Goal: Task Accomplishment & Management: Manage account settings

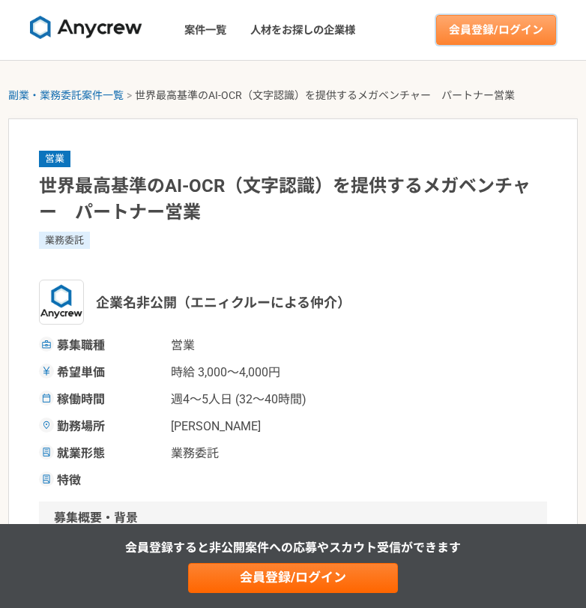
click at [466, 38] on link "会員登録/ログイン" at bounding box center [496, 30] width 120 height 30
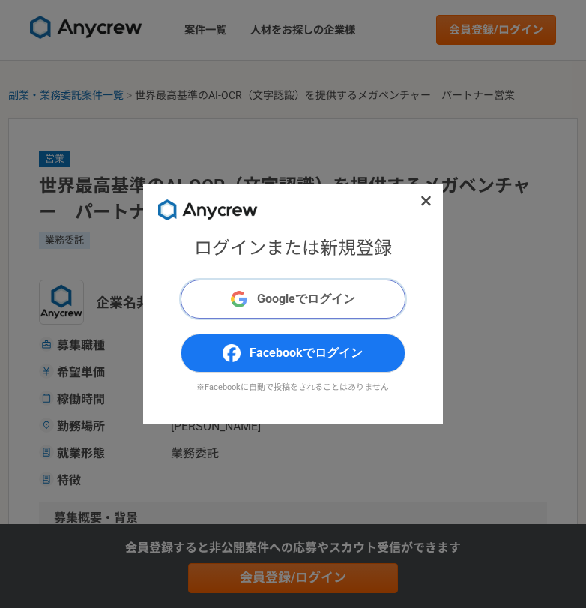
click at [271, 294] on span "Googleでログイン" at bounding box center [306, 299] width 98 height 18
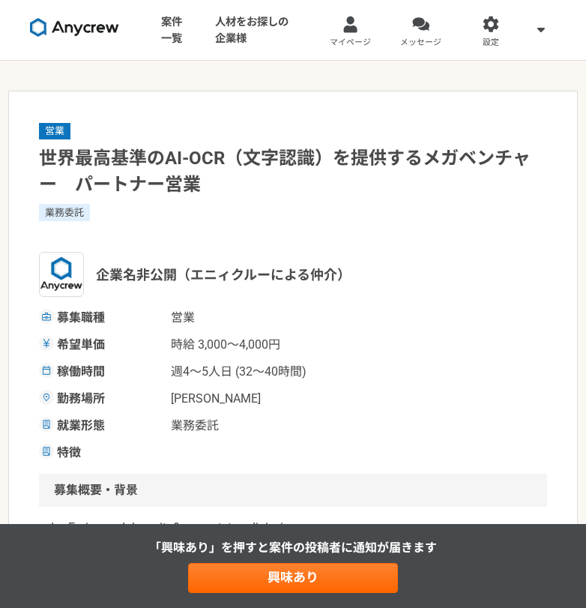
drag, startPoint x: 414, startPoint y: 286, endPoint x: 391, endPoint y: 206, distance: 83.5
click at [422, 291] on div "企業名非公開（エニィクルーによる仲介）" at bounding box center [293, 274] width 508 height 45
drag, startPoint x: 447, startPoint y: 265, endPoint x: 448, endPoint y: 253, distance: 11.3
click at [447, 265] on div "企業名非公開（エニィクルーによる仲介）" at bounding box center [293, 274] width 508 height 45
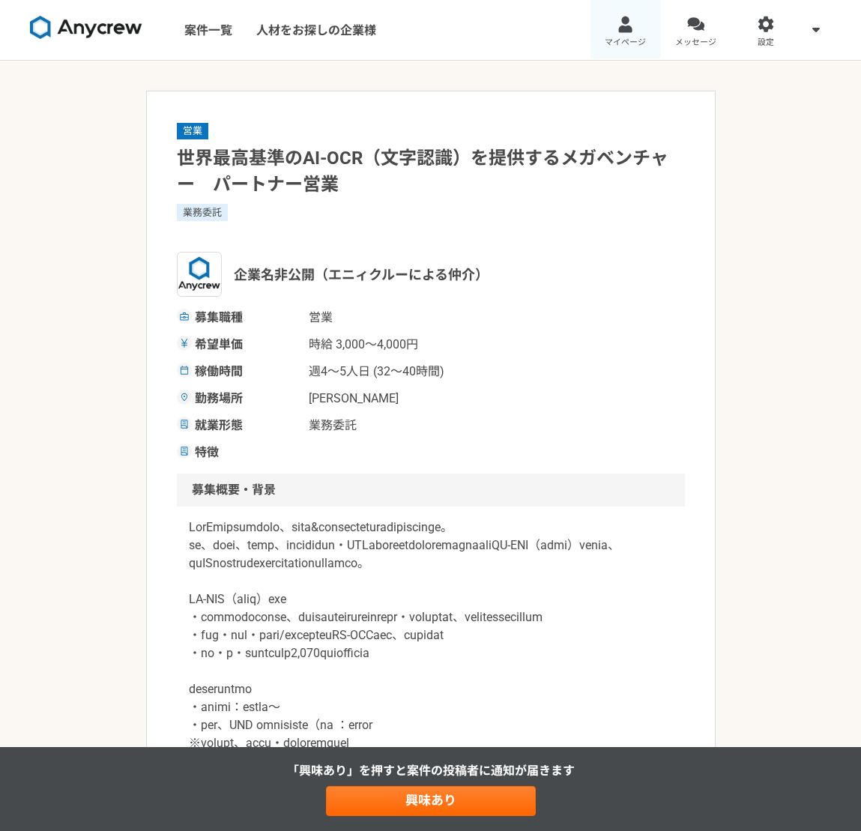
click at [585, 33] on link "マイページ" at bounding box center [625, 30] width 70 height 60
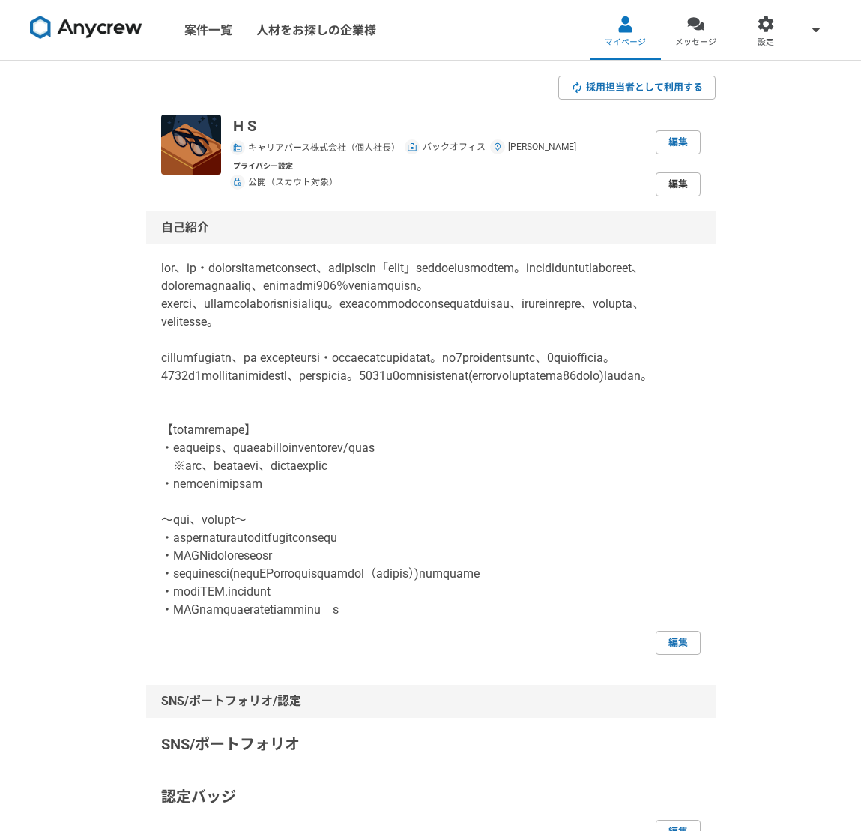
click at [585, 185] on link "編集" at bounding box center [678, 184] width 45 height 24
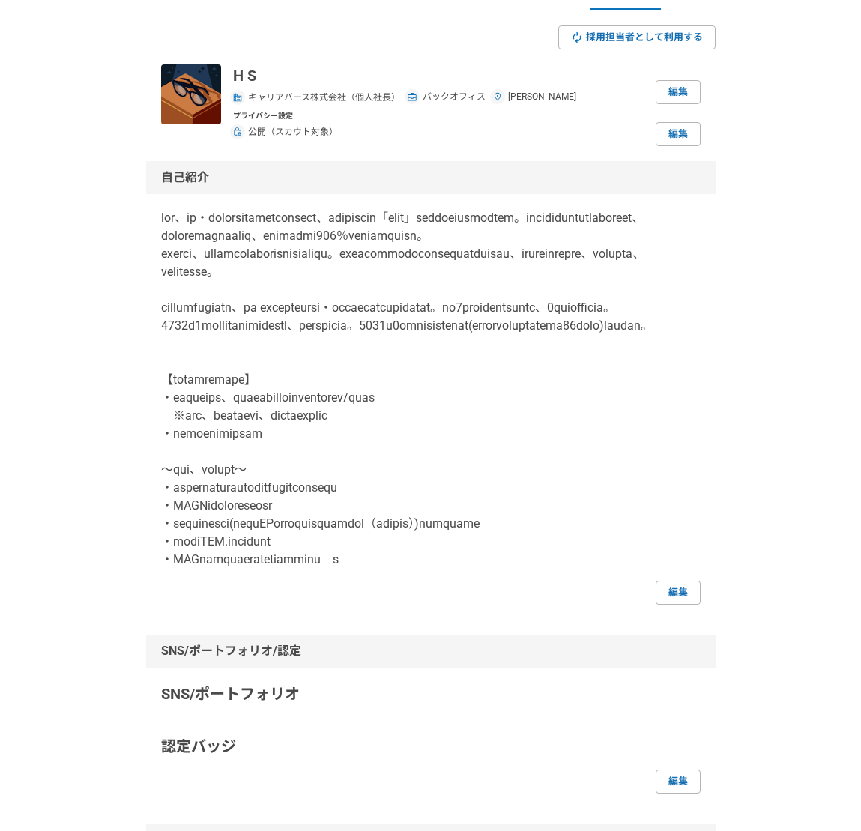
scroll to position [75, 0]
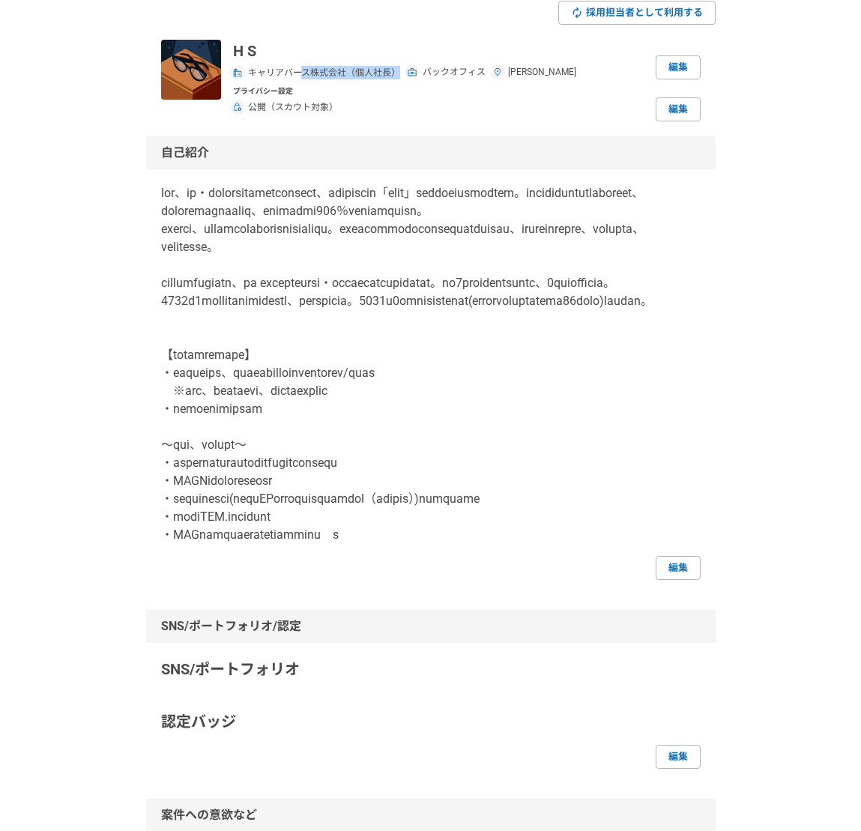
drag, startPoint x: 327, startPoint y: 70, endPoint x: 471, endPoint y: 93, distance: 146.4
click at [427, 71] on div "キャリアバース株式会社（個人社長） バックオフィス 東京都" at bounding box center [404, 70] width 343 height 17
click at [511, 323] on p at bounding box center [431, 364] width 540 height 360
click at [585, 580] on link "編集" at bounding box center [678, 568] width 45 height 24
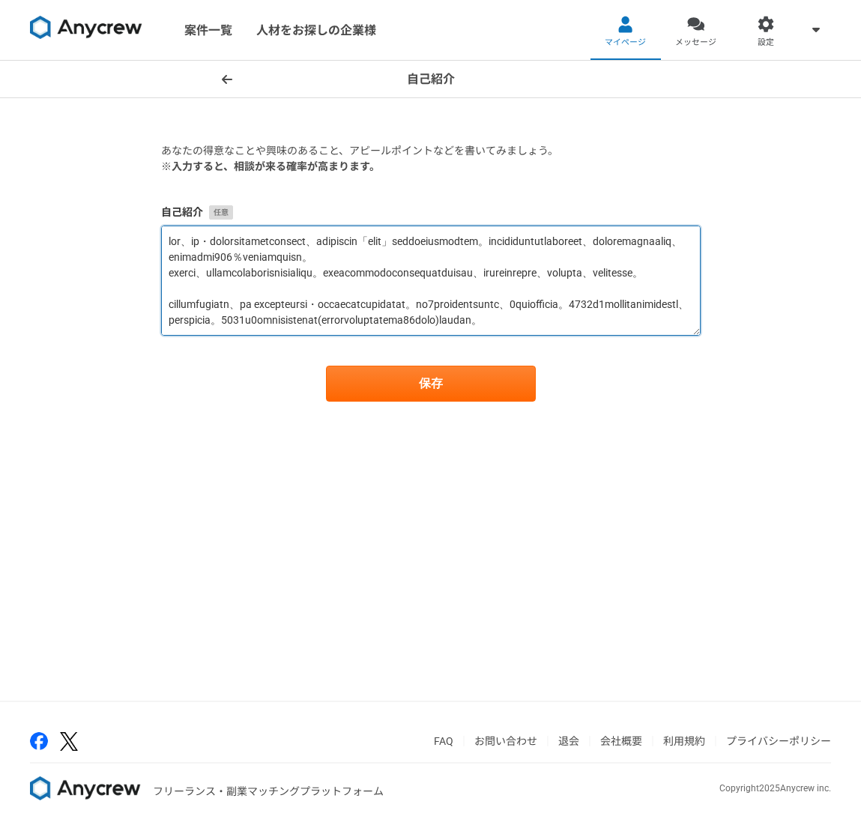
click at [462, 305] on textarea at bounding box center [431, 281] width 540 height 110
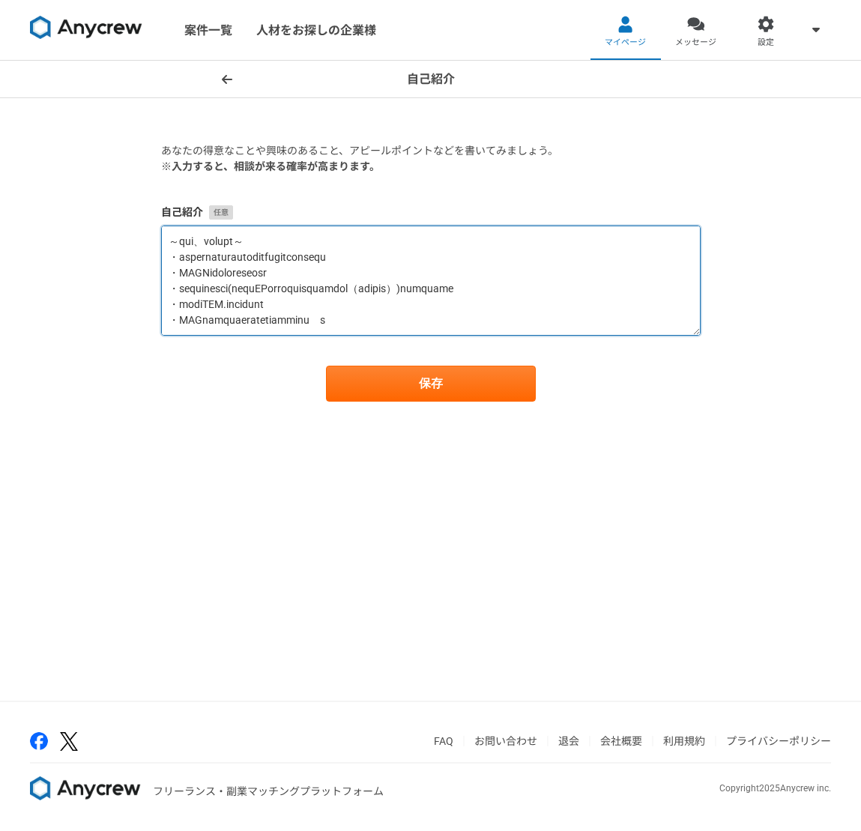
click at [585, 332] on textarea at bounding box center [431, 281] width 540 height 110
paste textarea "https://drive.google.com/file/d/1ghhHW38GvoVcsHlUIoVMQ8xocReFGm-_/view?usp=driv…"
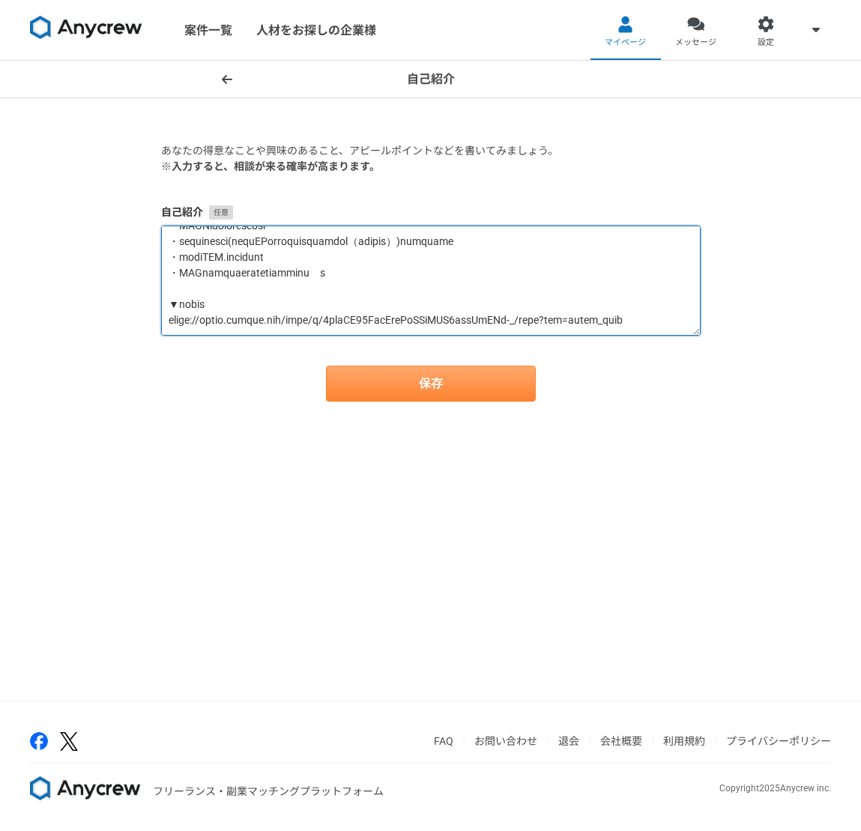
type textarea "卒業後、エン・ジャパン株式会社に総合職にて新卒入社し、中途採用求人サイト「エン転職」の企画および転職者支援に携わる。求職者のためのノウハウコンテンツの作成や、…"
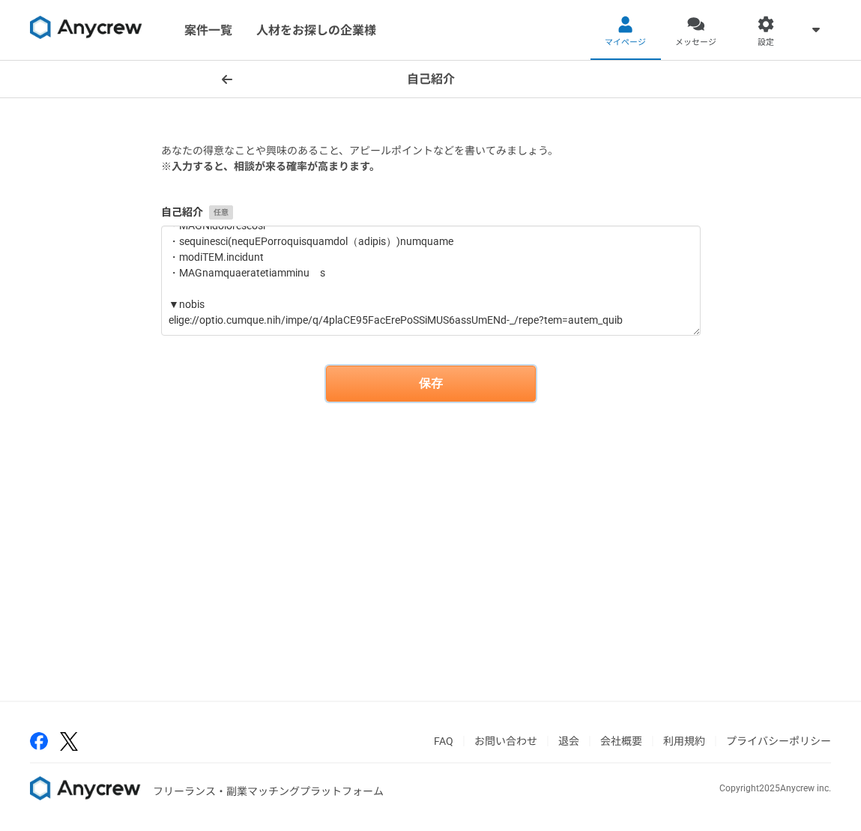
click at [441, 384] on button "保存" at bounding box center [431, 384] width 210 height 36
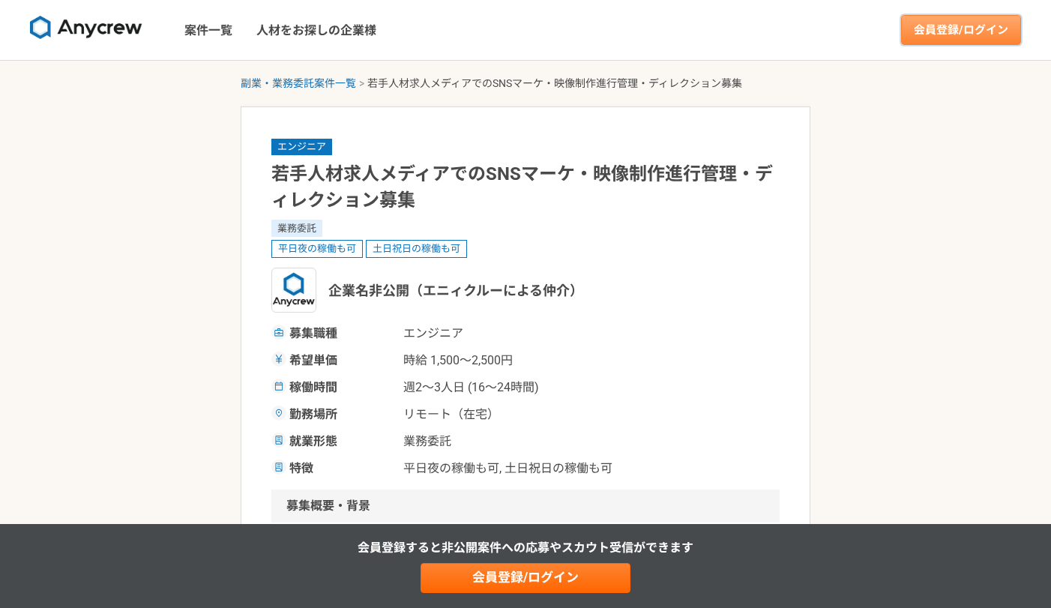
click at [585, 34] on link "会員登録/ログイン" at bounding box center [961, 30] width 120 height 30
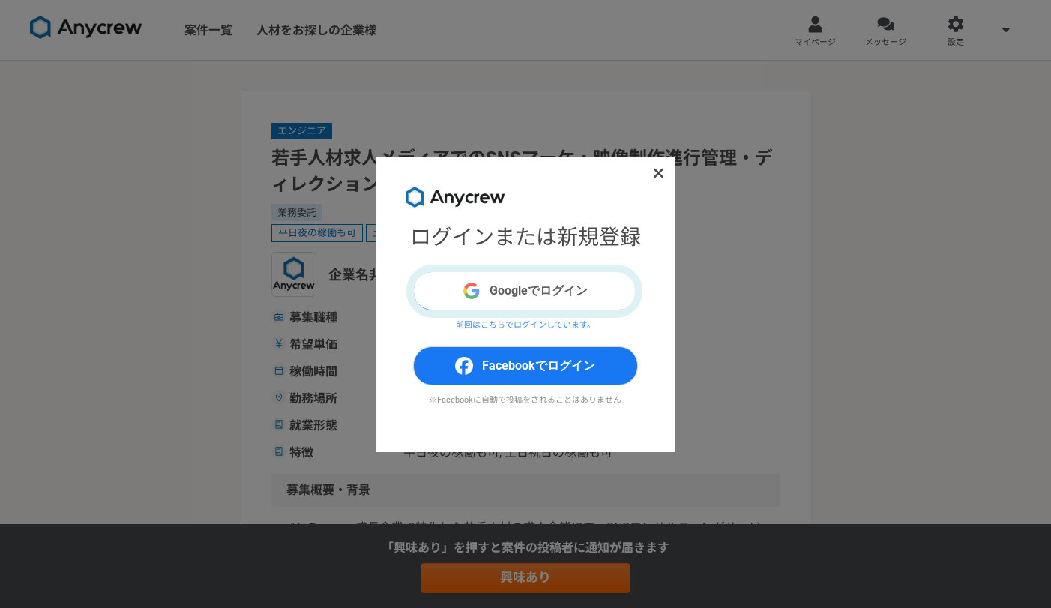
click at [489, 291] on button "Googleでログイン" at bounding box center [525, 290] width 225 height 39
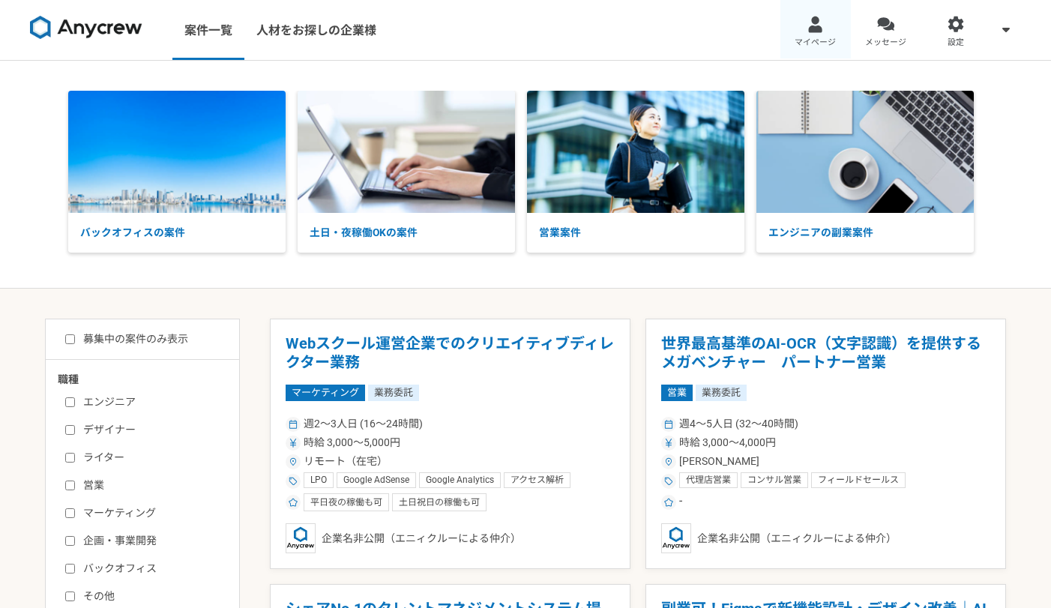
click at [813, 31] on div at bounding box center [814, 24] width 17 height 17
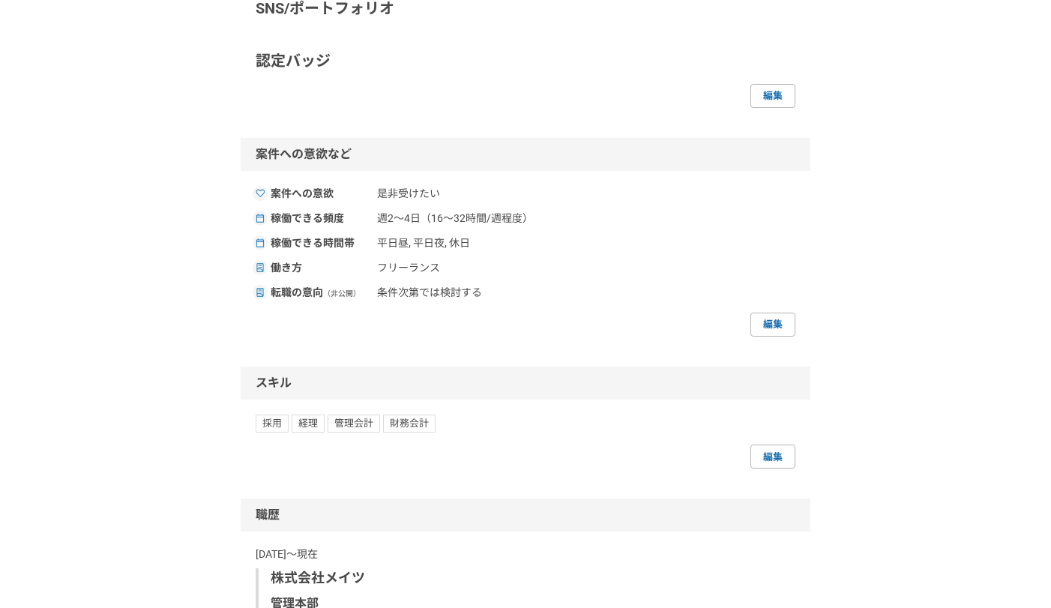
scroll to position [599, 0]
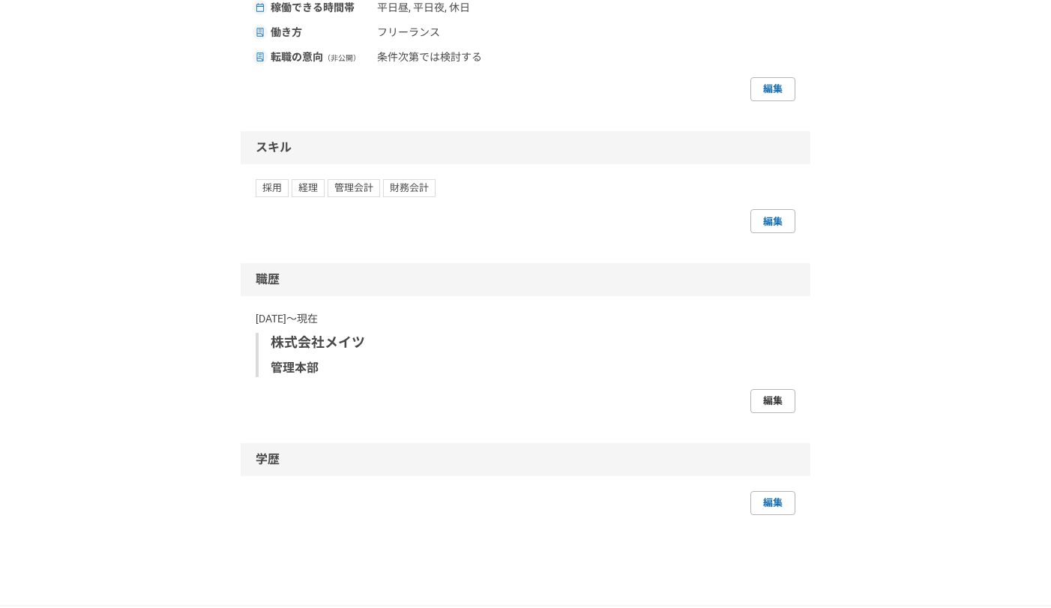
click at [772, 399] on link "編集" at bounding box center [772, 401] width 45 height 24
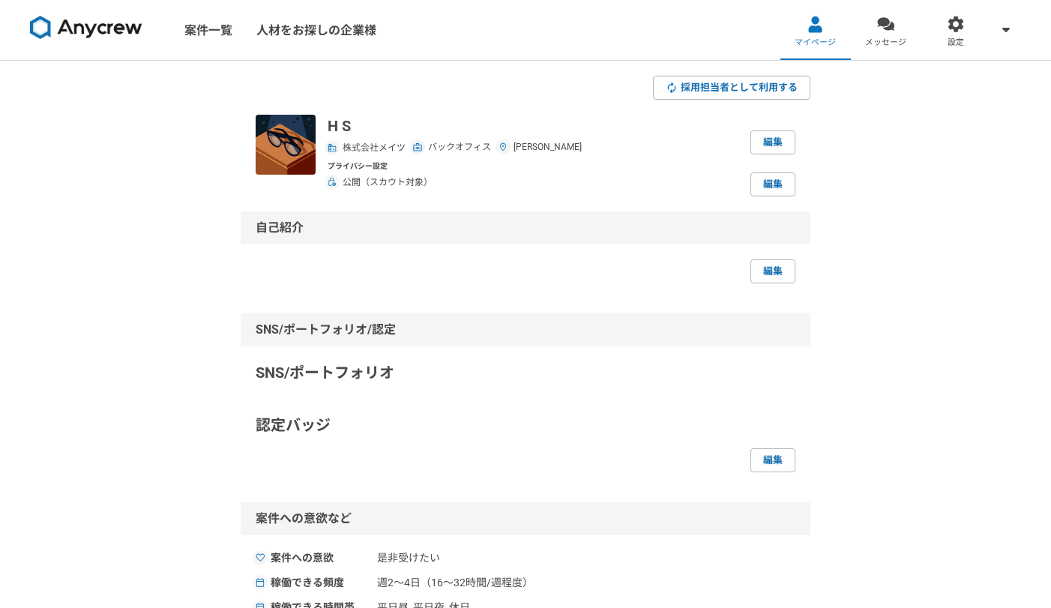
select select "2019"
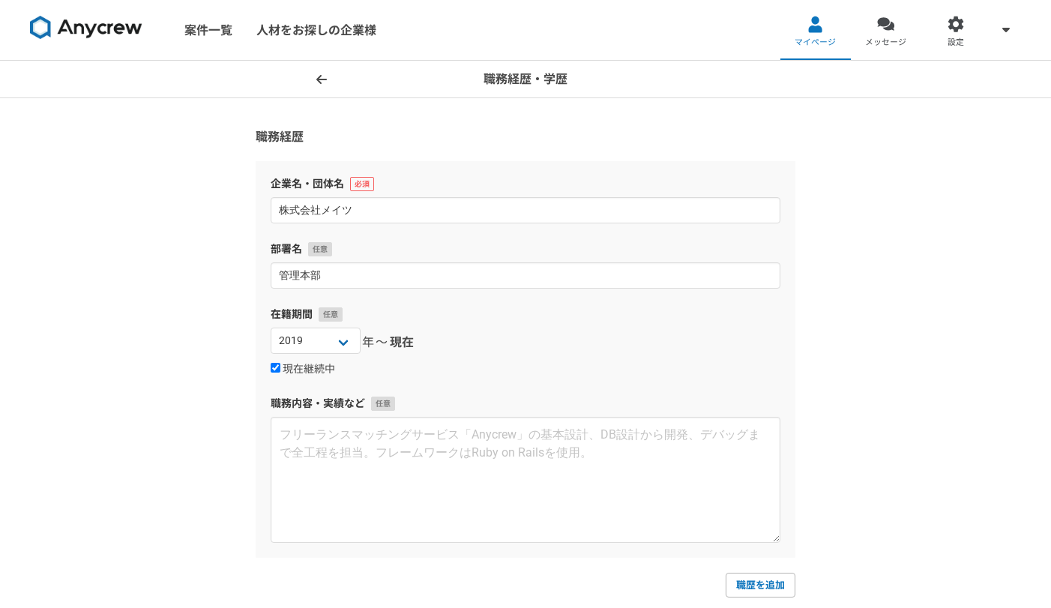
click at [741, 157] on form "職務経歴 企業名・団体名 株式会社メイツ 部署名 管理本部 在籍期間 [DATE] [DATE] [DATE] [DATE] [DATE] [DATE] [D…" at bounding box center [526, 431] width 540 height 607
click at [322, 78] on icon at bounding box center [321, 79] width 10 height 12
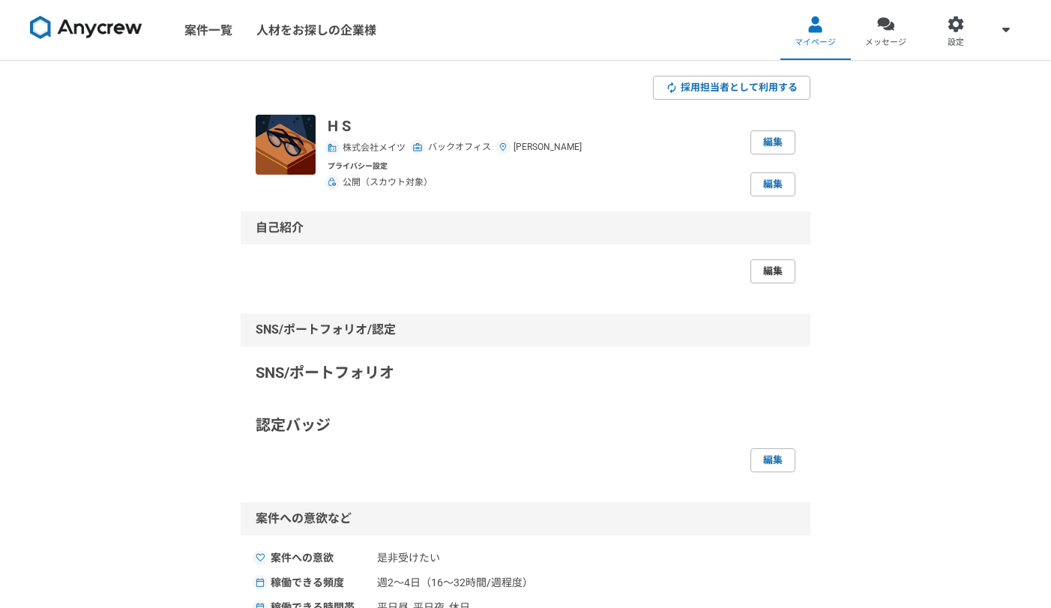
click at [770, 279] on link "編集" at bounding box center [772, 271] width 45 height 24
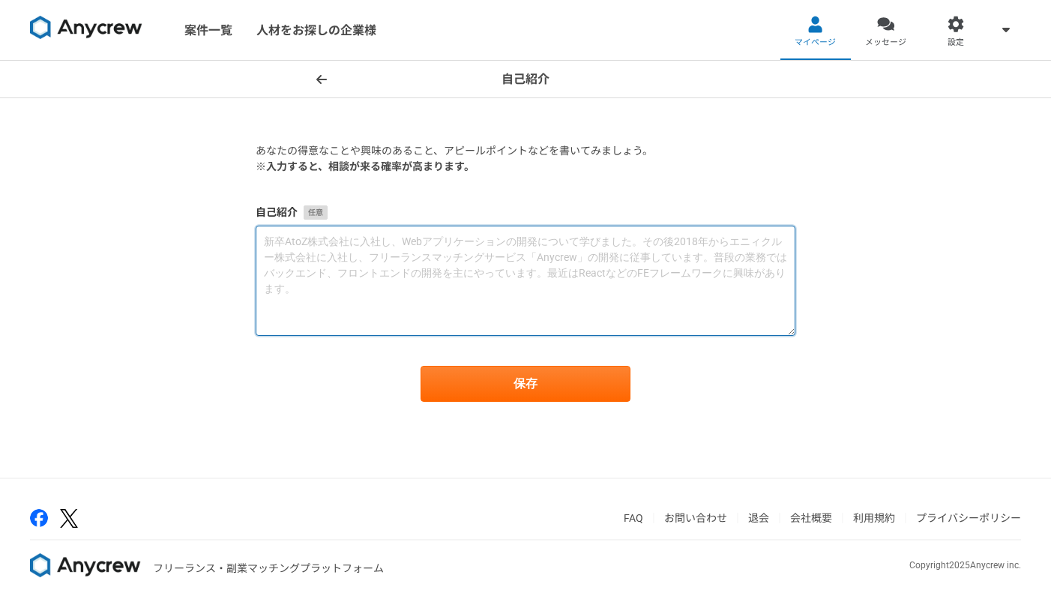
click at [484, 249] on textarea at bounding box center [526, 281] width 540 height 110
click at [566, 250] on textarea at bounding box center [526, 281] width 540 height 110
paste textarea "lor、ip・dolorsitametconsect、adipiscin「elit」seddoeiusmodtem。incididuntutlaboreet、…"
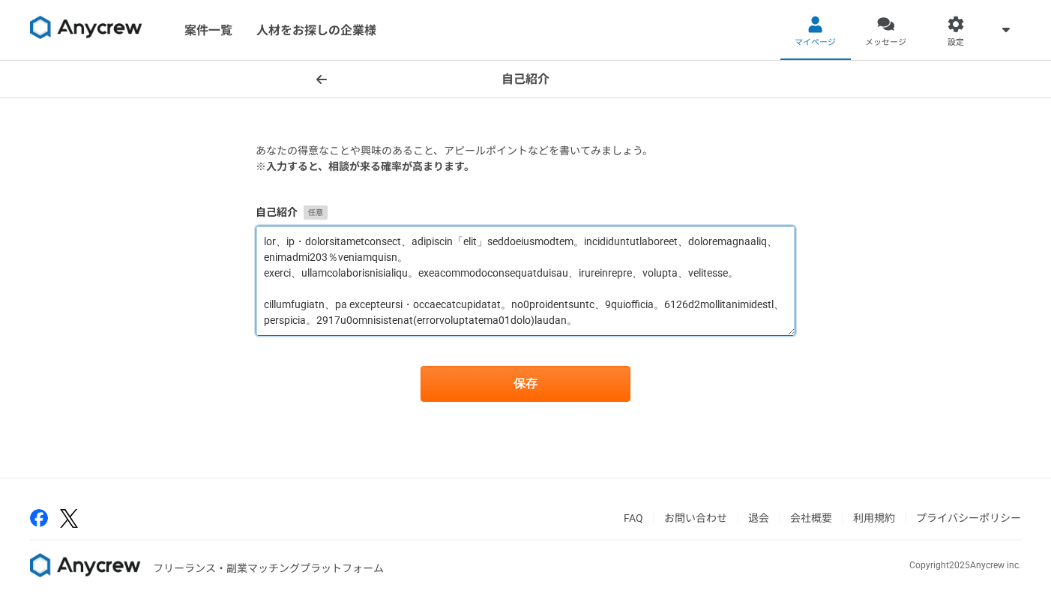
scroll to position [276, 0]
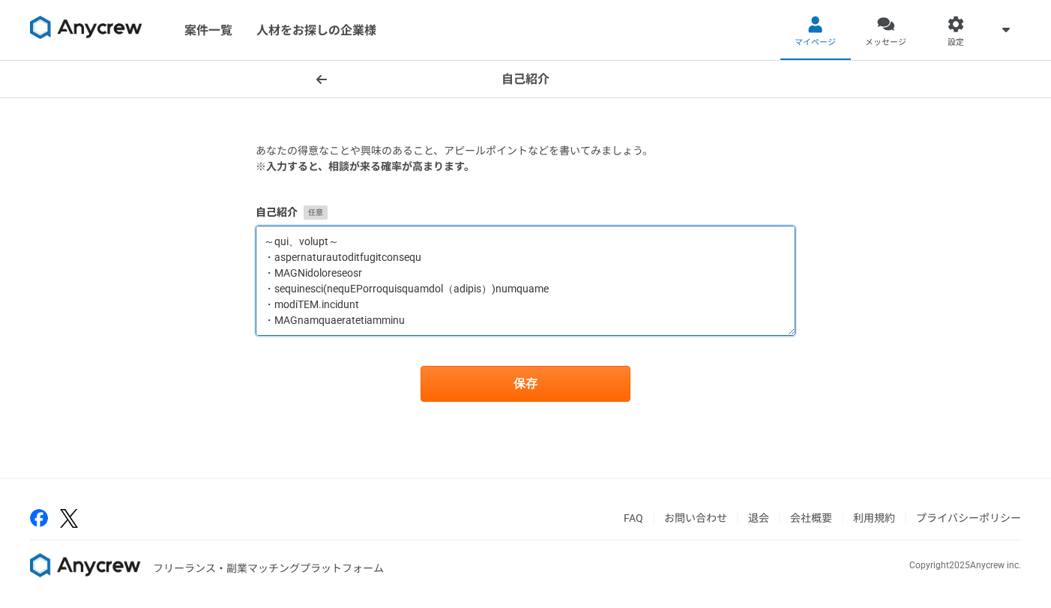
click at [585, 310] on textarea at bounding box center [526, 281] width 540 height 110
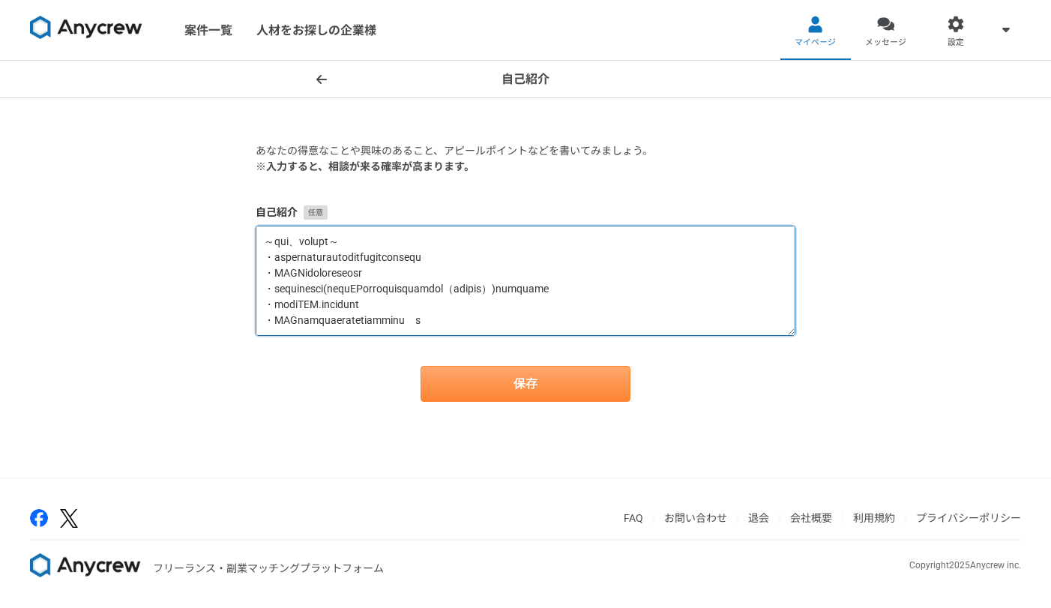
type textarea "lor、ip・dolorsitametconsect、adipiscin「elit」seddoeiusmodtem。incididuntutlaboreet、…"
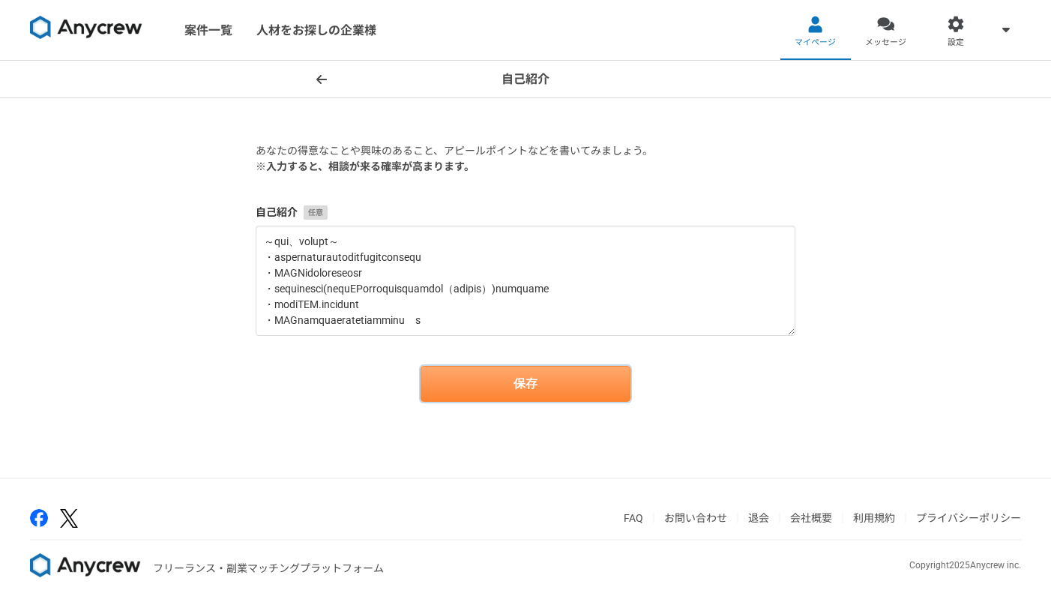
click at [576, 390] on button "保存" at bounding box center [525, 384] width 210 height 36
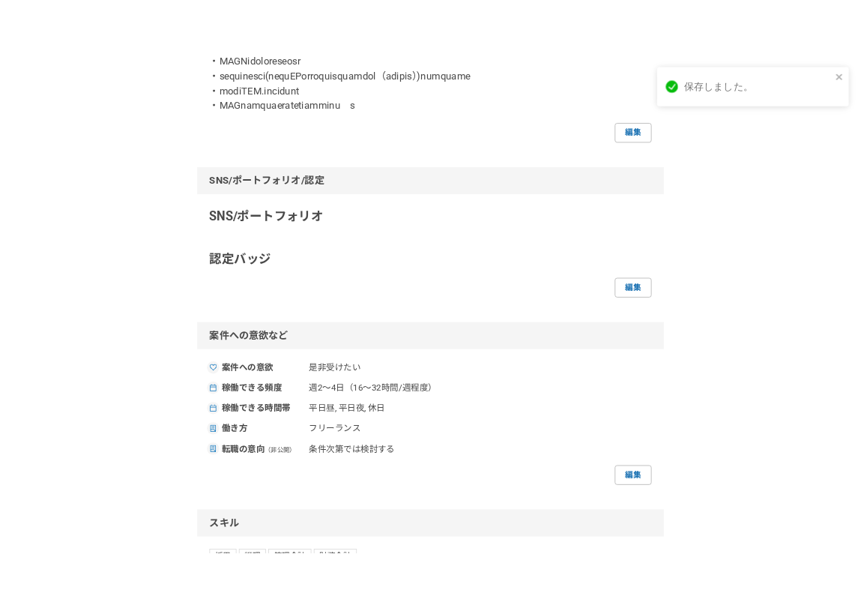
scroll to position [749, 0]
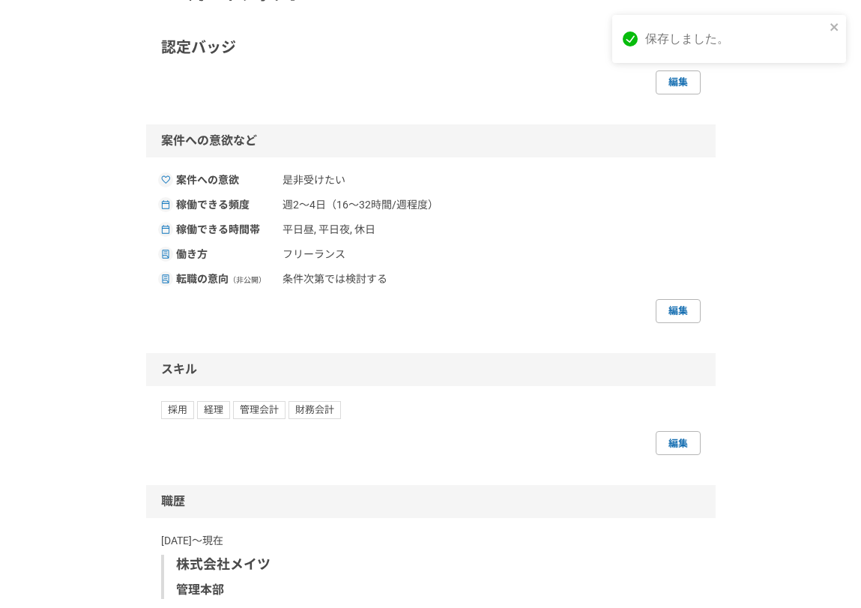
click at [366, 213] on span "週2〜4日（16〜32時間/週程度）" at bounding box center [360, 205] width 156 height 16
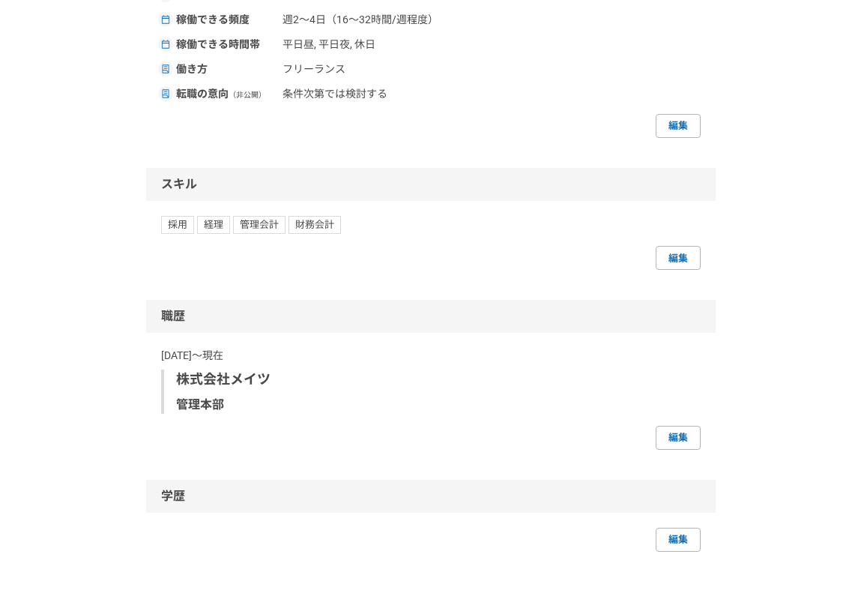
scroll to position [1152, 0]
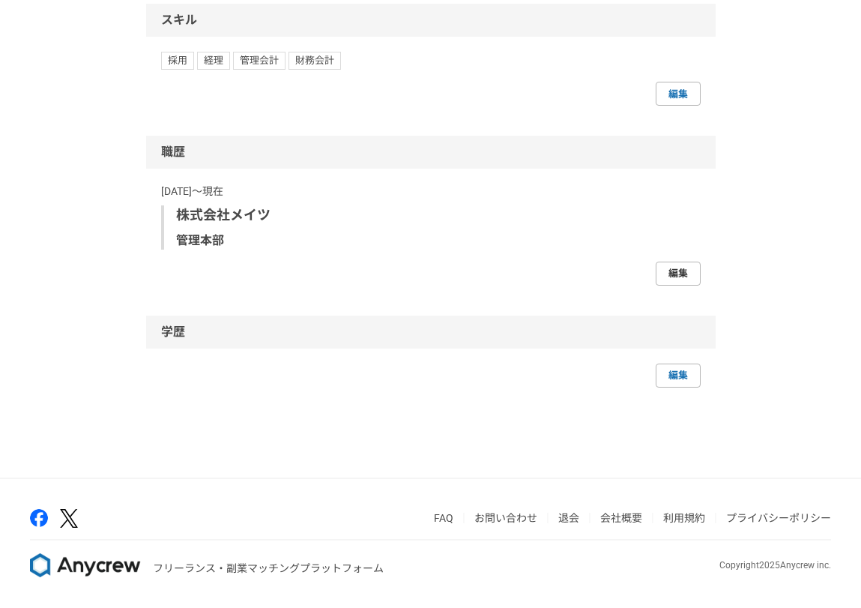
click at [681, 266] on link "編集" at bounding box center [678, 274] width 45 height 24
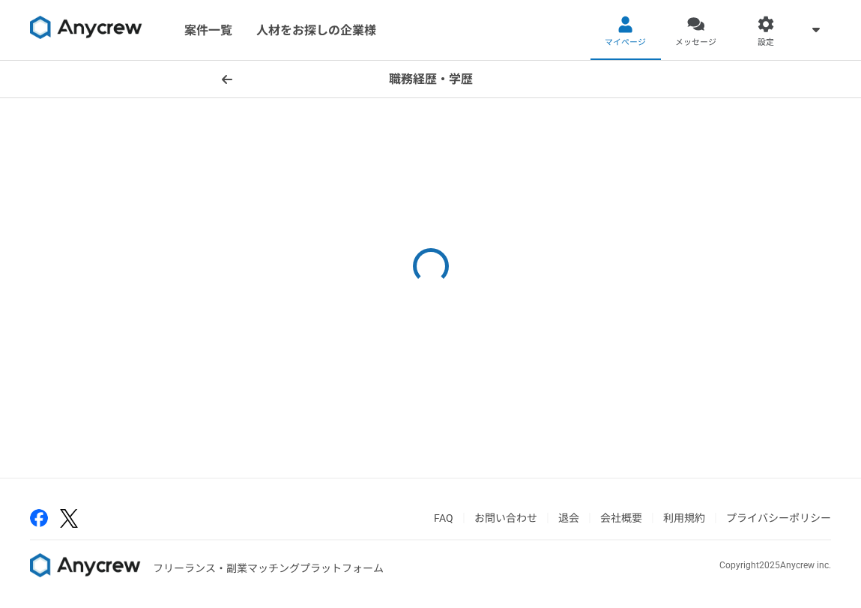
select select "2019"
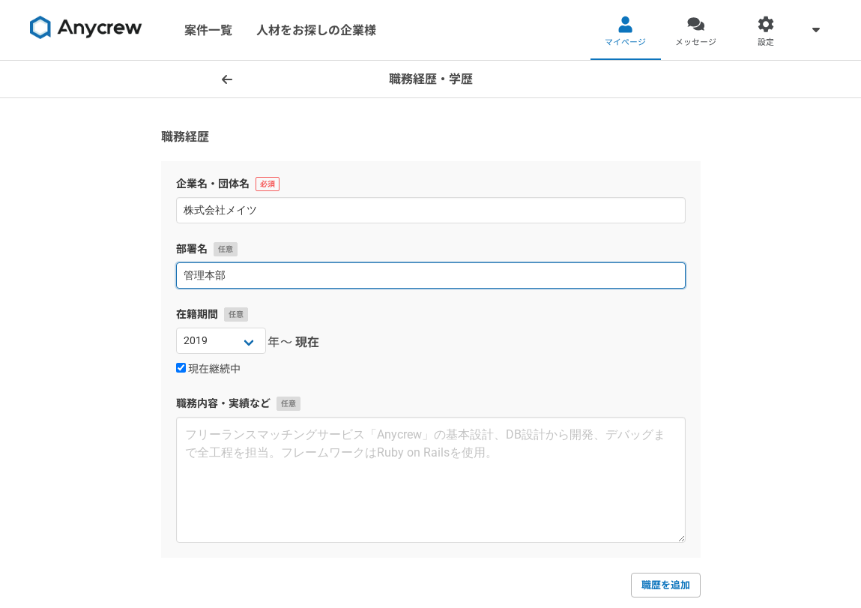
click at [300, 270] on input "管理本部" at bounding box center [431, 275] width 510 height 26
type input "管理本部長"
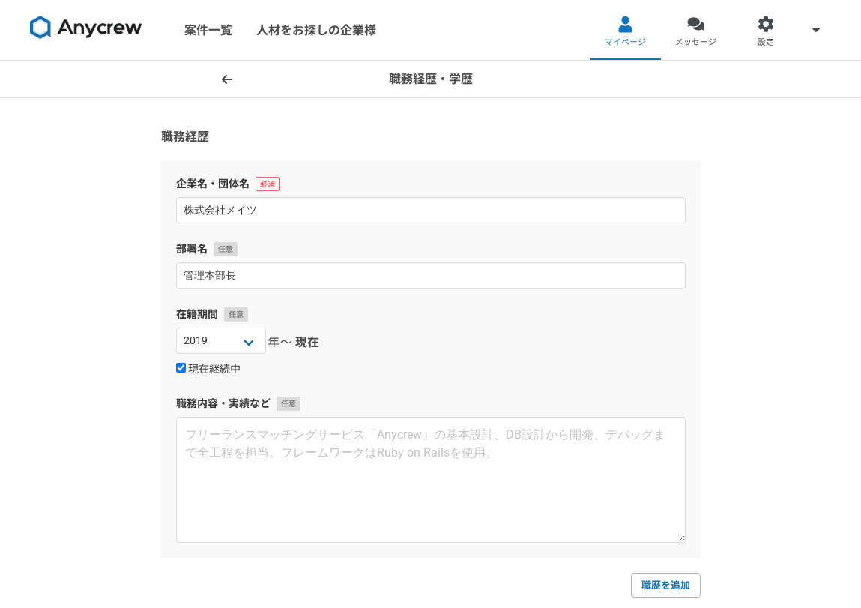
click at [221, 371] on label "現在継続中" at bounding box center [208, 369] width 64 height 13
click at [186, 371] on input "現在継続中" at bounding box center [181, 368] width 10 height 10
checkbox input "false"
click at [309, 348] on select "2025 2024 2023 2022 2021 2020 2019 2018 2017 2016 2015 2014 2013 2012 2011 2010…" at bounding box center [340, 340] width 90 height 26
select select "2024"
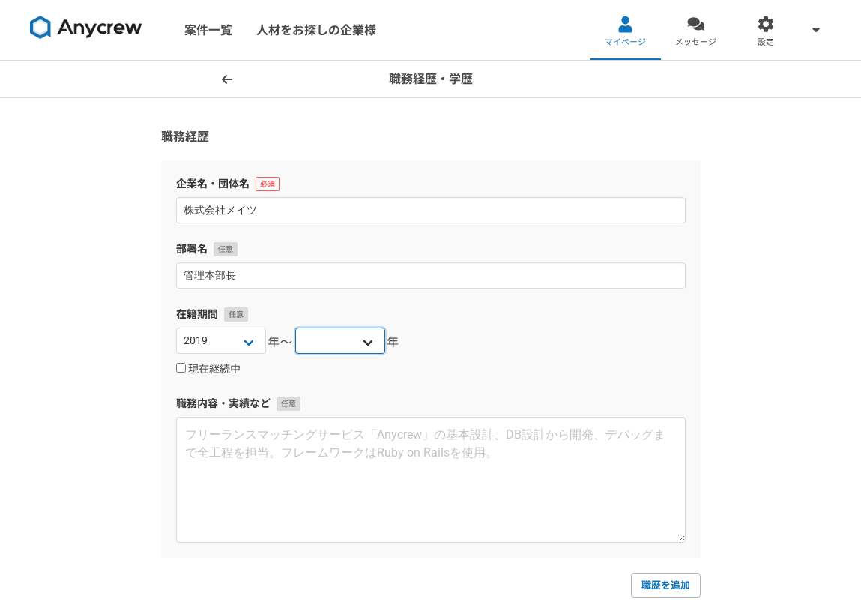
click at [295, 327] on select "2025 2024 2023 2022 2021 2020 2019 2018 2017 2016 2015 2014 2013 2012 2011 2010…" at bounding box center [340, 340] width 90 height 26
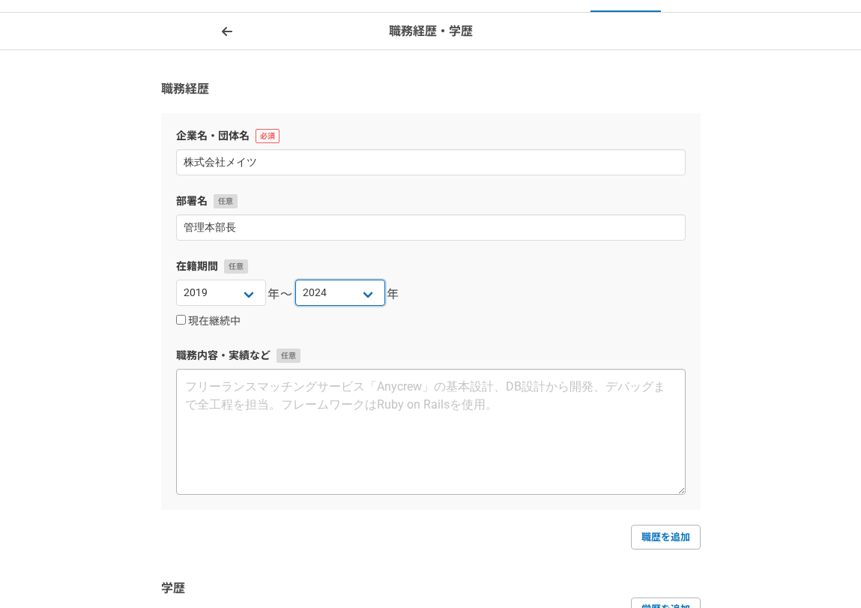
scroll to position [75, 0]
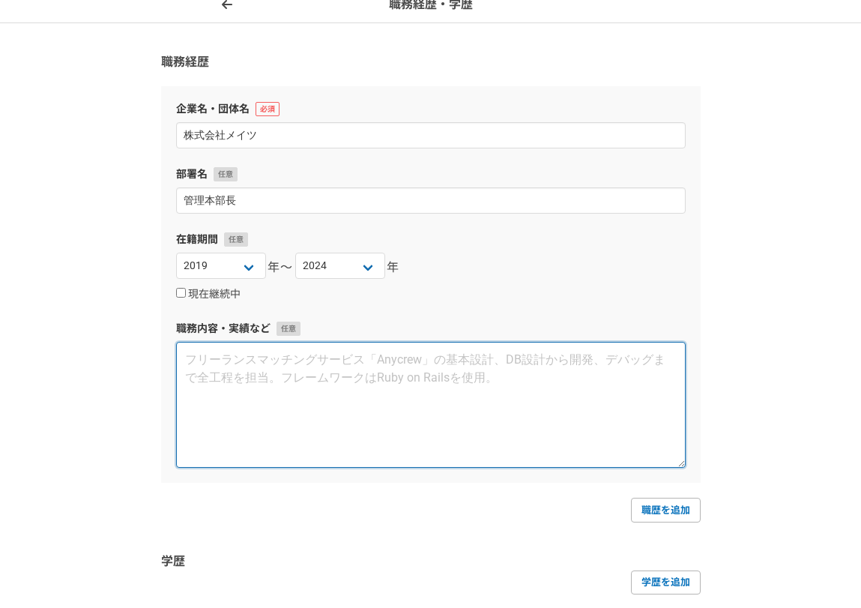
click at [303, 432] on textarea at bounding box center [431, 405] width 510 height 126
click at [250, 379] on textarea at bounding box center [431, 405] width 510 height 126
paste textarea "管理本部の統括として下記の業務に従事。 ＜経理領域＞※マネジメント人数：社員2～4人 ・経理部の立ち上げ(経理内製化) ・会計システム(マネ―フォワード)の導…"
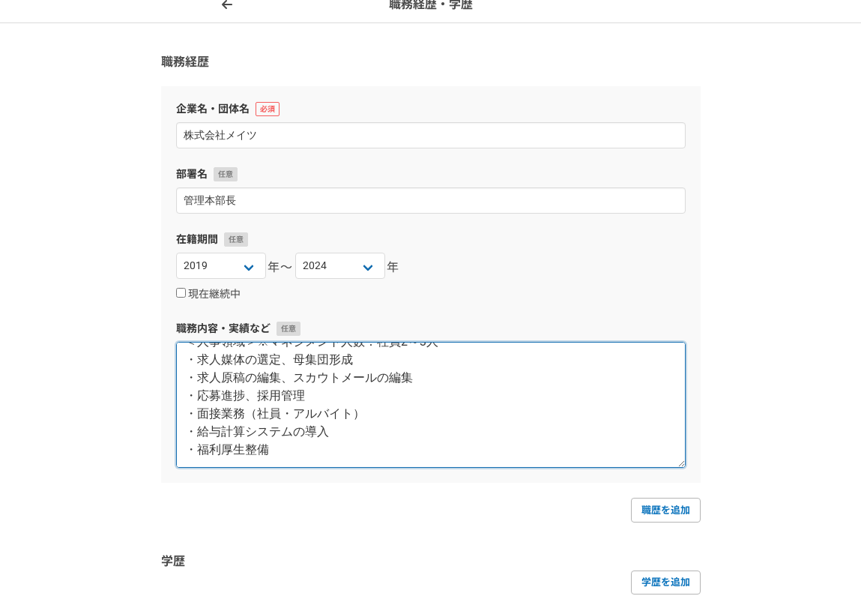
scroll to position [378, 0]
click at [333, 441] on textarea "管理本部の統括として下記の業務に従事。 ＜経理領域＞※マネジメント人数：社員2～4人 ・経理部の立ち上げ(経理内製化) ・会計システム(マネ―フォワード)の導…" at bounding box center [431, 405] width 510 height 126
paste textarea "・採用担当者育成 ・入社後研修制度の設計 ・年末調整"
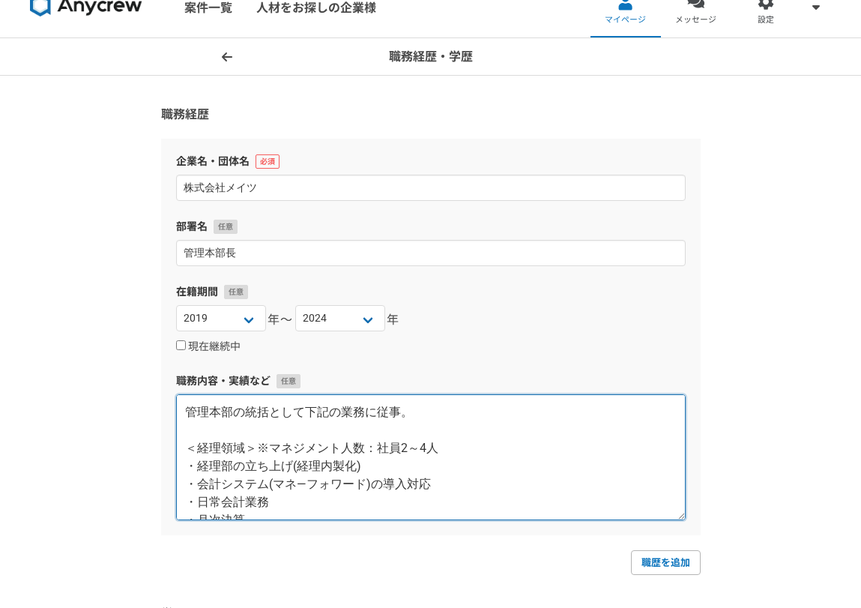
scroll to position [0, 0]
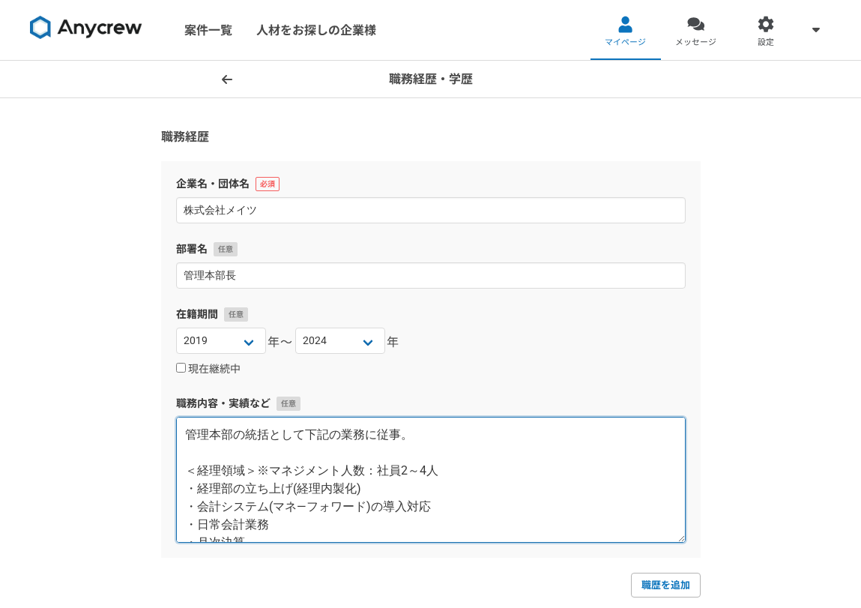
click at [232, 434] on textarea "管理本部の統括として下記の業務に従事。 ＜経理領域＞※マネジメント人数：社員2～4人 ・経理部の立ち上げ(経理内製化) ・会計システム(マネ―フォワード)の導…" at bounding box center [431, 480] width 510 height 126
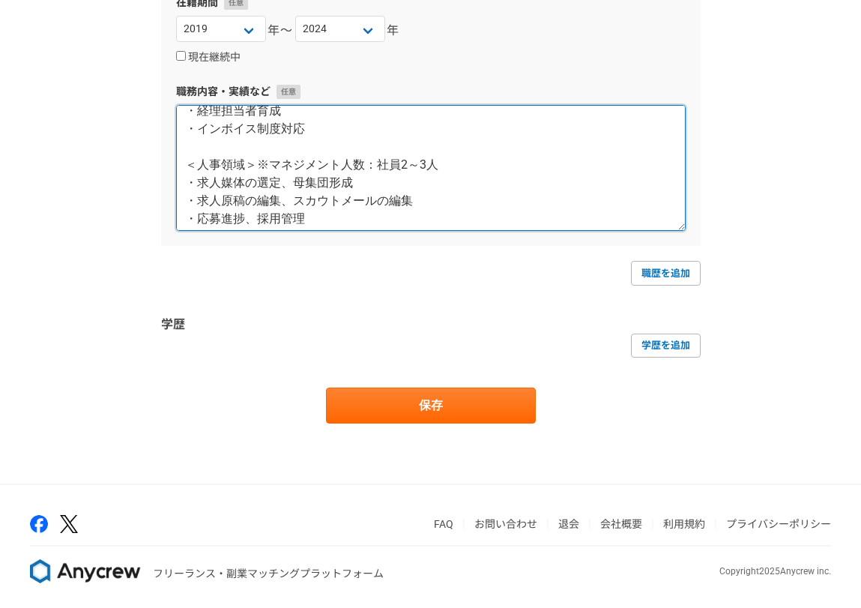
scroll to position [318, 0]
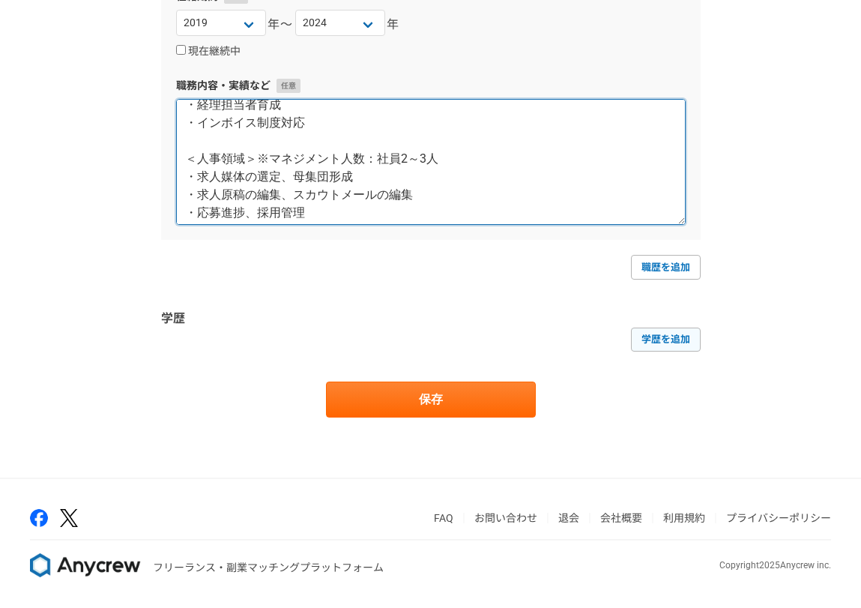
type textarea "管理本部の統括として下記の業務に従事。 ＜経理領域＞※マネジメント人数：社員2～4人 ・経理部の立ち上げ(経理内製化) ・会計システム(マネ―フォワード)の導…"
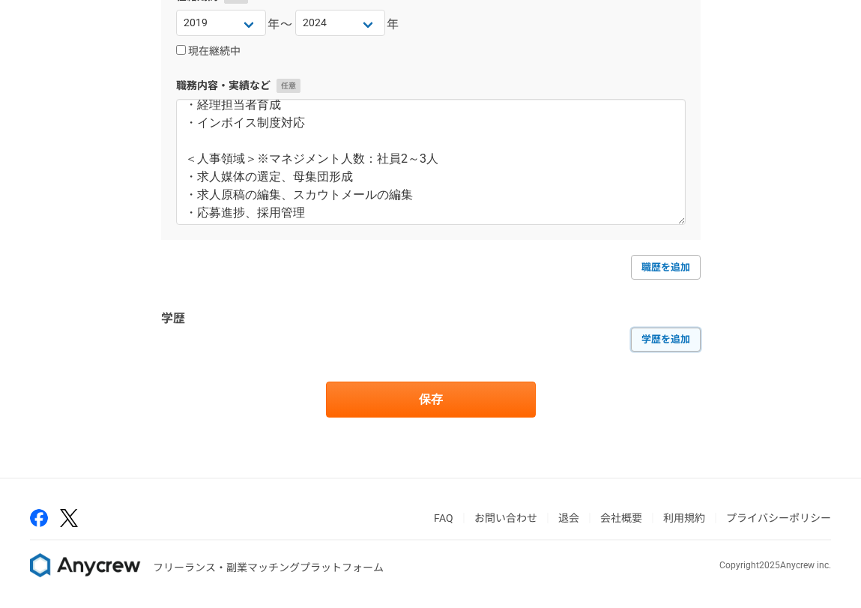
click at [688, 339] on link "学歴を追加" at bounding box center [666, 339] width 70 height 24
select select
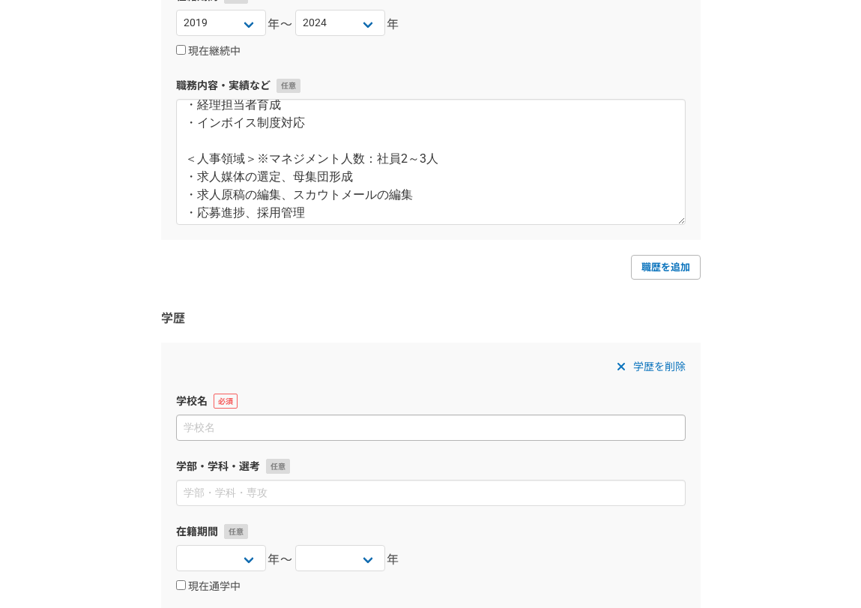
click at [334, 432] on input at bounding box center [431, 427] width 510 height 26
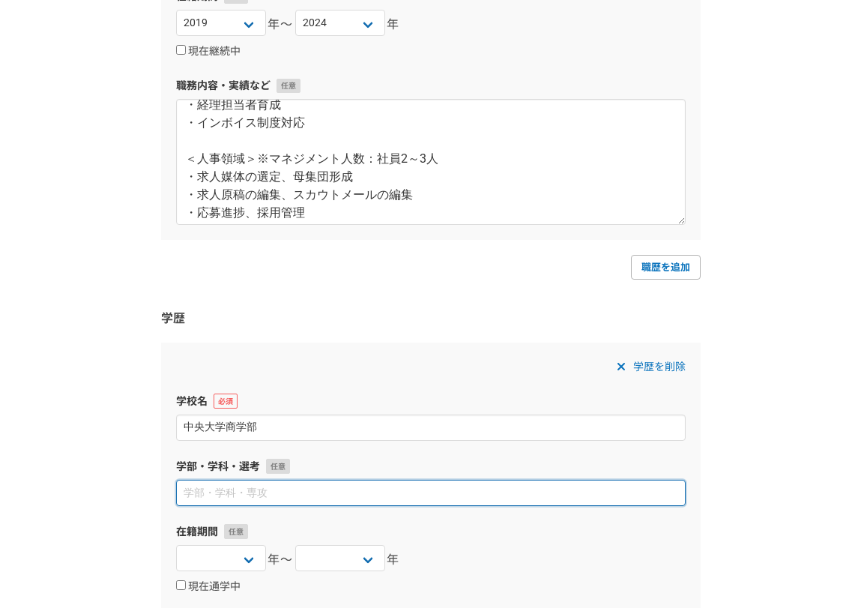
click at [303, 504] on input at bounding box center [431, 493] width 510 height 26
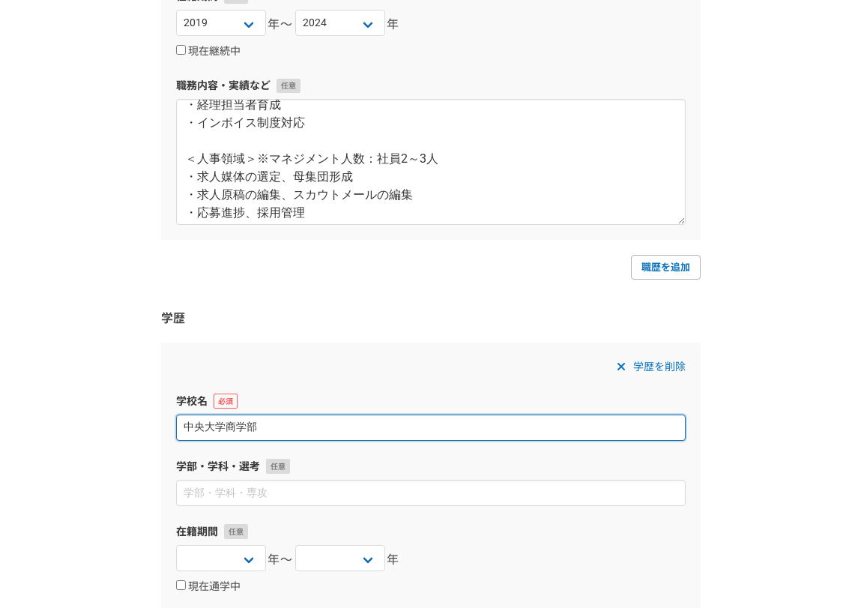
drag, startPoint x: 226, startPoint y: 426, endPoint x: 285, endPoint y: 426, distance: 59.2
click at [285, 426] on input "中央大学商学部" at bounding box center [431, 427] width 510 height 26
type input "中央大学"
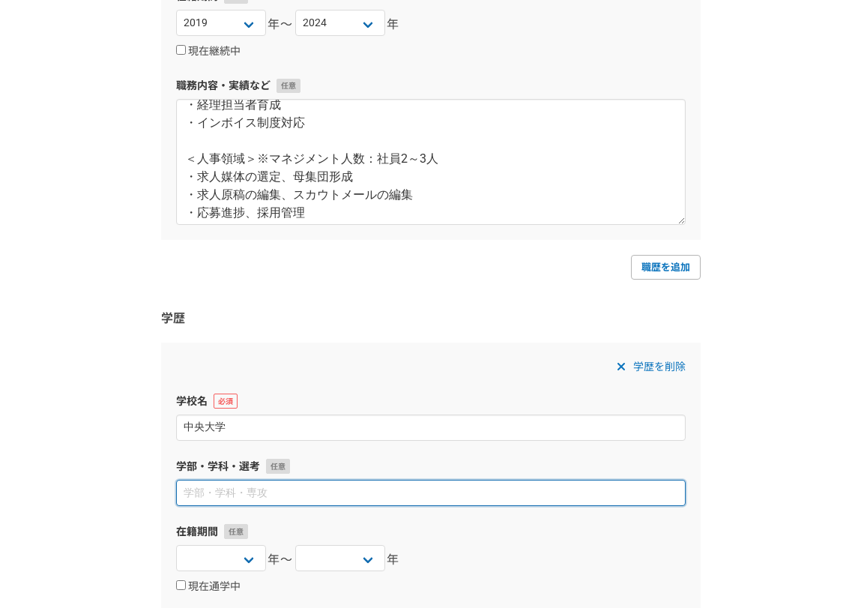
click at [291, 480] on input at bounding box center [431, 493] width 510 height 26
paste input "商学部"
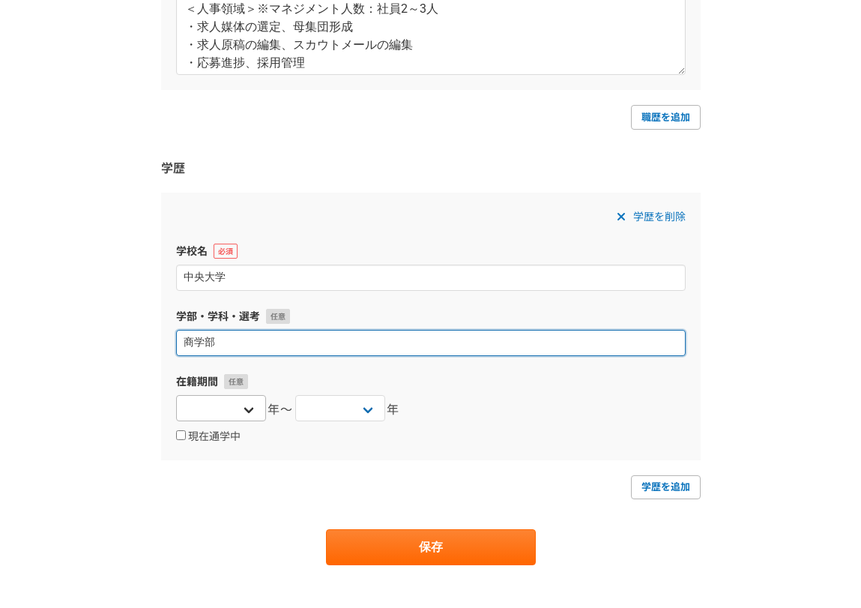
type input "商学部"
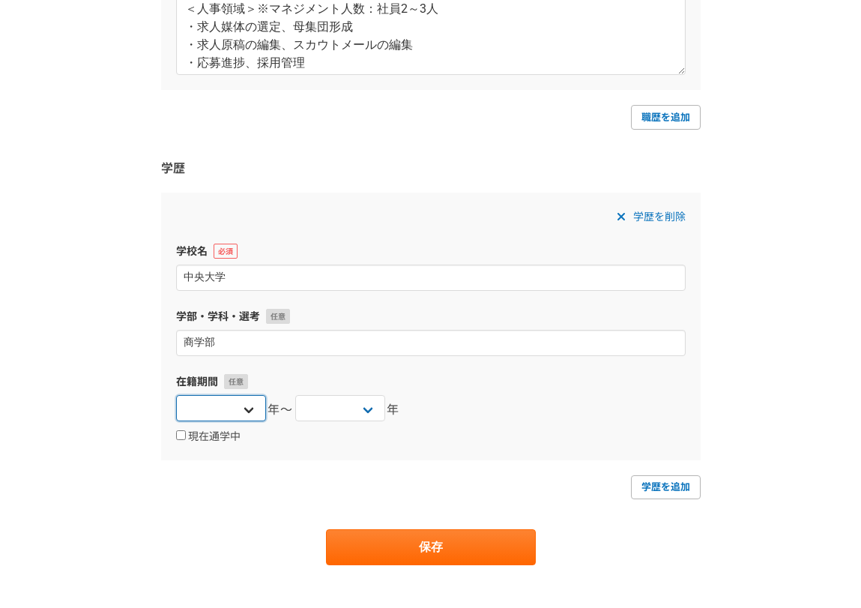
click at [229, 408] on select "2025 2024 2023 2022 2021 2020 2019 2018 2017 2016 2015 2014 2013 2012 2011 2010…" at bounding box center [221, 408] width 90 height 26
click at [381, 411] on select "2025 2024 2023 2022 2021 2020 2019 2018 2017 2016 2015 2014 2013 2012 2011 2010…" at bounding box center [340, 408] width 90 height 26
select select "2013"
click at [295, 395] on select "2025 2024 2023 2022 2021 2020 2019 2018 2017 2016 2015 2014 2013 2012 2011 2010…" at bounding box center [340, 408] width 90 height 26
click at [238, 415] on select "2025 2024 2023 2022 2021 2020 2019 2018 2017 2016 2015 2014 2013 2012 2011 2010…" at bounding box center [221, 408] width 90 height 26
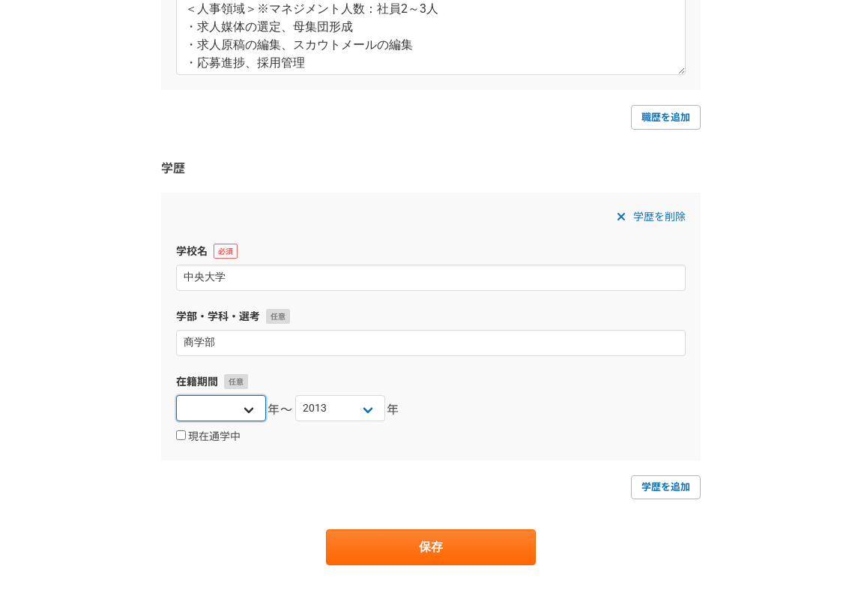
select select "2009"
click at [176, 395] on select "2025 2024 2023 2022 2021 2020 2019 2018 2017 2016 2015 2014 2013 2012 2011 2010…" at bounding box center [221, 408] width 90 height 26
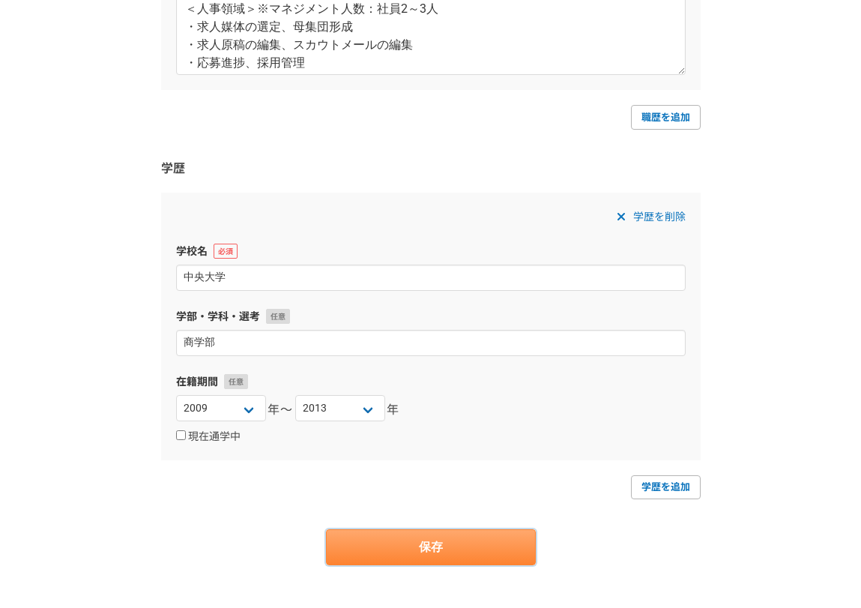
click at [475, 549] on button "保存" at bounding box center [431, 547] width 210 height 36
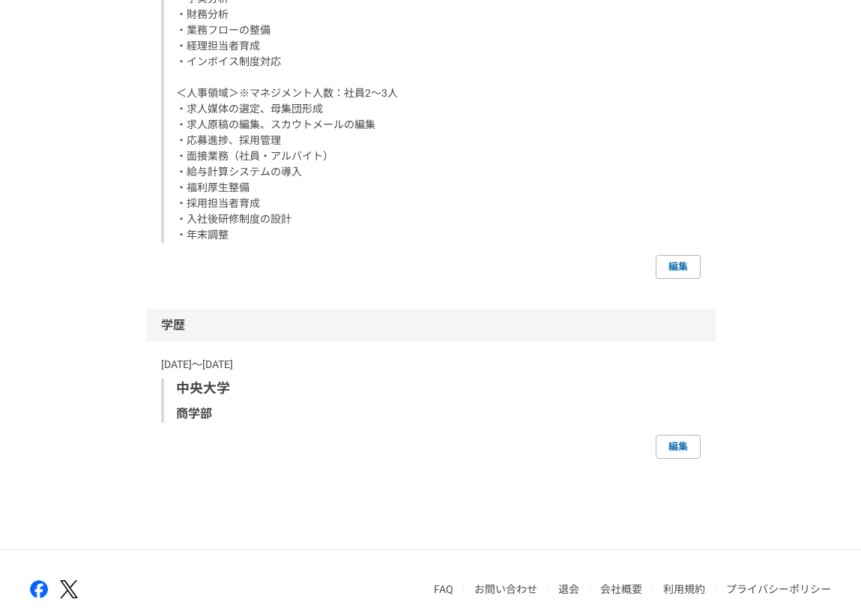
scroll to position [1574, 0]
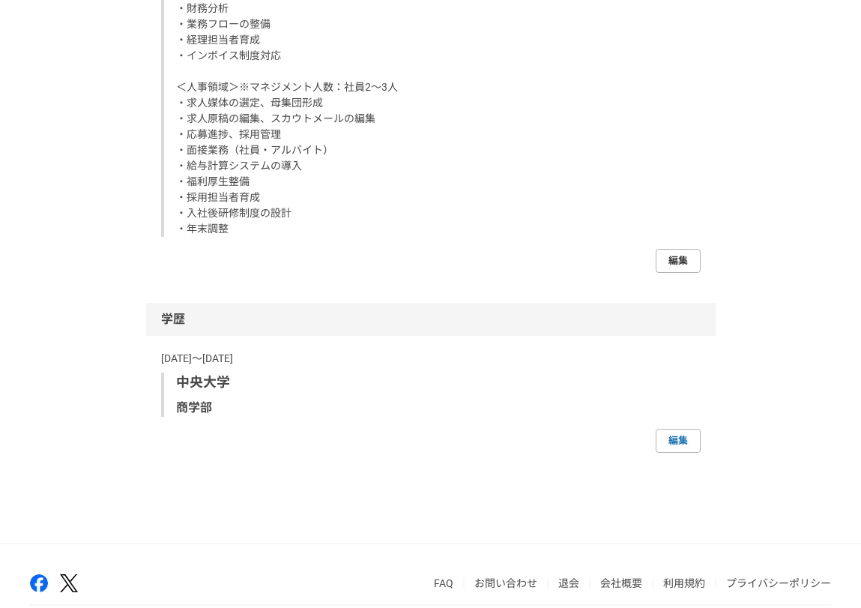
click at [675, 273] on link "編集" at bounding box center [678, 261] width 45 height 24
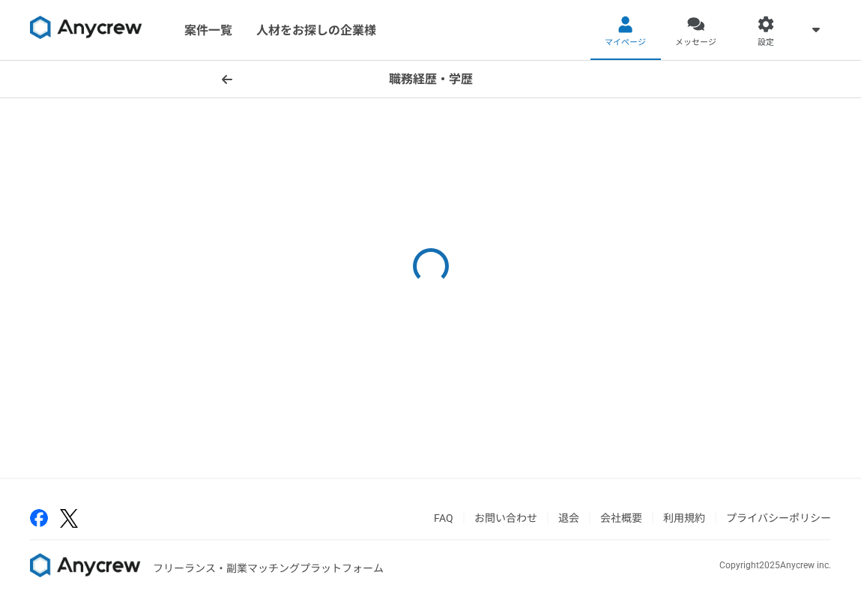
select select "2019"
select select "2024"
select select "2009"
select select "2013"
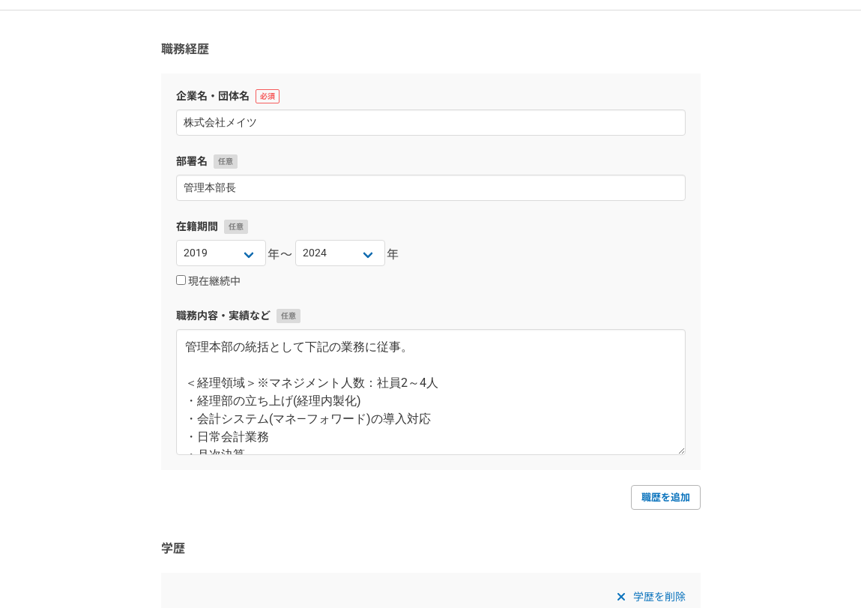
scroll to position [225, 0]
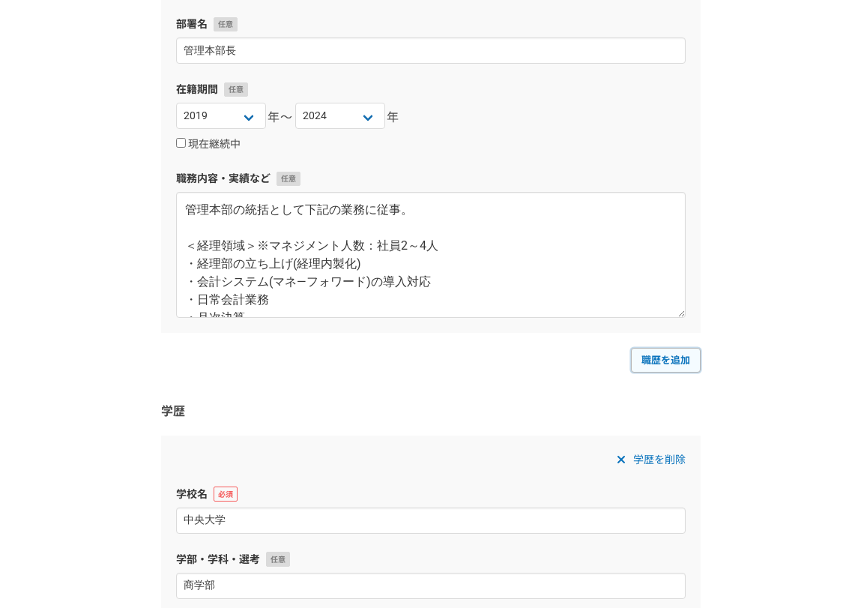
click at [669, 357] on link "職歴を追加" at bounding box center [666, 360] width 70 height 24
select select
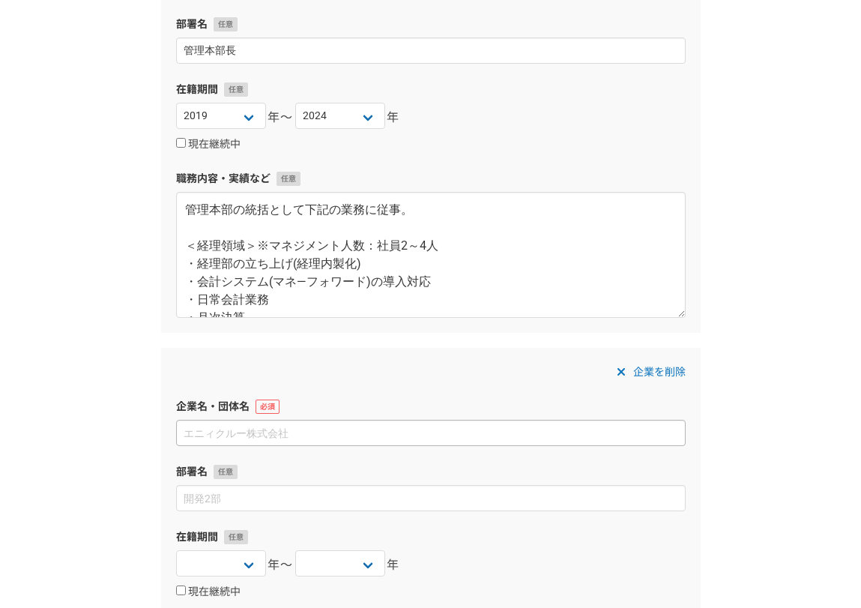
click at [286, 429] on input at bounding box center [431, 433] width 510 height 26
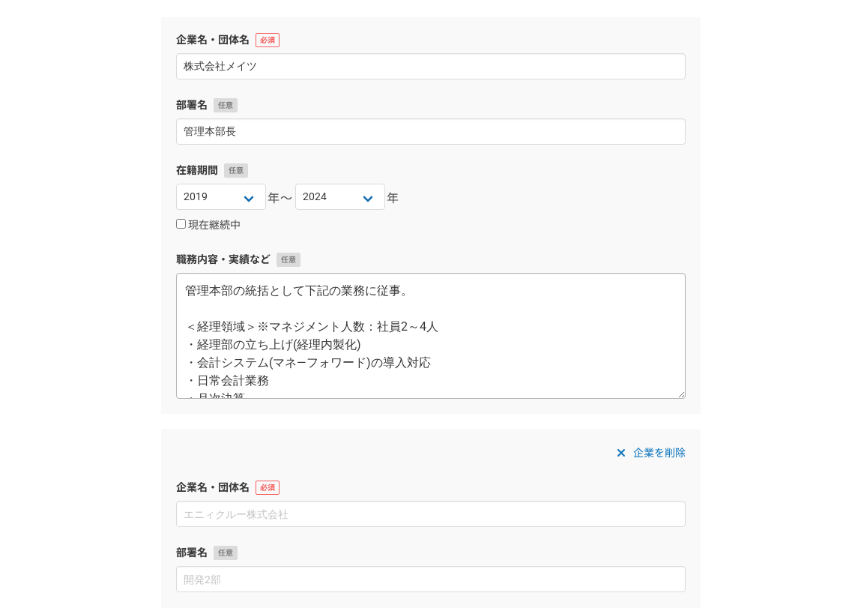
scroll to position [75, 0]
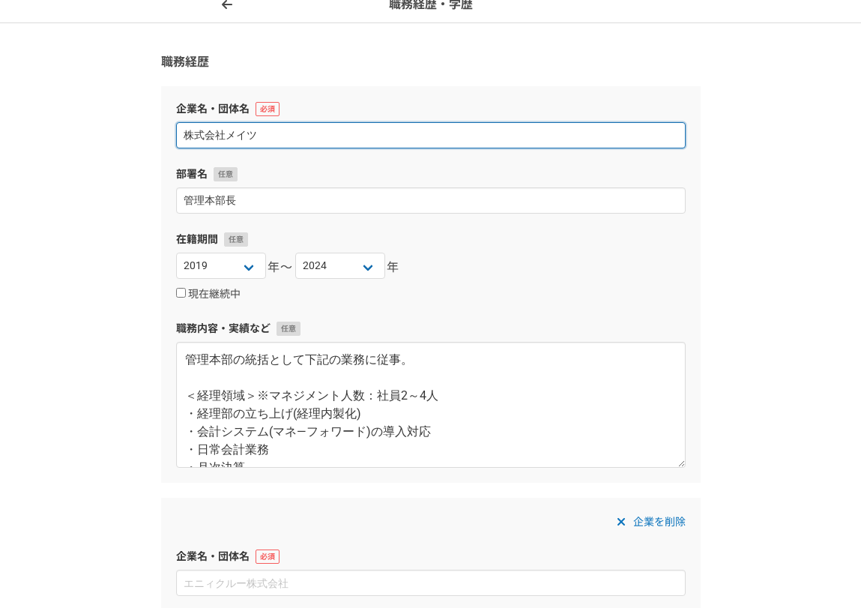
click at [285, 136] on input "株式会社メイツ" at bounding box center [431, 135] width 510 height 26
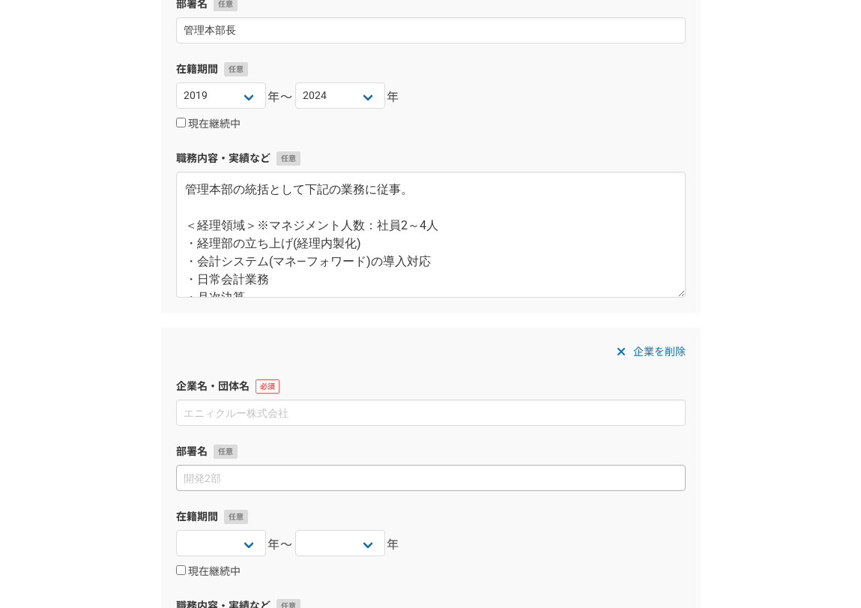
scroll to position [375, 0]
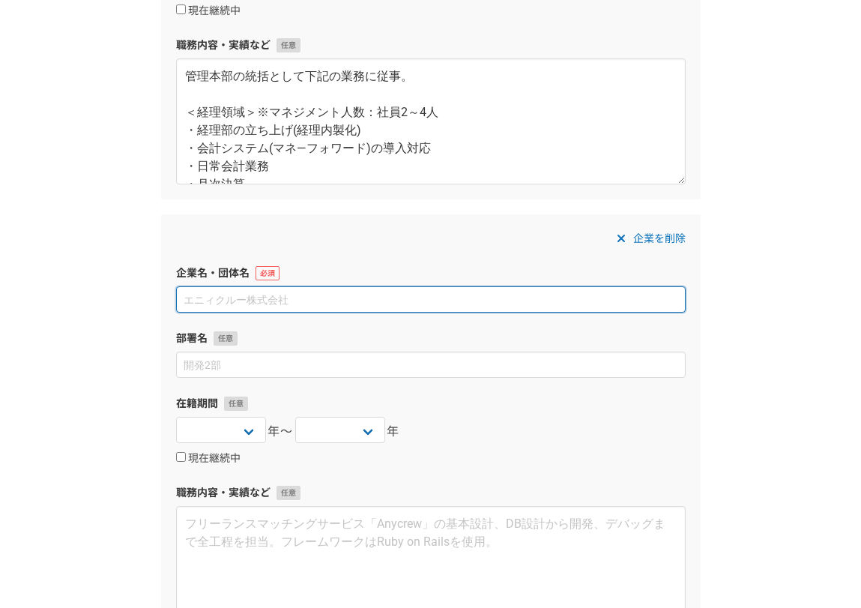
click at [258, 292] on input at bounding box center [431, 299] width 510 height 26
paste input "株式会社メイツ"
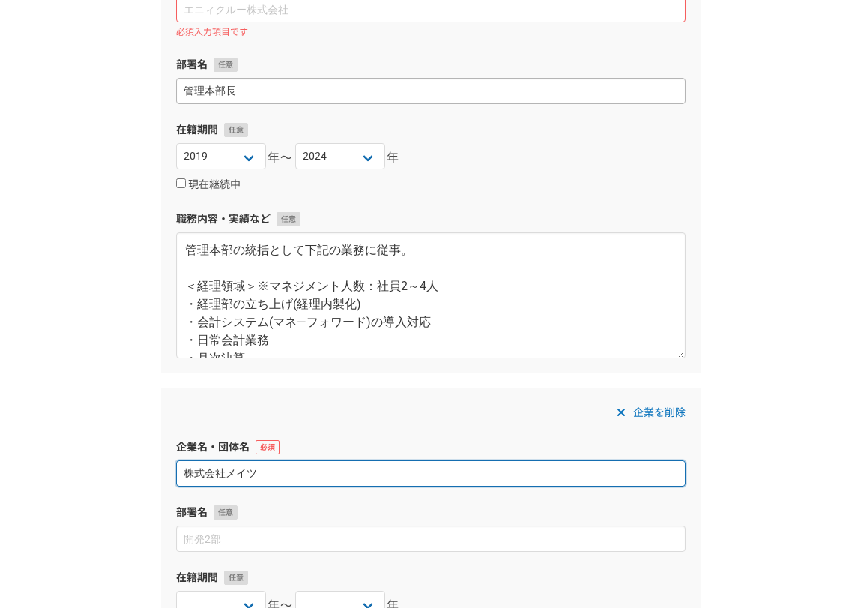
scroll to position [75, 0]
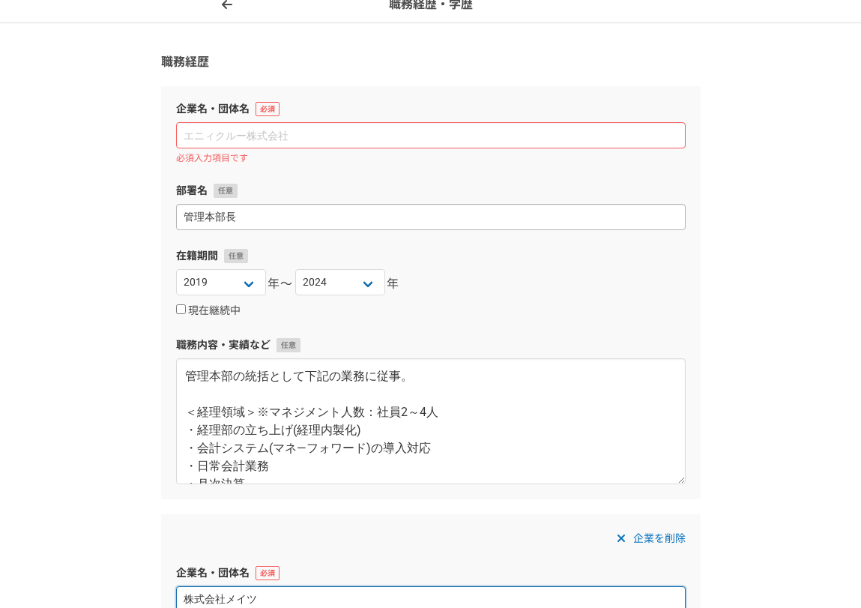
type input "株式会社メイツ"
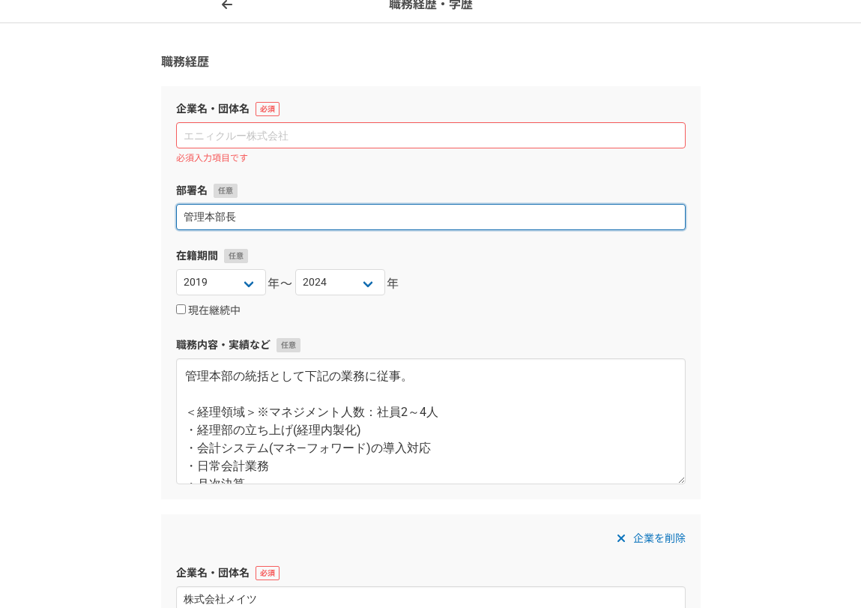
click at [289, 214] on input "管理本部長" at bounding box center [431, 217] width 510 height 26
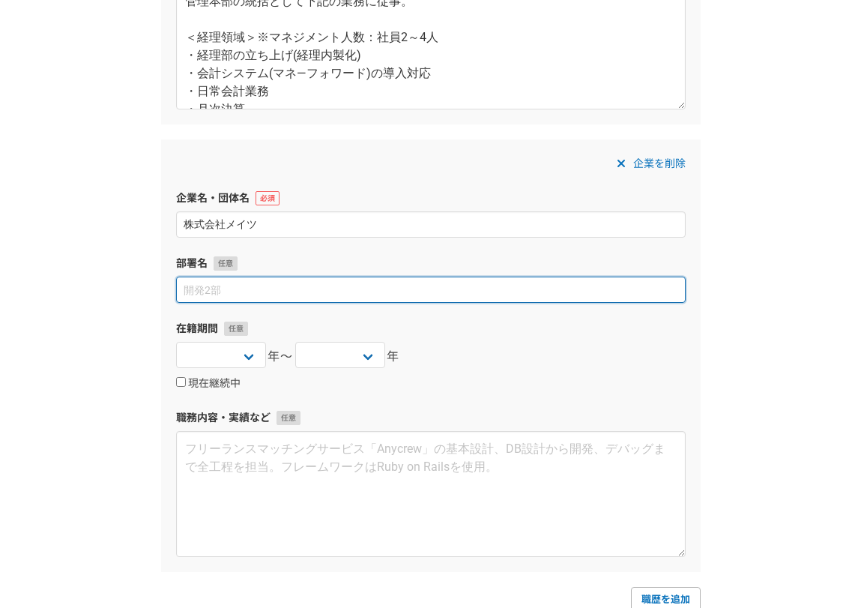
click at [238, 287] on input at bounding box center [431, 289] width 510 height 26
paste input "管理本部長"
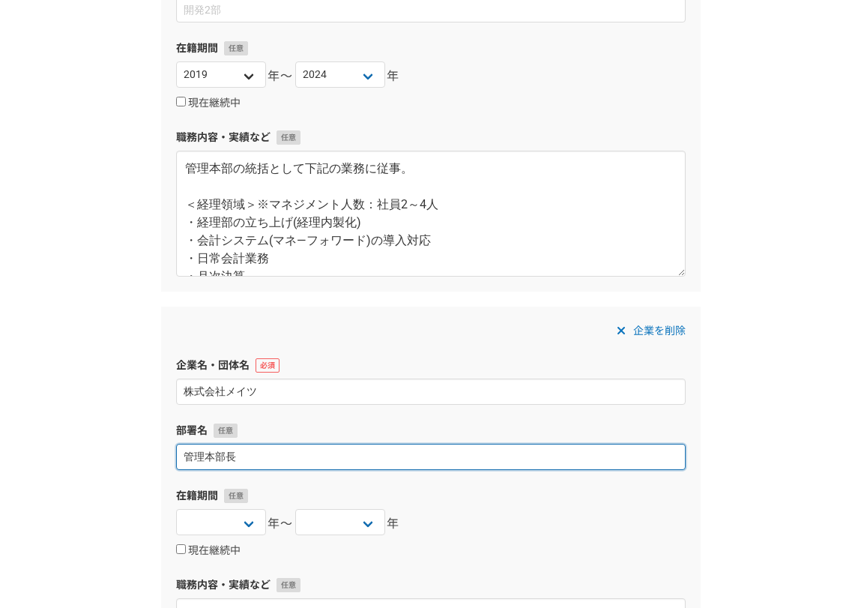
scroll to position [150, 0]
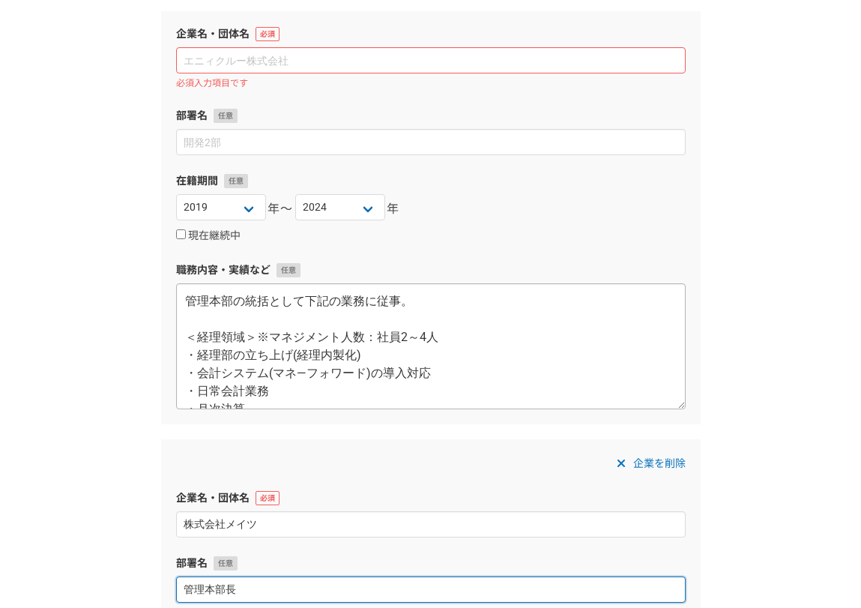
type input "管理本部長"
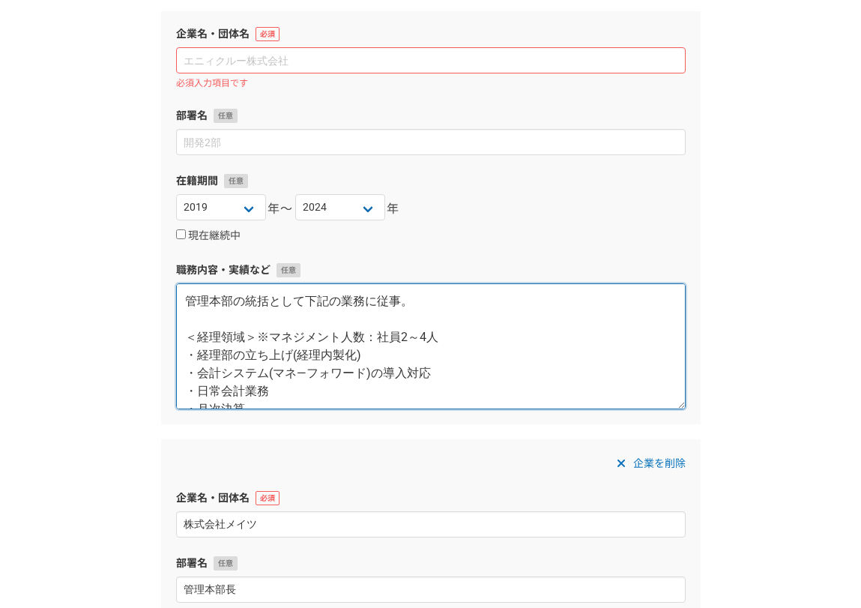
click at [290, 355] on textarea "管理本部の統括として下記の業務に従事。 ＜経理領域＞※マネジメント人数：社員2～4人 ・経理部の立ち上げ(経理内製化) ・会計システム(マネ―フォワード)の導…" at bounding box center [431, 346] width 510 height 126
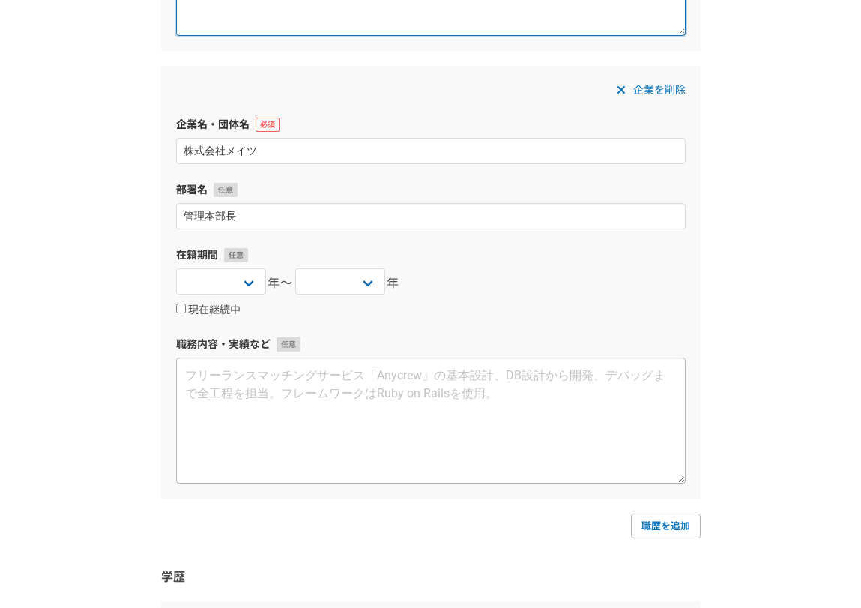
scroll to position [525, 0]
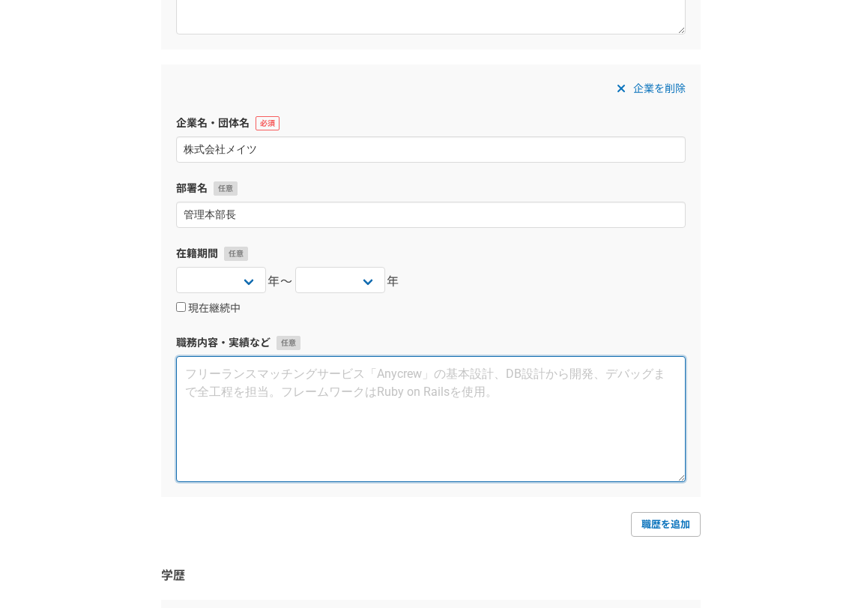
click at [265, 383] on textarea at bounding box center [431, 419] width 510 height 126
paste textarea "管理本部の統括として下記の業務に従事。 ＜経理領域＞※マネジメント人数：社員2～4人 ・経理部の立ち上げ(経理内製化) ・会計システム(マネ―フォワード)の導…"
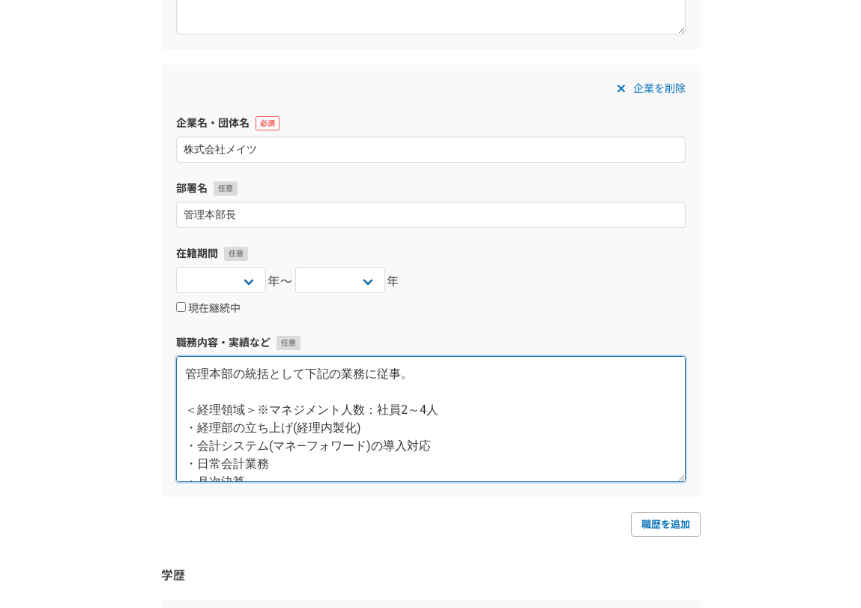
scroll to position [441, 0]
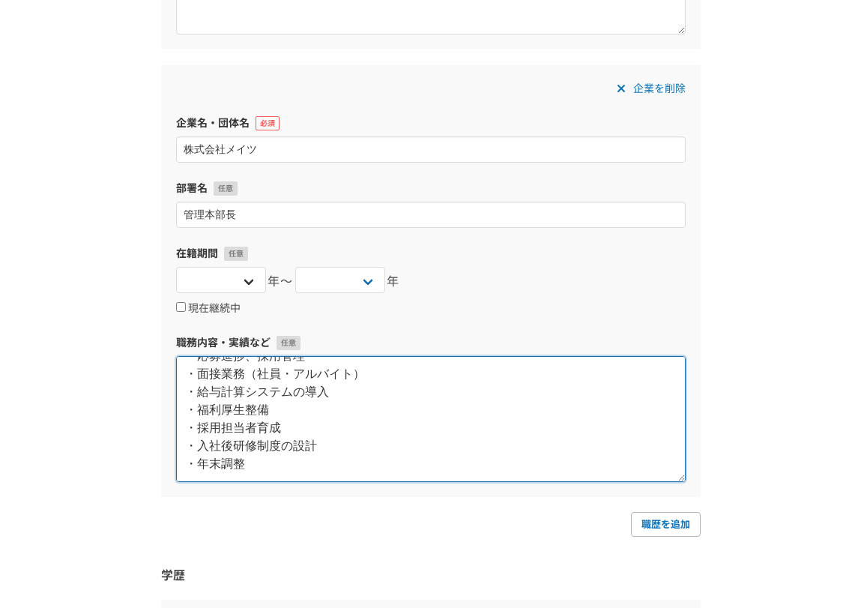
type textarea "管理本部の統括として下記の業務に従事。 ＜経理領域＞※マネジメント人数：社員2～4人 ・経理部の立ち上げ(経理内製化) ・会計システム(マネ―フォワード)の導…"
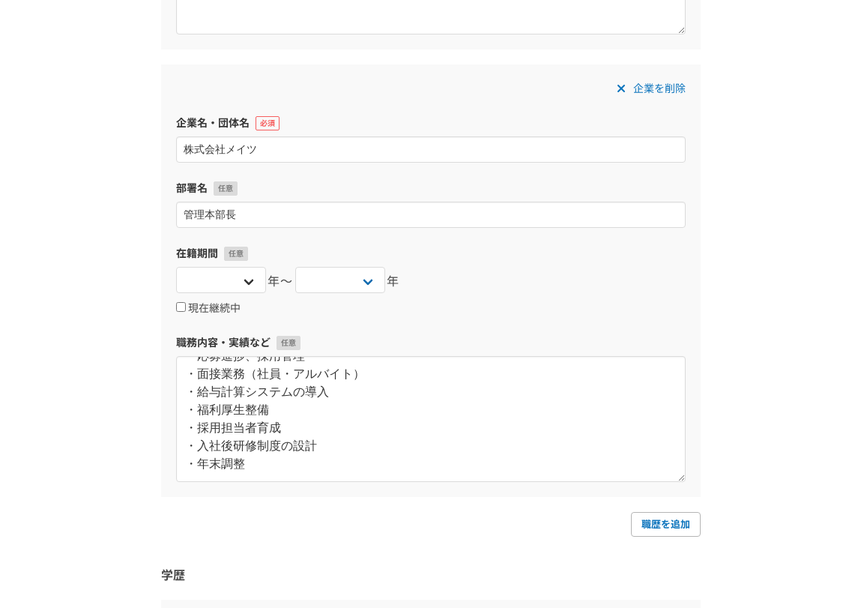
click at [236, 294] on div "2025 2024 2023 2022 2021 2020 2019 2018 2017 2016 2015 2014 2013 2012 2011 2010…" at bounding box center [221, 282] width 90 height 30
click at [232, 284] on select "2025 2024 2023 2022 2021 2020 2019 2018 2017 2016 2015 2014 2013 2012 2011 2010…" at bounding box center [221, 280] width 90 height 26
select select "2019"
click at [176, 267] on select "2025 2024 2023 2022 2021 2020 2019 2018 2017 2016 2015 2014 2013 2012 2011 2010…" at bounding box center [221, 280] width 90 height 26
click at [342, 286] on select "2025 2024 2023 2022 2021 2020 2019 2018 2017 2016 2015 2014 2013 2012 2011 2010…" at bounding box center [340, 280] width 90 height 26
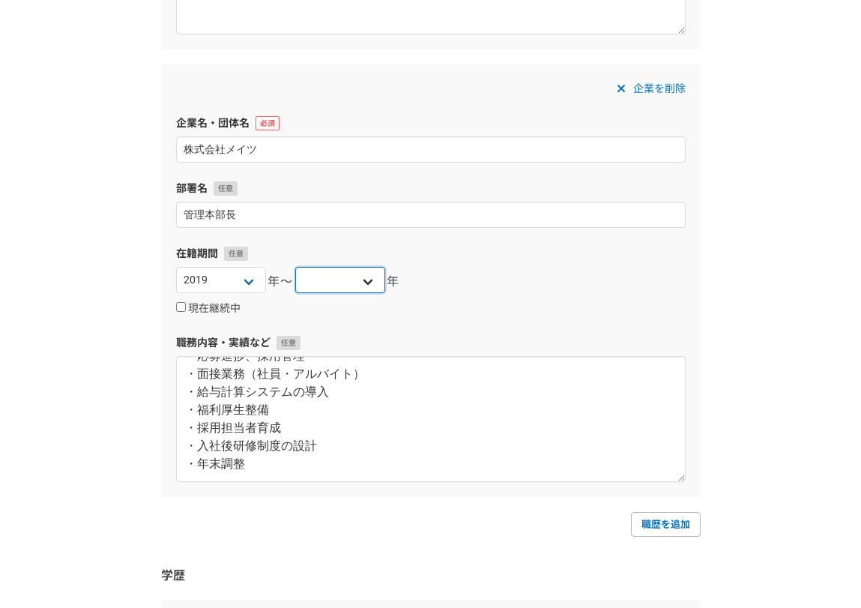
select select "2024"
click at [295, 267] on select "2025 2024 2023 2022 2021 2020 2019 2018 2017 2016 2015 2014 2013 2012 2011 2010…" at bounding box center [340, 280] width 90 height 26
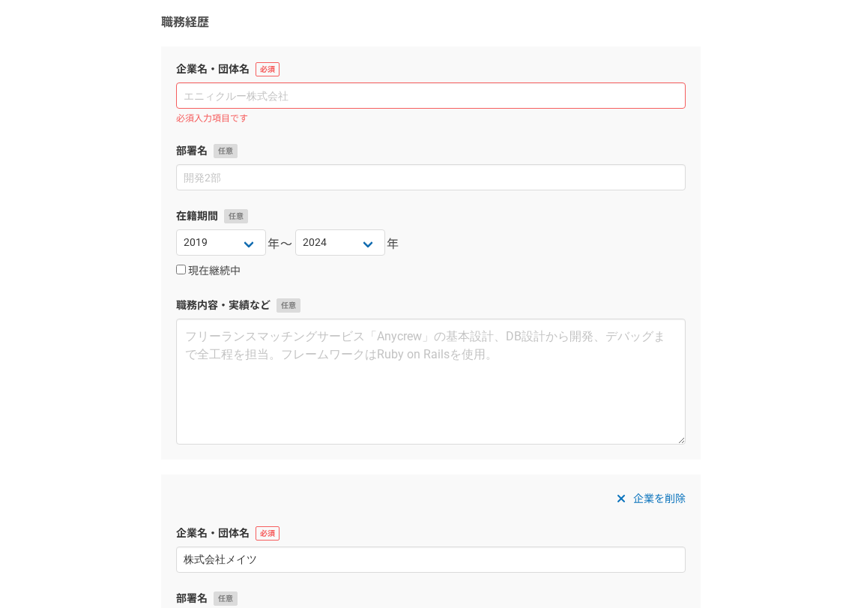
scroll to position [0, 0]
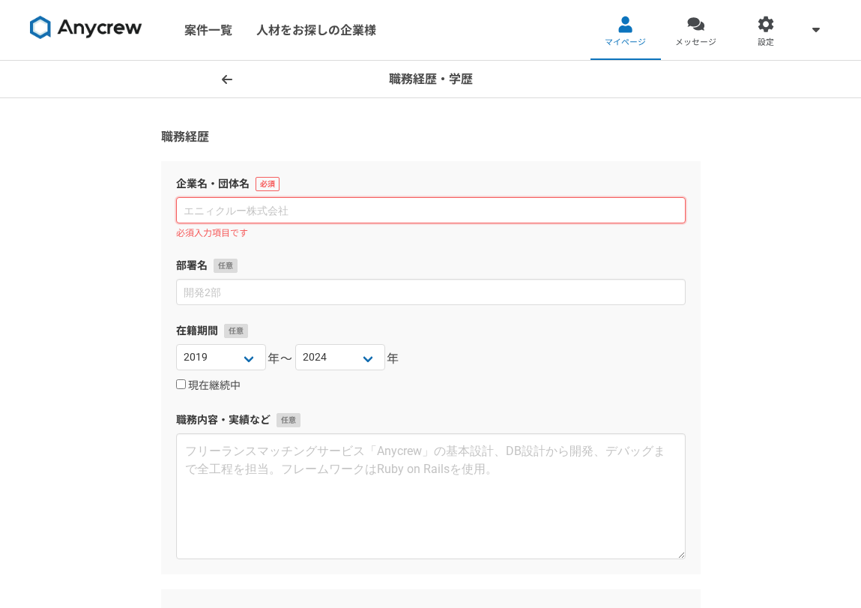
click at [306, 211] on input at bounding box center [431, 210] width 510 height 26
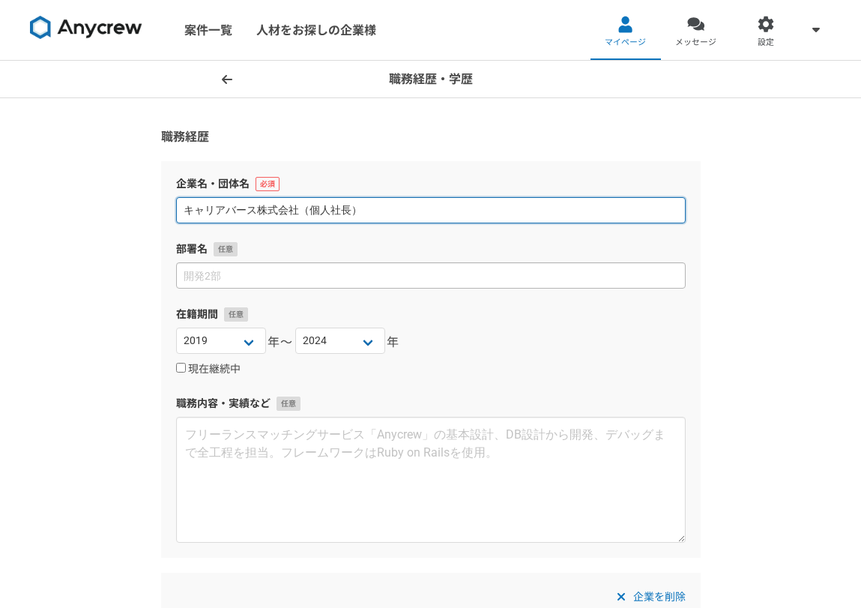
type input "キャリアバース株式会社（個人社長）"
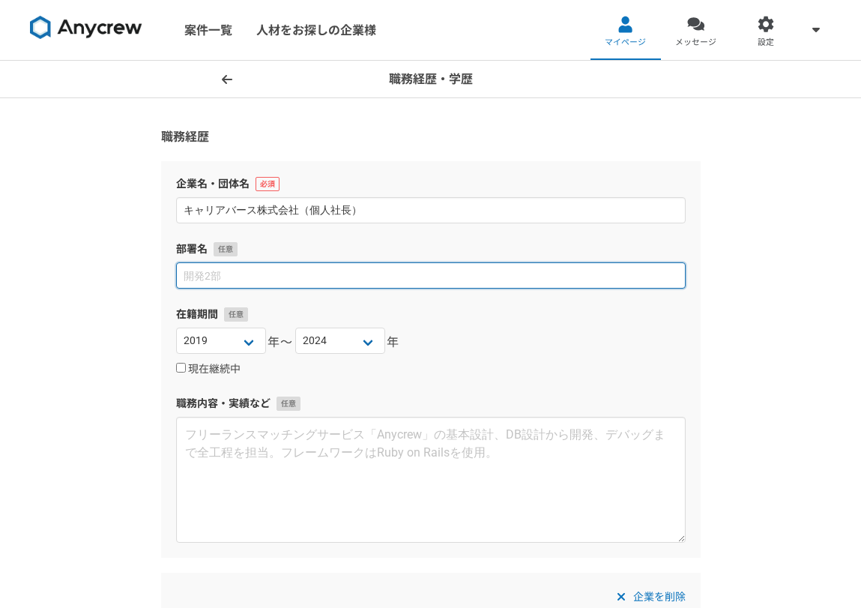
drag, startPoint x: 282, startPoint y: 276, endPoint x: 256, endPoint y: 285, distance: 27.5
click at [282, 276] on input at bounding box center [431, 275] width 510 height 26
type input "だ"
type input "大"
type input "代表"
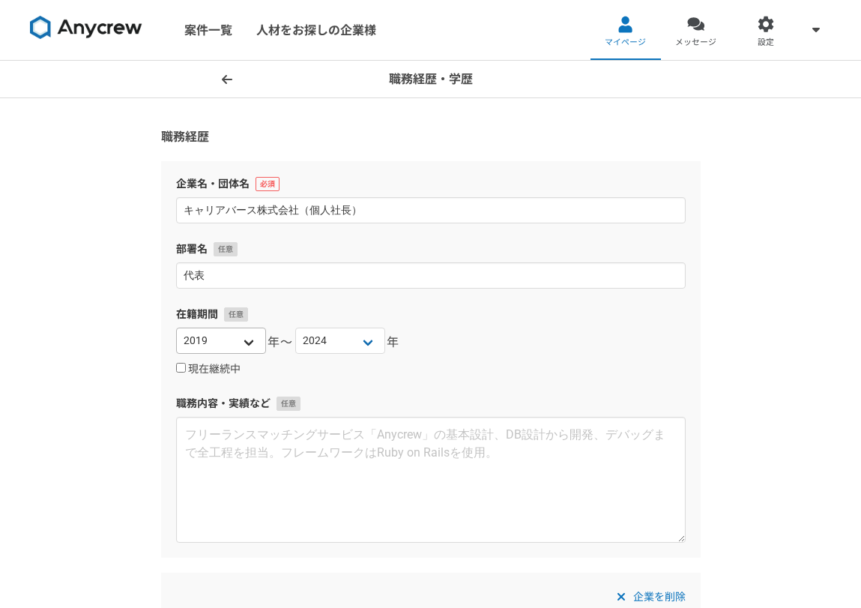
click at [240, 327] on div "在籍期間 [DATE] [DATE] [DATE] [DATE] [DATE] [DATE] [DATE] [DATE] [DATE] [DATE] [DAT…" at bounding box center [431, 341] width 510 height 71
drag, startPoint x: 247, startPoint y: 336, endPoint x: 247, endPoint y: 348, distance: 12.0
click at [247, 336] on select "2025 2024 2023 2022 2021 2020 2019 2018 2017 2016 2015 2014 2013 2012 2011 2010…" at bounding box center [221, 340] width 90 height 26
select select "2024"
click at [176, 327] on select "2025 2024 2023 2022 2021 2020 2019 2018 2017 2016 2015 2014 2013 2012 2011 2010…" at bounding box center [221, 340] width 90 height 26
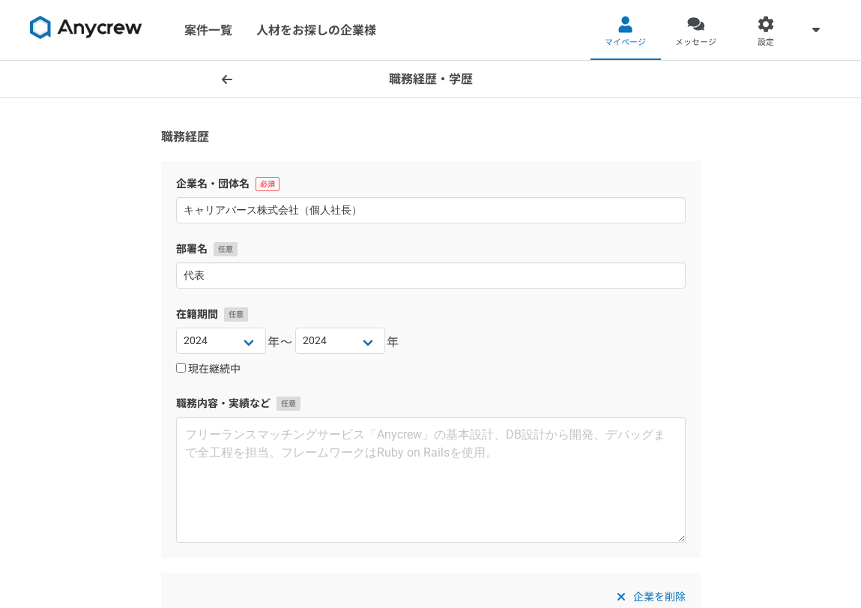
click at [217, 370] on label "現在継続中" at bounding box center [208, 369] width 64 height 13
click at [186, 370] on input "現在継続中" at bounding box center [181, 368] width 10 height 10
checkbox input "true"
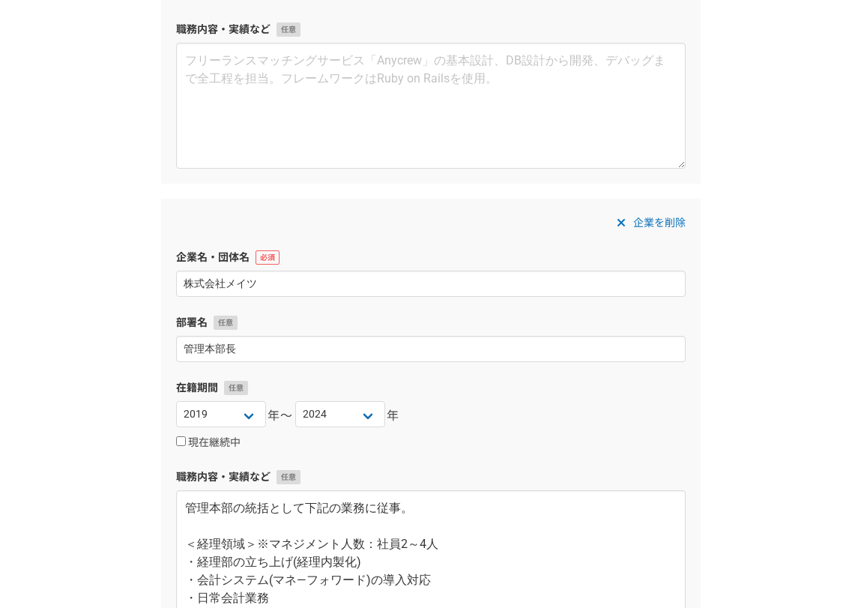
scroll to position [150, 0]
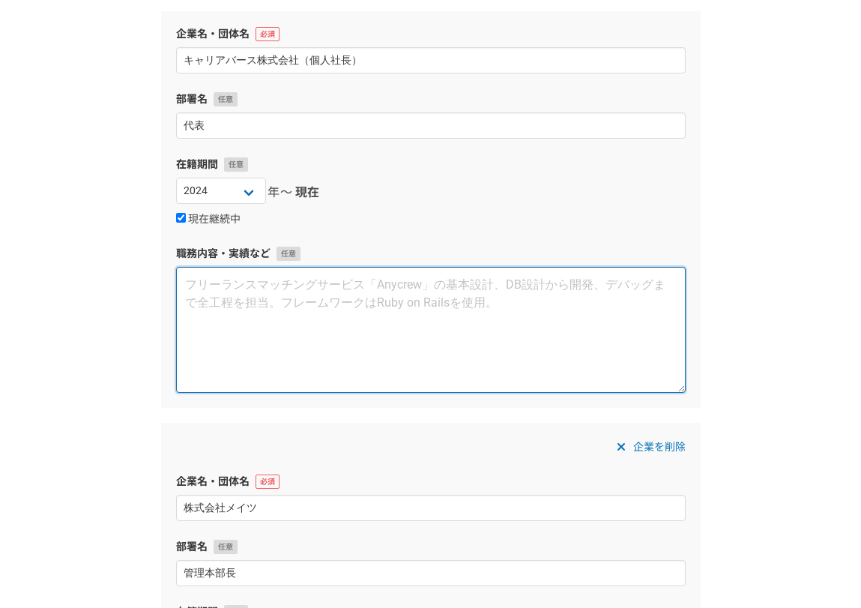
click at [256, 356] on textarea at bounding box center [431, 330] width 510 height 126
type textarea "経"
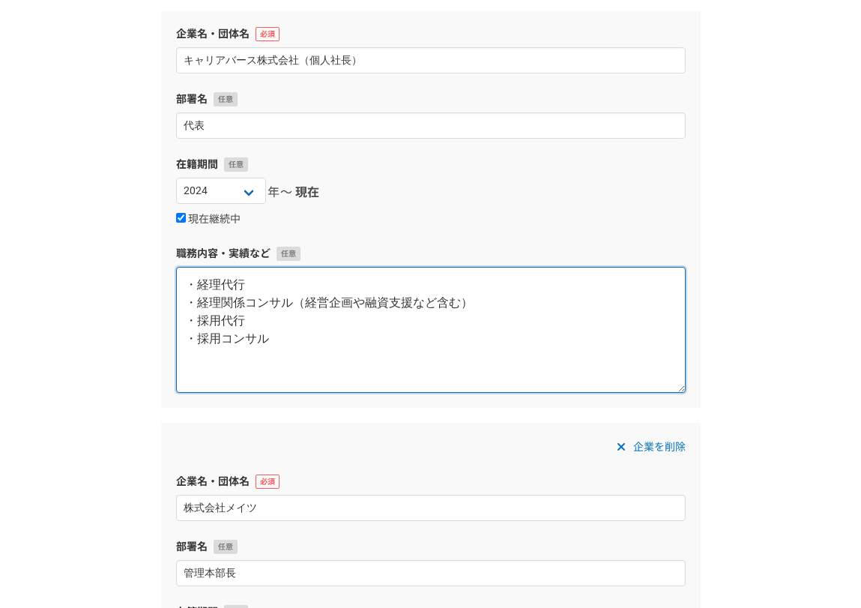
click at [427, 333] on textarea "・経理代行 ・経理関係コンサル（経営企画や融資支援など含む） ・採用代行 ・採用コンサル" at bounding box center [431, 330] width 510 height 126
drag, startPoint x: 285, startPoint y: 339, endPoint x: 272, endPoint y: 243, distance: 97.6
click at [285, 339] on textarea "・経理代行 ・経理関係コンサル（経営企画や融資支援など含む） ・採用代行 ・採用コンサル" at bounding box center [431, 330] width 510 height 126
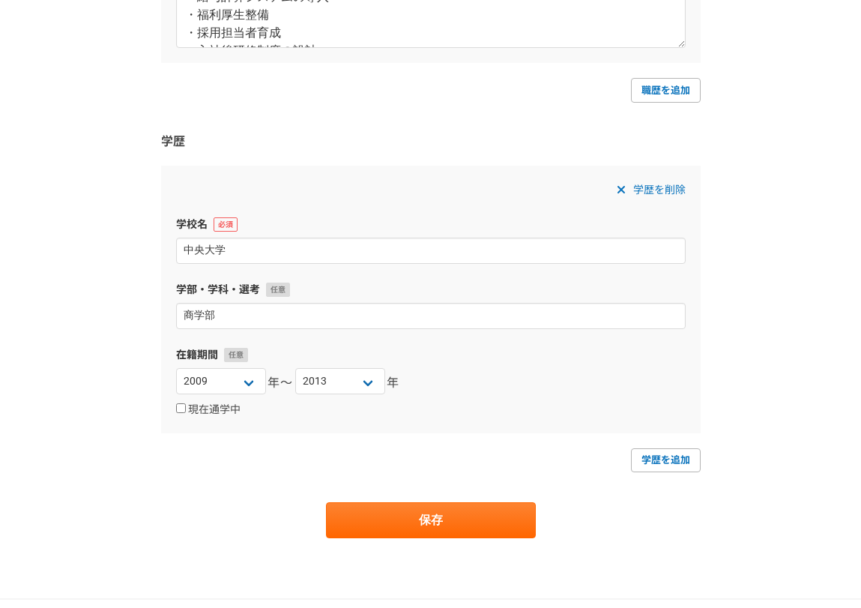
scroll to position [1063, 0]
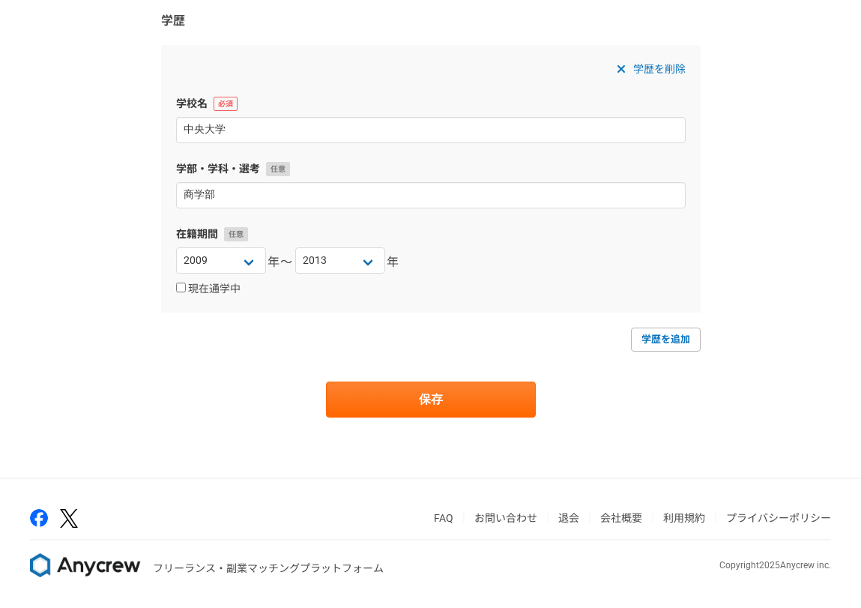
type textarea "・経理代行 ・経理関係コンサル（経営企画や融資支援など含む） ・採用代行 ・採用コンサル"
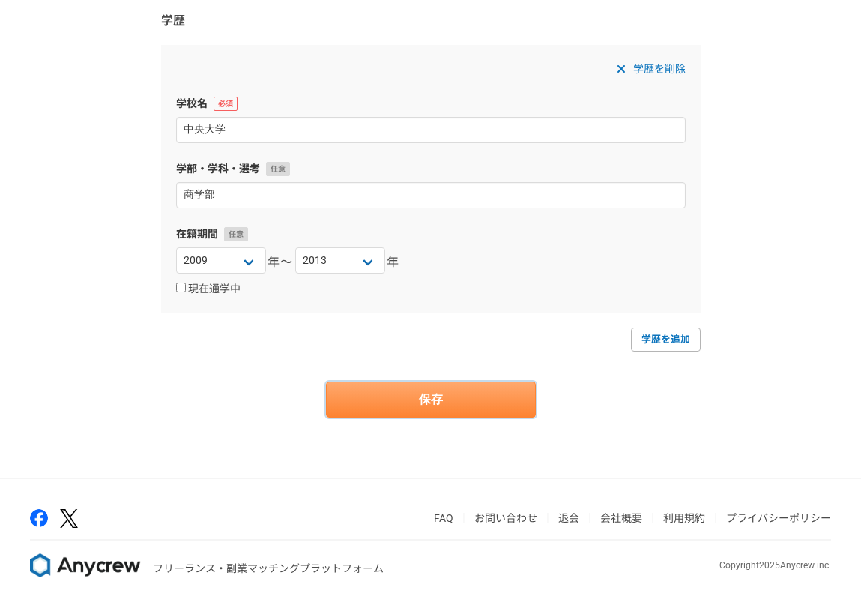
click at [513, 393] on button "保存" at bounding box center [431, 399] width 210 height 36
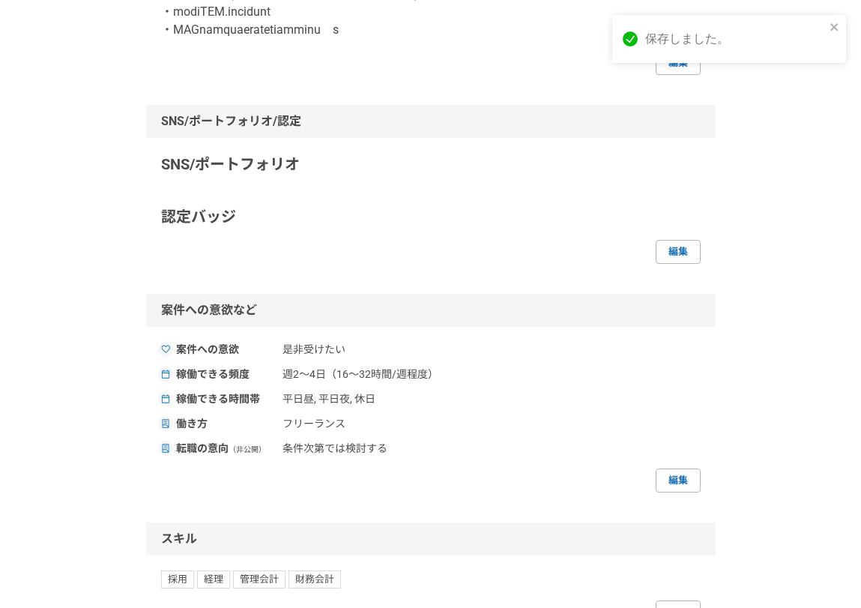
scroll to position [674, 0]
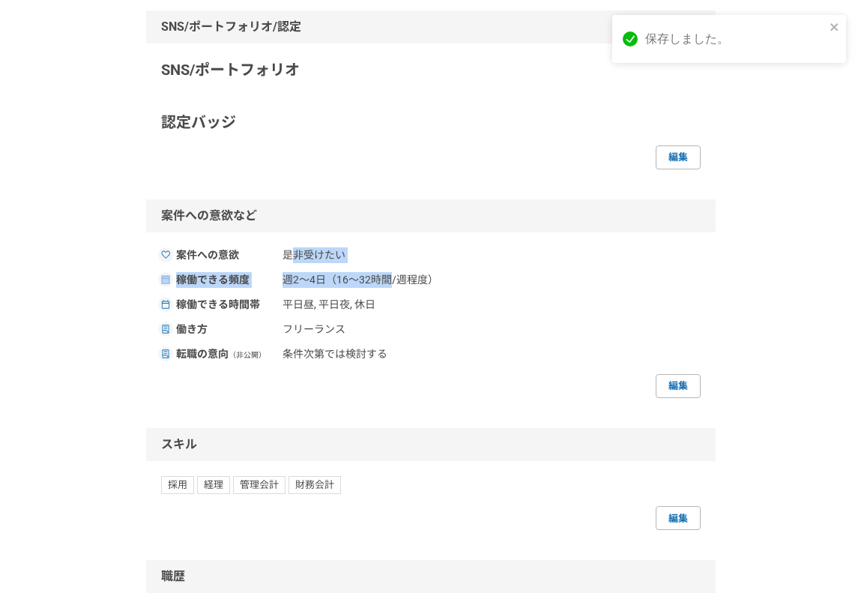
drag, startPoint x: 291, startPoint y: 312, endPoint x: 467, endPoint y: 326, distance: 176.6
click at [467, 326] on div "案件への意欲 是非受けたい 稼働できる頻度 週2〜4日（16〜32時間/週程度） 稼働できる時間帯 平日昼, 平日夜, 休日 働き方 フリーランス 転職の意向…" at bounding box center [431, 322] width 540 height 151
click at [353, 373] on div "案件への意欲 是非受けたい 稼働できる頻度 週2〜4日（16〜32時間/週程度） 稼働できる時間帯 平日昼, 平日夜, 休日 働き方 フリーランス 転職の意向…" at bounding box center [431, 322] width 540 height 151
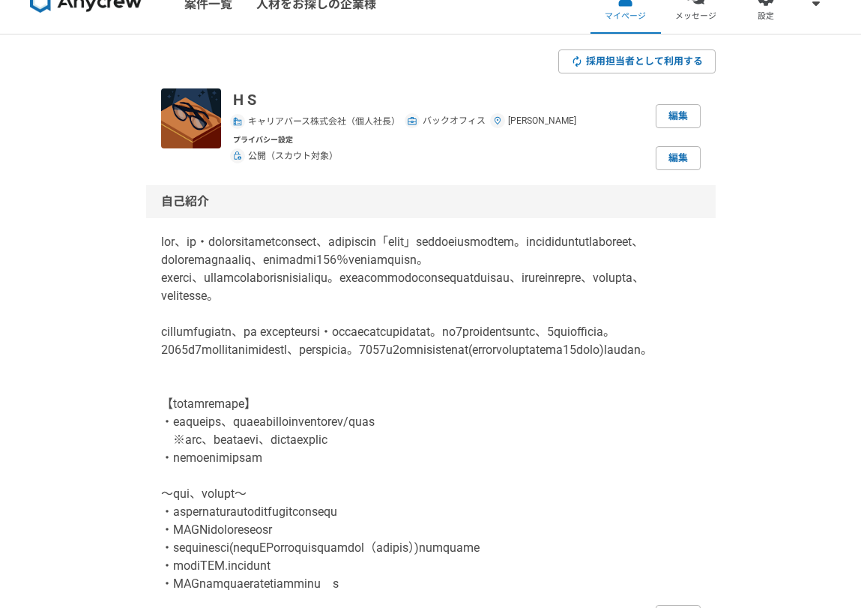
scroll to position [0, 0]
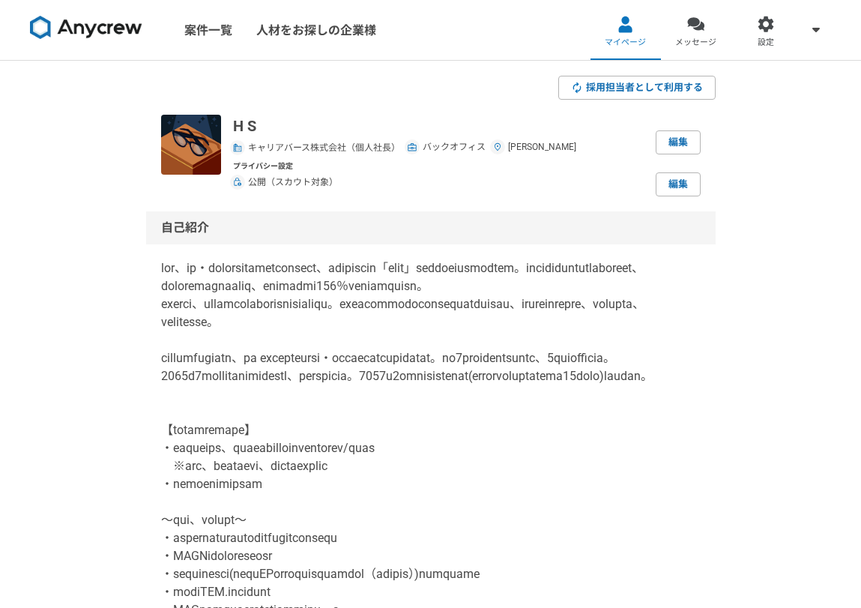
click at [218, 32] on link "案件一覧" at bounding box center [208, 30] width 72 height 60
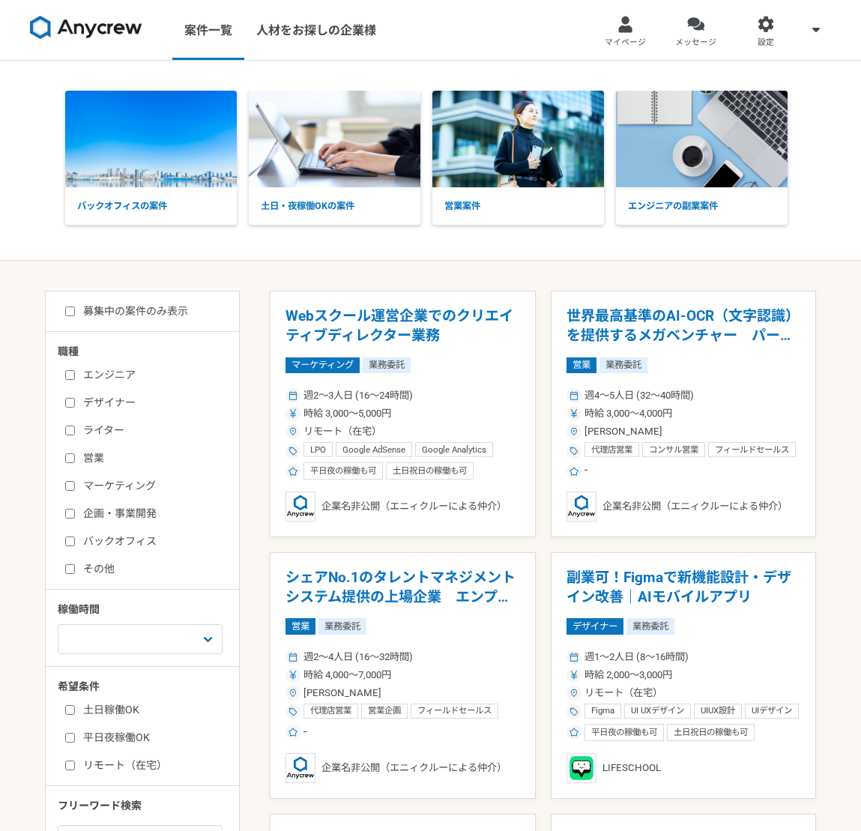
click at [63, 514] on div "エンジニア デザイナー ライター 営業 マーケティング 企画・事業開発 バックオフィス その他" at bounding box center [148, 469] width 180 height 214
click at [66, 537] on input "バックオフィス" at bounding box center [70, 542] width 10 height 10
checkbox input "true"
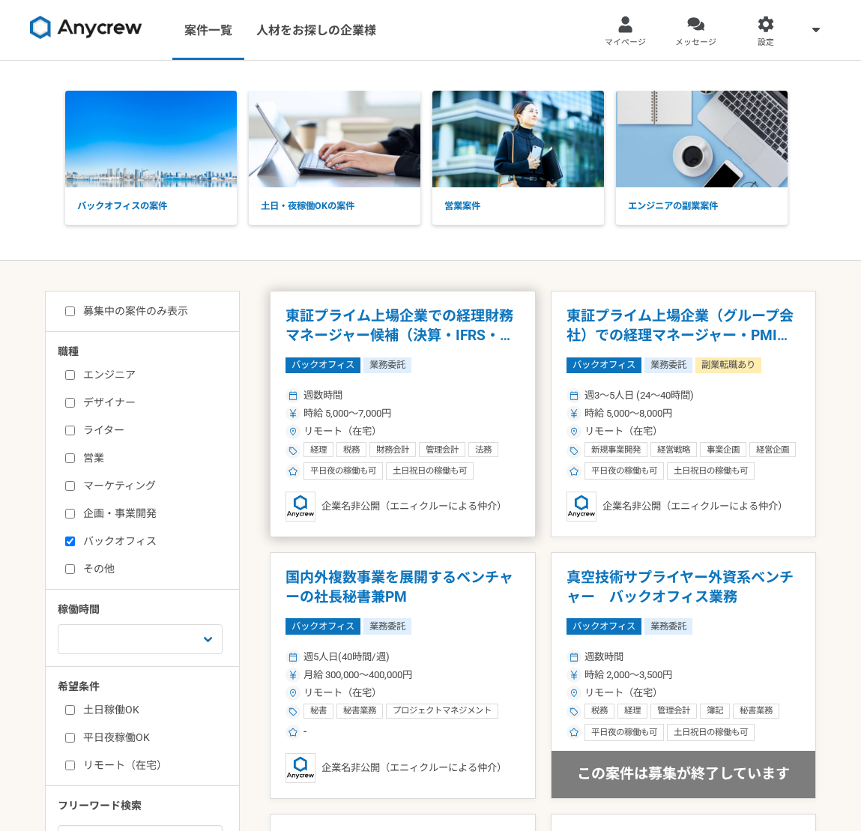
click at [378, 326] on h1 "東証プライム上場企業での経理財務マネージャー候補（決算・IFRS・開示対応等）" at bounding box center [402, 325] width 235 height 38
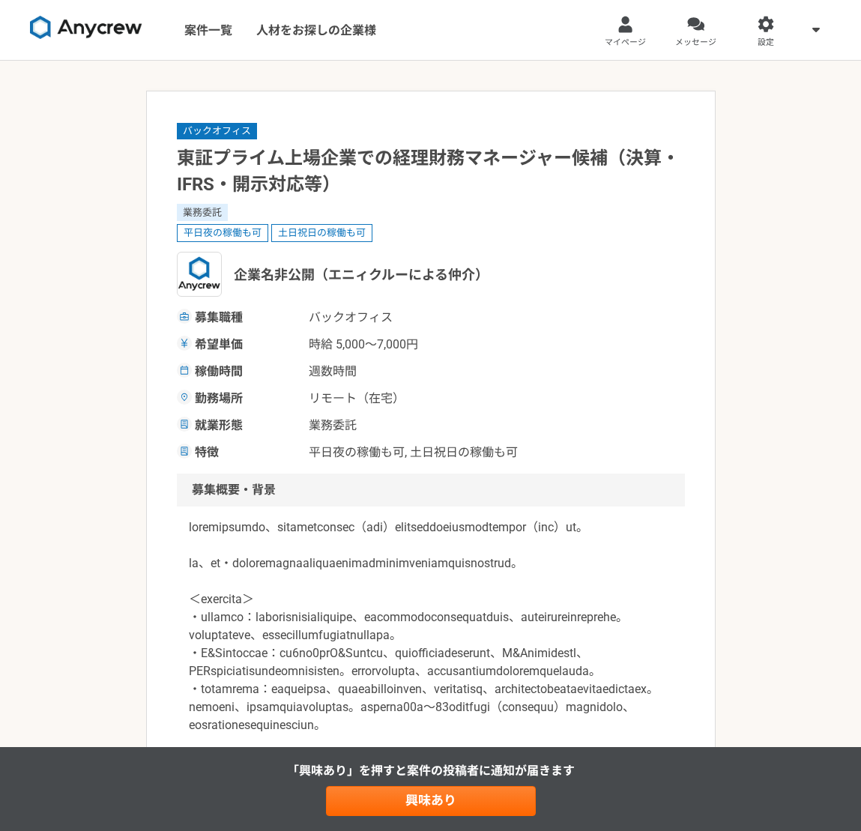
click at [270, 152] on h1 "東証プライム上場企業での経理財務マネージャー候補（決算・IFRS・開示対応等）" at bounding box center [431, 171] width 508 height 52
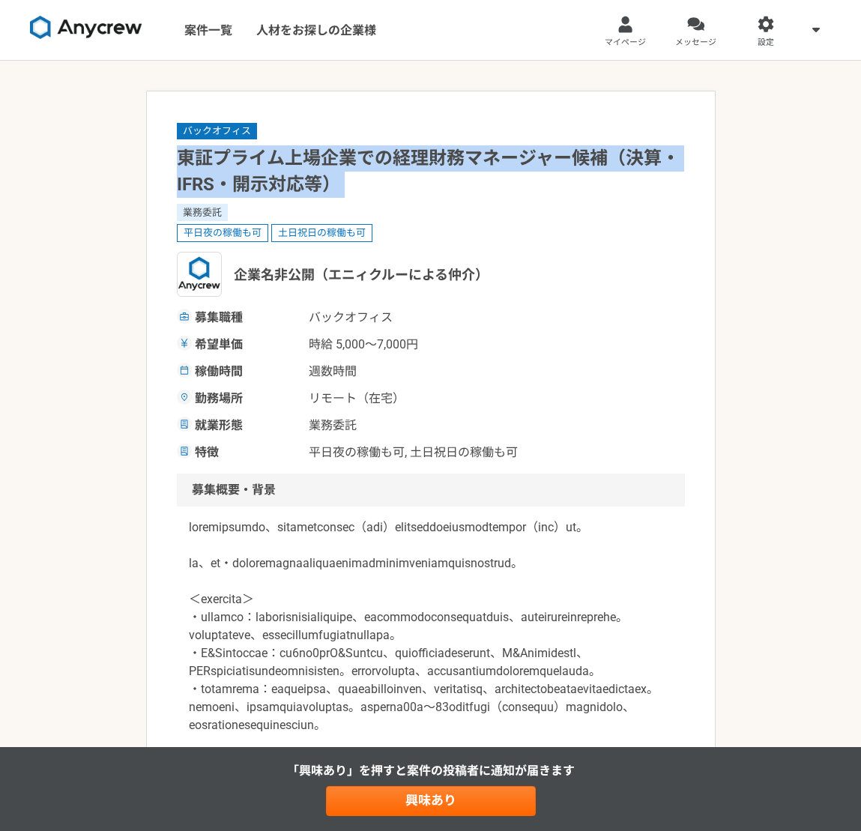
click at [270, 152] on h1 "東証プライム上場企業での経理財務マネージャー候補（決算・IFRS・開示対応等）" at bounding box center [431, 171] width 508 height 52
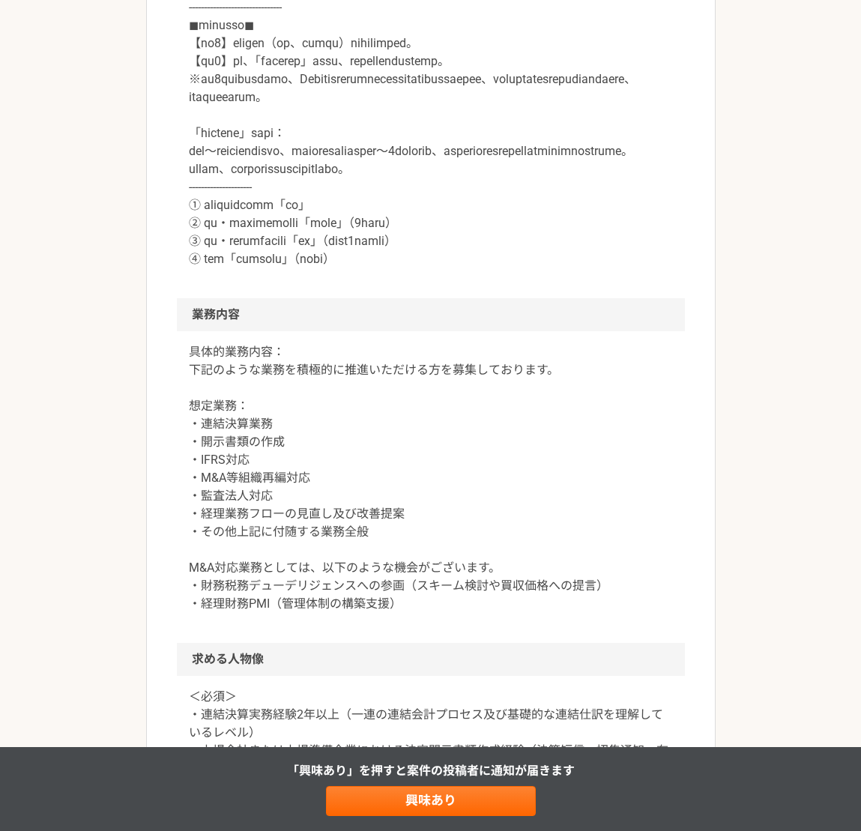
scroll to position [974, 0]
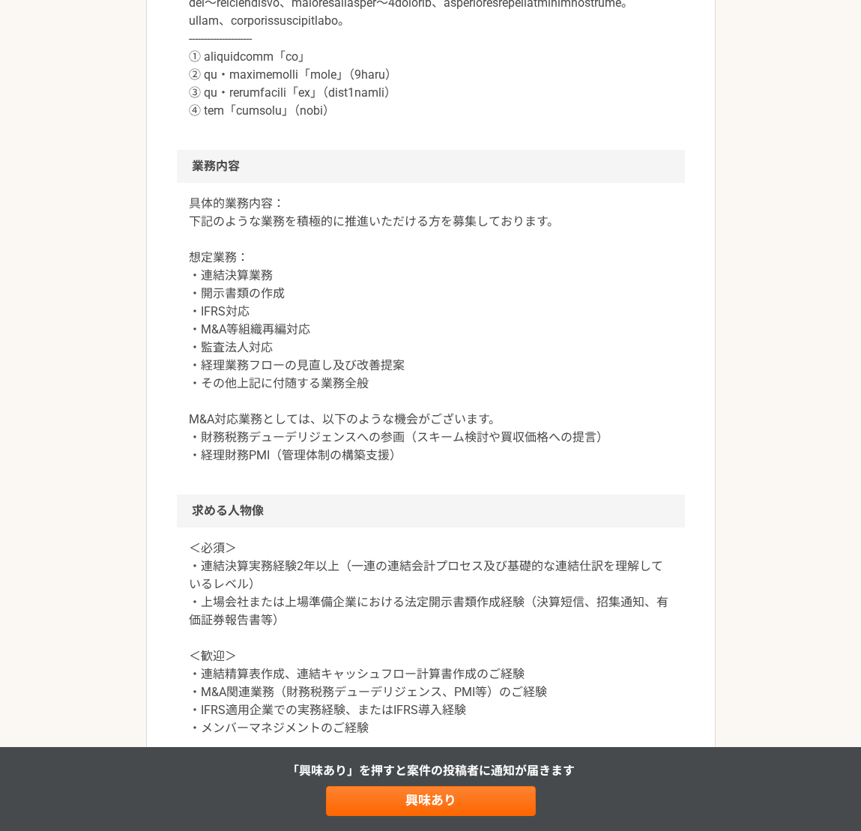
click at [237, 403] on p "具体的業務内容： 下記のような業務を積極的に推進いただける方を募集しております。 想定業務： ・連結決算業務 ・開示書類の作成 ・IFRS対応 ・M&A等組織…" at bounding box center [431, 330] width 484 height 270
click at [235, 415] on p "具体的業務内容： 下記のような業務を積極的に推進いただける方を募集しております。 想定業務： ・連結決算業務 ・開示書類の作成 ・IFRS対応 ・M&A等組織…" at bounding box center [431, 330] width 484 height 270
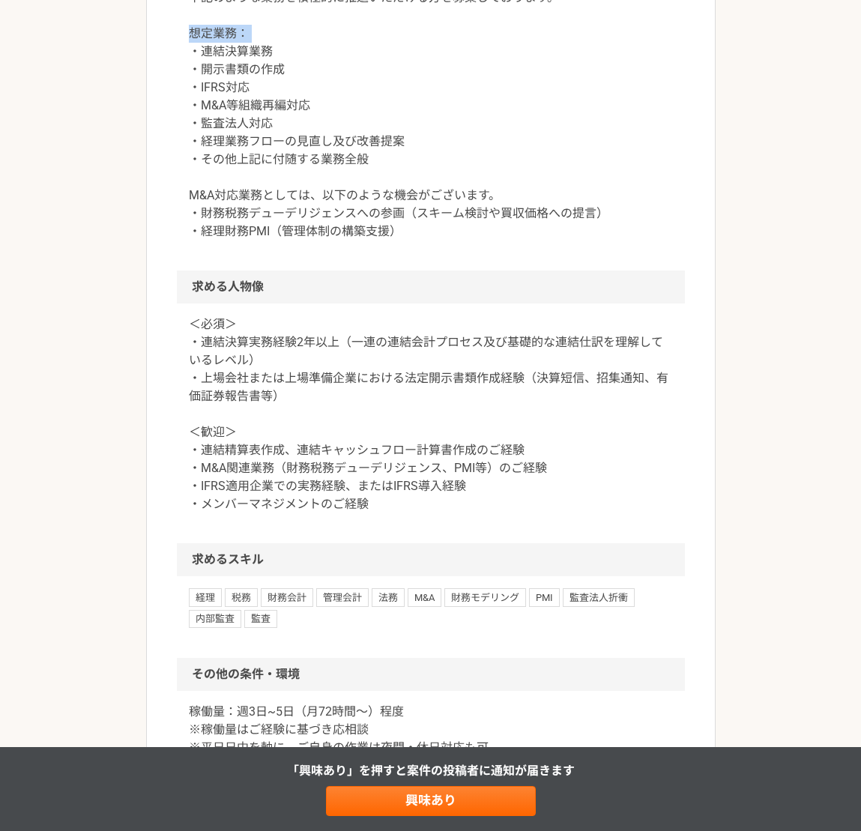
scroll to position [1199, 0]
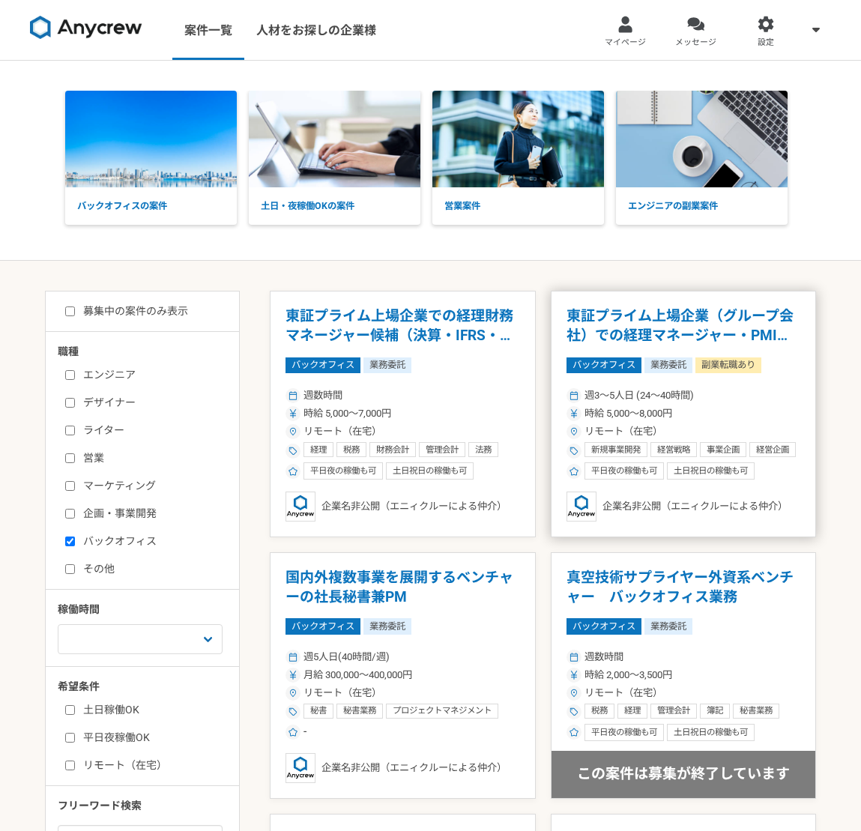
click at [739, 331] on h1 "東証プライム上場企業（グループ会社）での経理マネージャー・PMI責任者候補" at bounding box center [683, 325] width 235 height 38
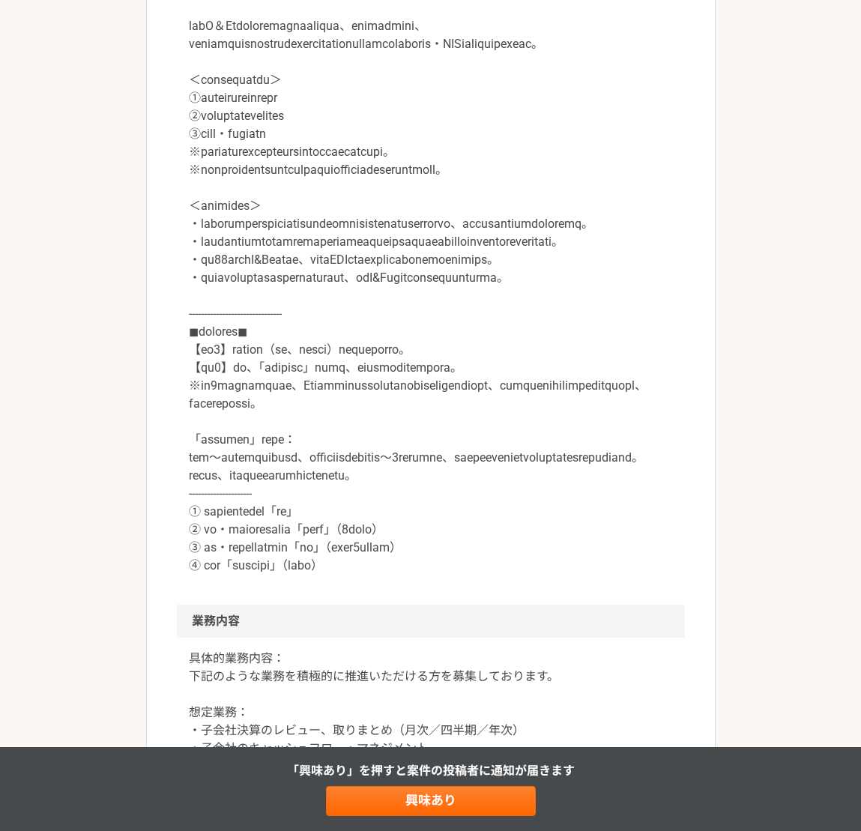
scroll to position [749, 0]
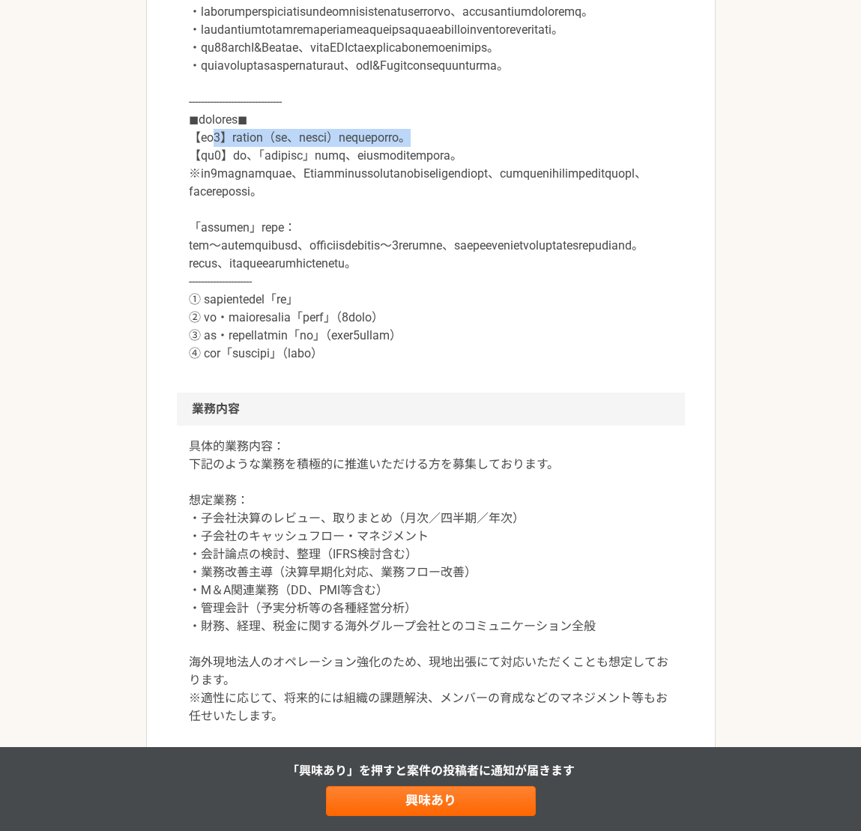
drag, startPoint x: 285, startPoint y: 261, endPoint x: 569, endPoint y: 259, distance: 284.7
click at [569, 259] on p at bounding box center [431, 65] width 484 height 593
click at [373, 363] on p at bounding box center [431, 65] width 484 height 593
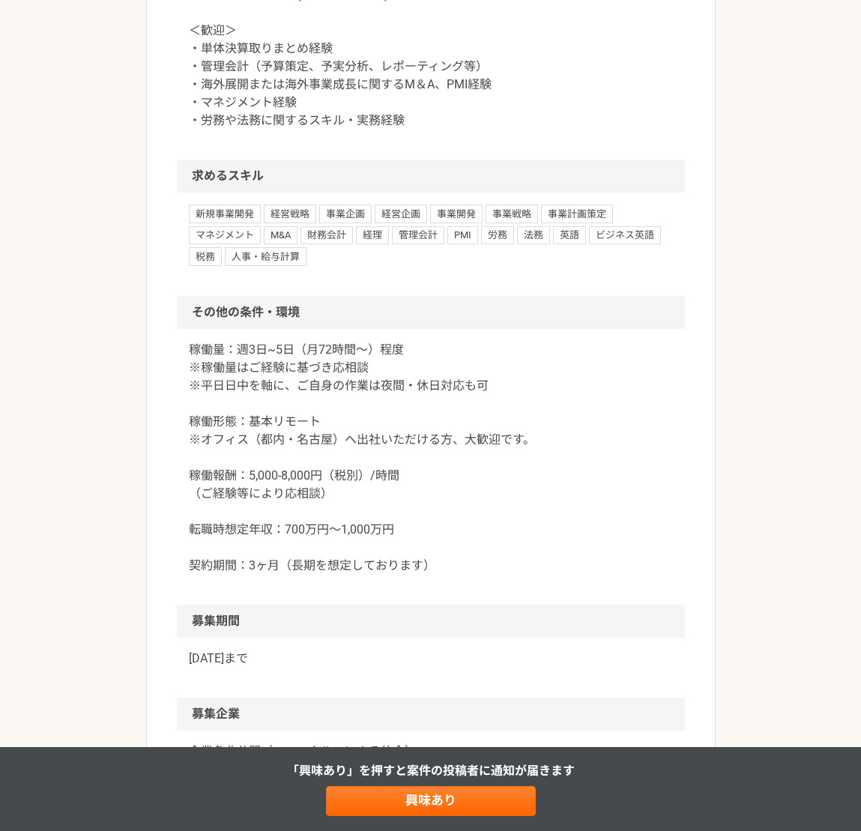
scroll to position [1873, 0]
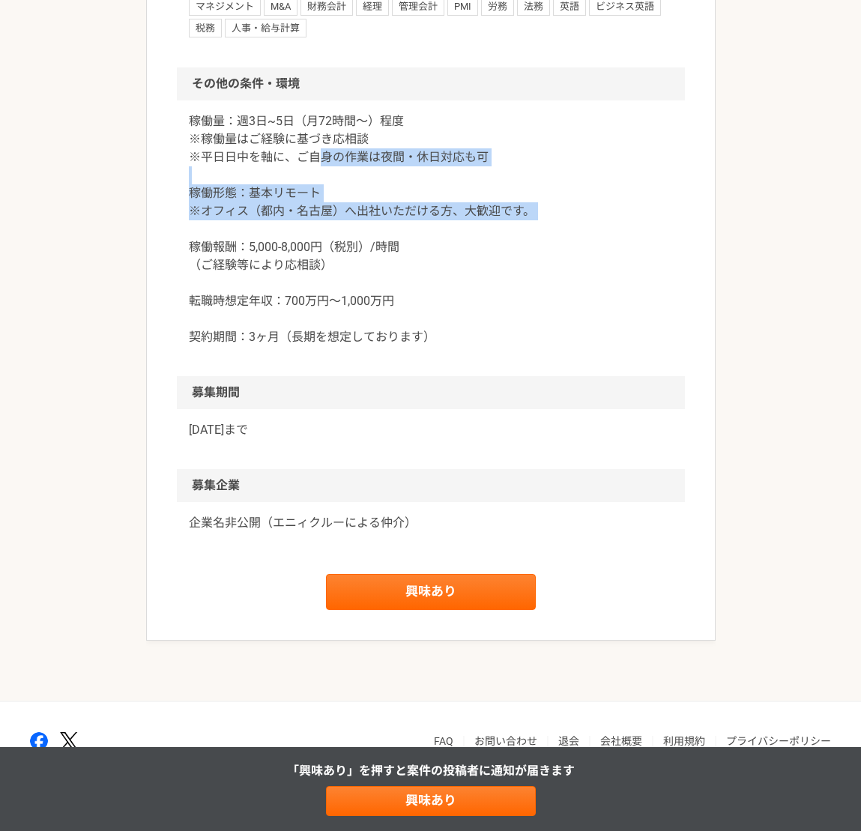
drag, startPoint x: 361, startPoint y: 335, endPoint x: 455, endPoint y: 373, distance: 101.2
click at [452, 346] on p "稼働量：週3日~5日（月72時間〜）程度 ※稼働量はご経験に基づき応相談 ※平日日中を軸に、ご自身の作業は夜間・休日対応も可 稼働形態：基本リモート ※オフィ…" at bounding box center [431, 229] width 484 height 234
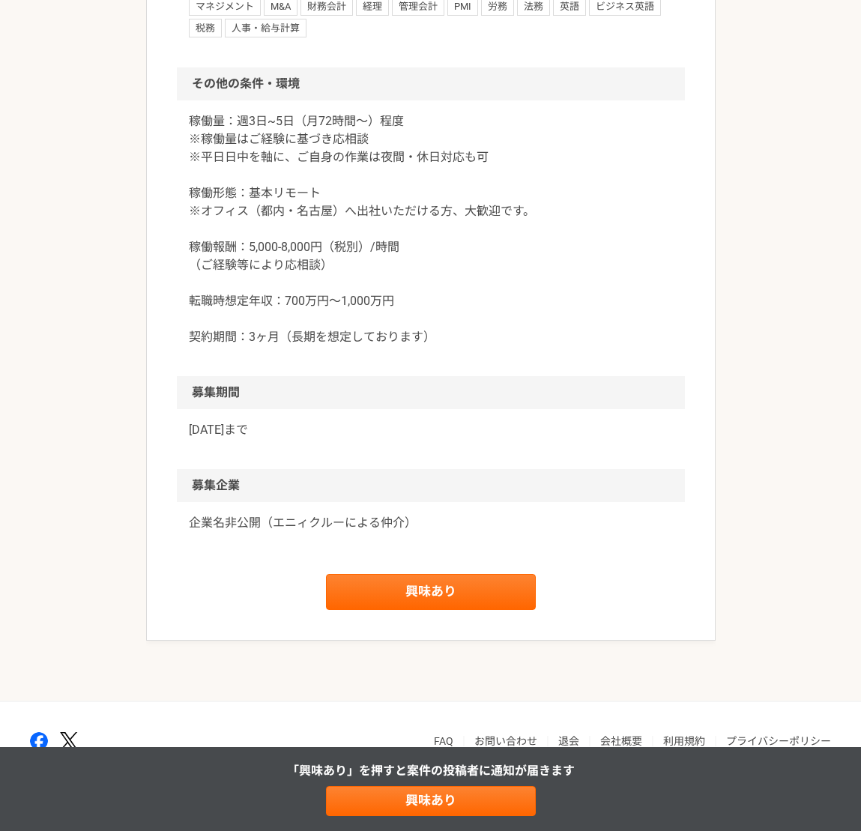
click at [467, 346] on p "稼働量：週3日~5日（月72時間〜）程度 ※稼働量はご経験に基づき応相談 ※平日日中を軸に、ご自身の作業は夜間・休日対応も可 稼働形態：基本リモート ※オフィ…" at bounding box center [431, 229] width 484 height 234
click at [273, 268] on p "稼働量：週3日~5日（月72時間〜）程度 ※稼働量はご経験に基づき応相談 ※平日日中を軸に、ご自身の作業は夜間・休日対応も可 稼働形態：基本リモート ※オフィ…" at bounding box center [431, 229] width 484 height 234
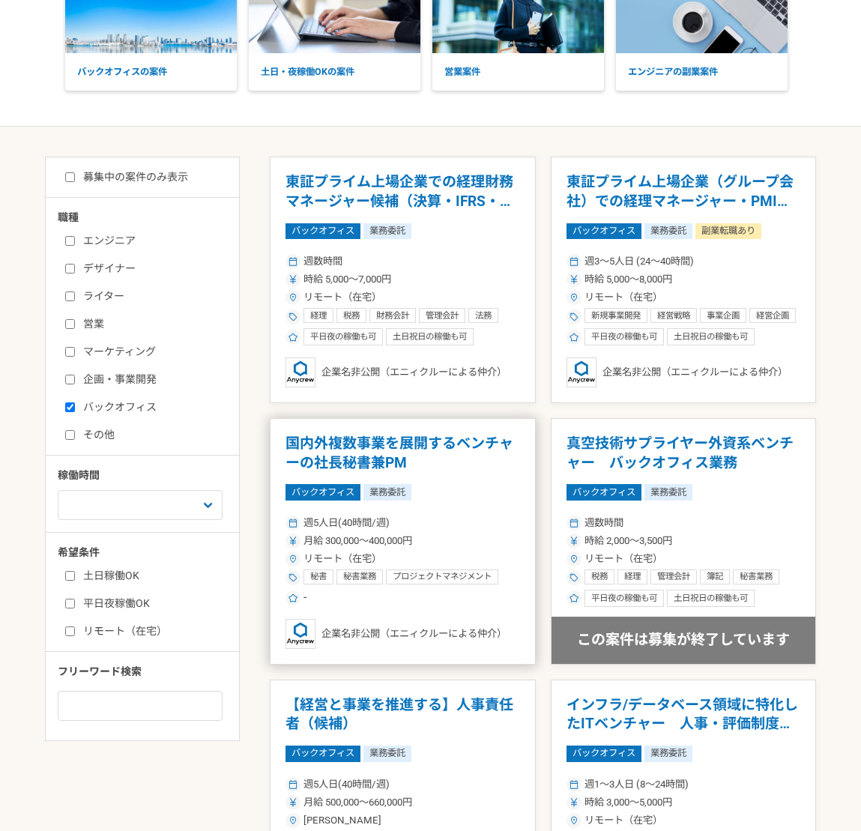
scroll to position [300, 0]
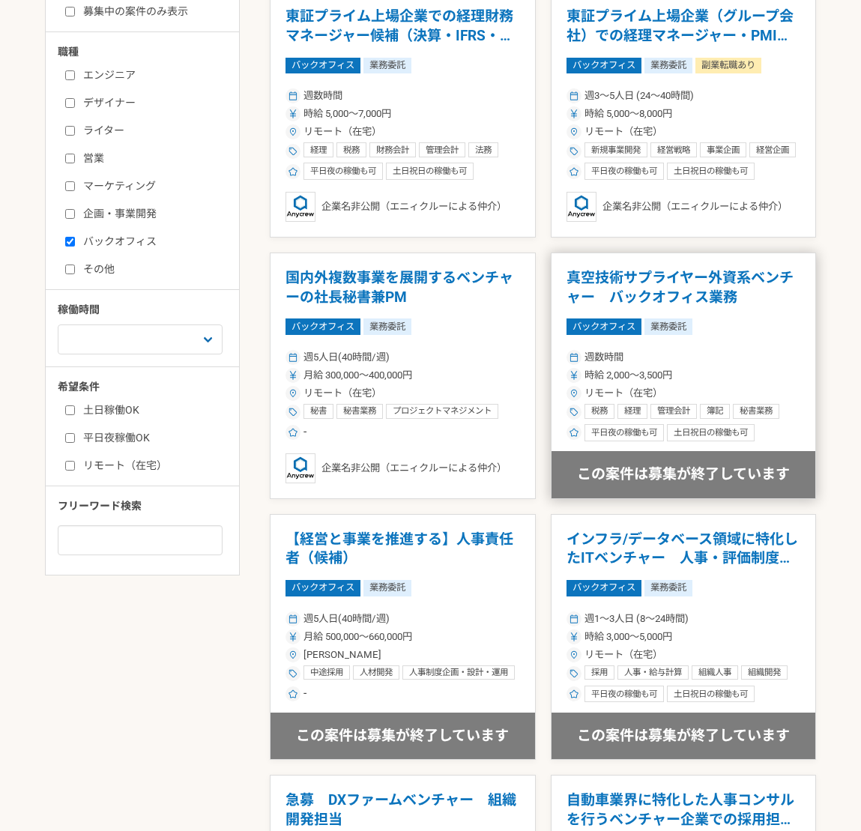
click at [699, 302] on h1 "真空技術サプライヤー外資系ベンチャー　バックオフィス業務" at bounding box center [683, 287] width 235 height 38
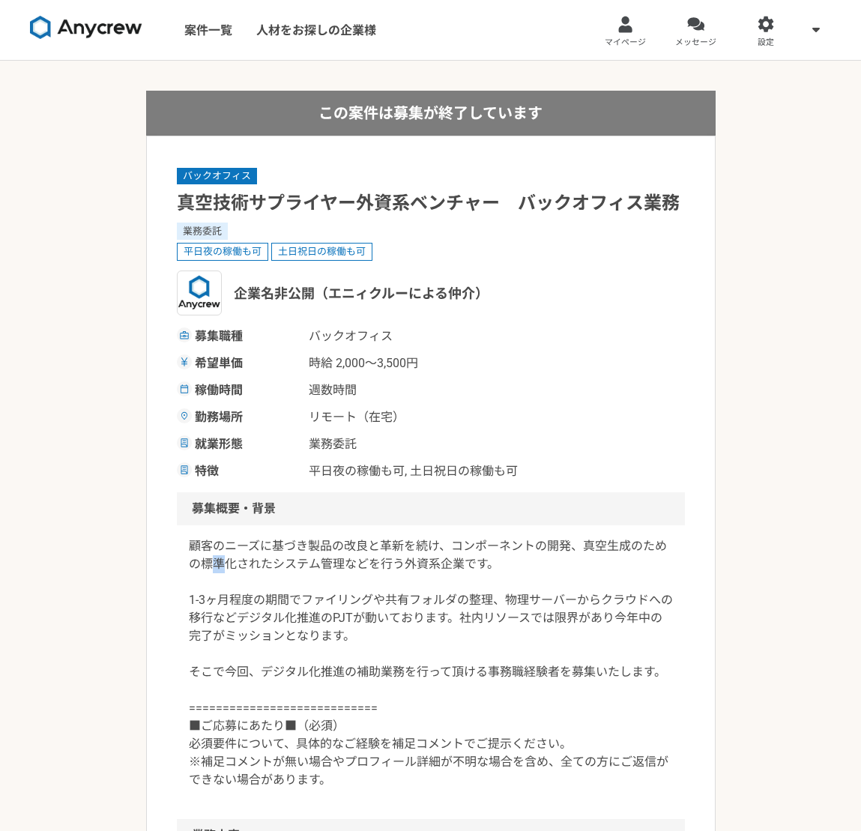
drag, startPoint x: 227, startPoint y: 556, endPoint x: 382, endPoint y: 580, distance: 156.9
click at [265, 556] on p "顧客のニーズに基づき製品の改良と革新を続け、コンポーネントの開発、真空生成のための標準化されたシステム管理などを行う外資系企業です。 1-3ヶ月程度の期間でフ…" at bounding box center [431, 663] width 484 height 252
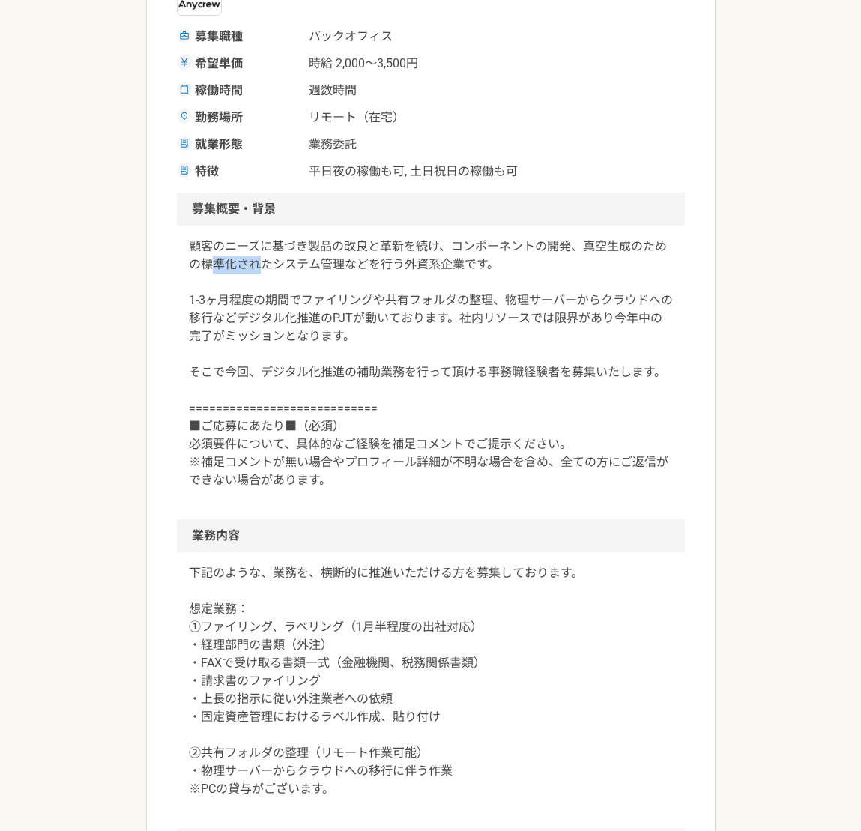
scroll to position [450, 0]
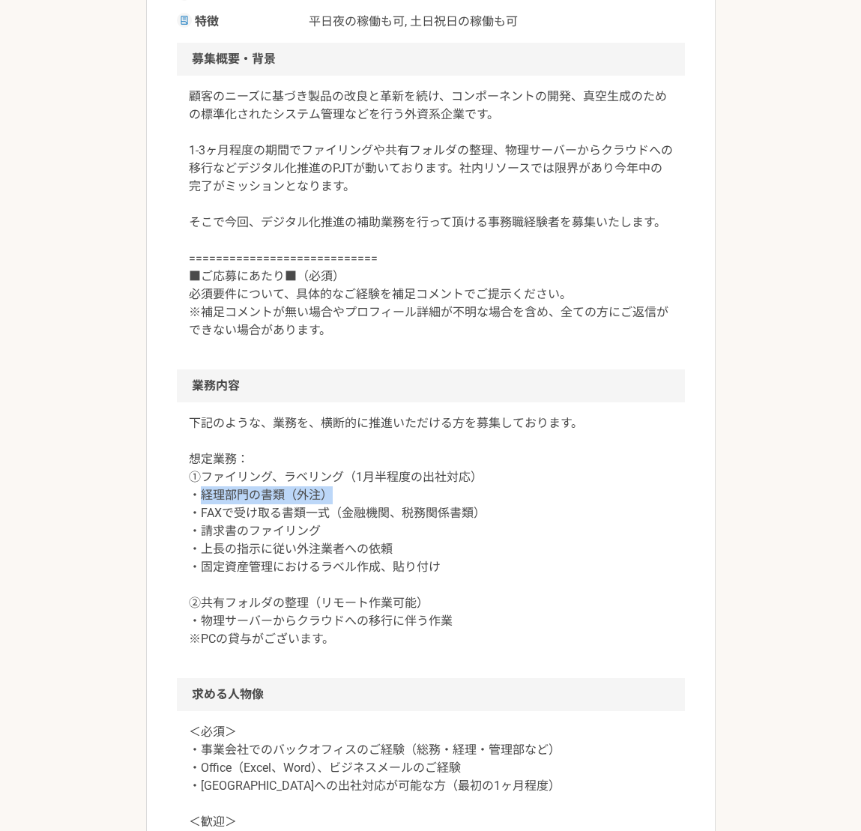
drag, startPoint x: 203, startPoint y: 489, endPoint x: 431, endPoint y: 489, distance: 227.8
click at [431, 489] on p "下記のような、業務を、横断的に推進いただける方を募集しております。 想定業務： ①ファイリング、ラベリング（1月半程度の出社対応） ・経理部門の書類（外注） …" at bounding box center [431, 531] width 484 height 234
click at [242, 475] on p "下記のような、業務を、横断的に推進いただける方を募集しております。 想定業務： ①ファイリング、ラベリング（1月半程度の出社対応） ・経理部門の書類（外注） …" at bounding box center [431, 531] width 484 height 234
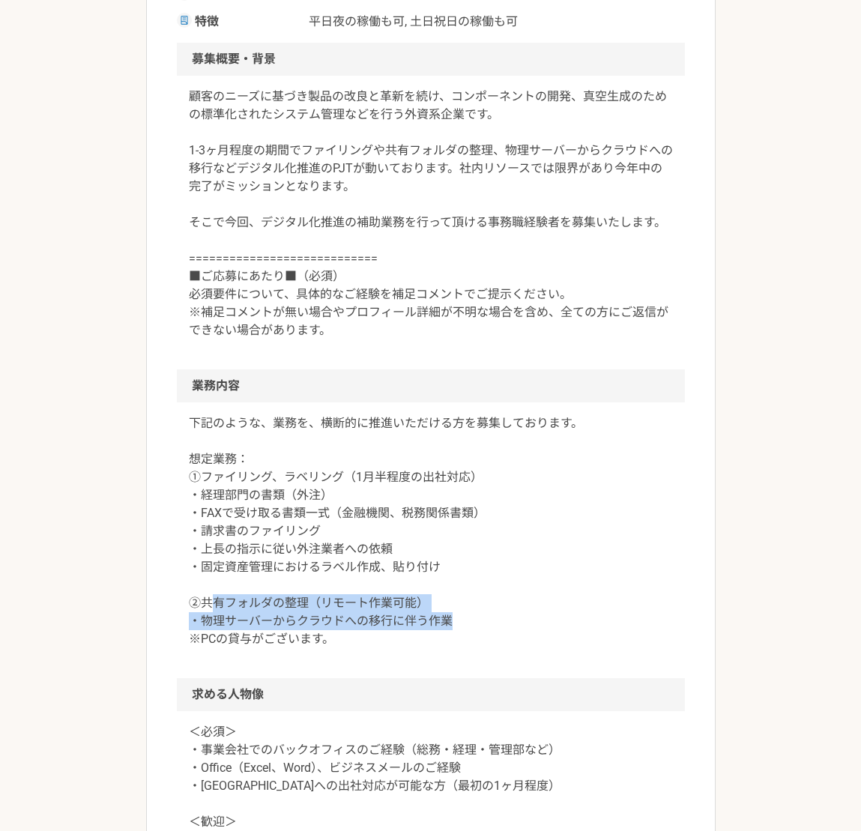
drag, startPoint x: 217, startPoint y: 609, endPoint x: 465, endPoint y: 623, distance: 249.2
click at [465, 607] on p "下記のような、業務を、横断的に推進いただける方を募集しております。 想定業務： ①ファイリング、ラベリング（1月半程度の出社対応） ・経理部門の書類（外注） …" at bounding box center [431, 531] width 484 height 234
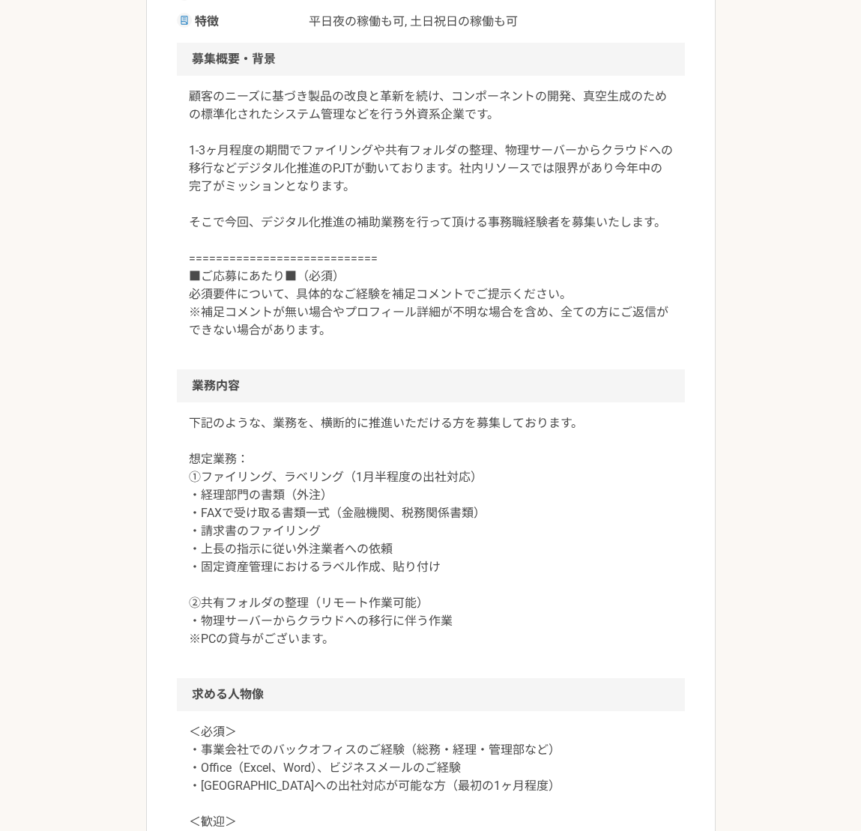
click at [309, 607] on div "下記のような、業務を、横断的に推進いただける方を募集しております。 想定業務： ①ファイリング、ラベリング（1月半程度の出社対応） ・経理部門の書類（外注） …" at bounding box center [431, 540] width 508 height 276
click at [210, 504] on p "下記のような、業務を、横断的に推進いただける方を募集しております。 想定業務： ①ファイリング、ラベリング（1月半程度の出社対応） ・経理部門の書類（外注） …" at bounding box center [431, 531] width 484 height 234
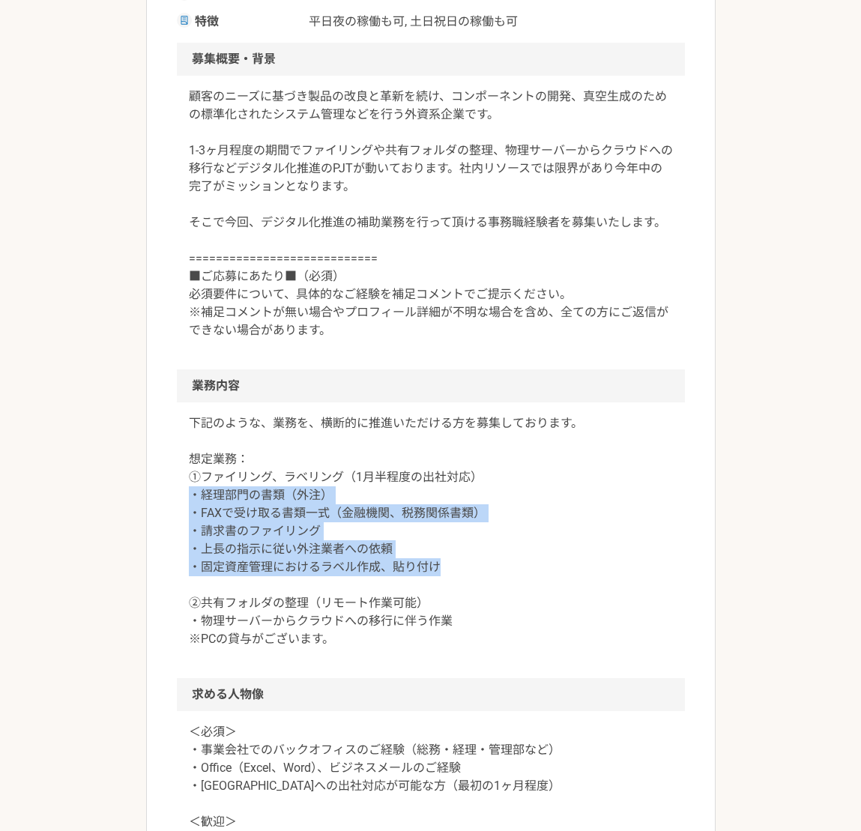
drag, startPoint x: 226, startPoint y: 510, endPoint x: 471, endPoint y: 565, distance: 251.1
click at [471, 565] on div "下記のような、業務を、横断的に推進いただける方を募集しております。 想定業務： ①ファイリング、ラベリング（1月半程度の出社対応） ・経理部門の書類（外注） …" at bounding box center [431, 540] width 508 height 276
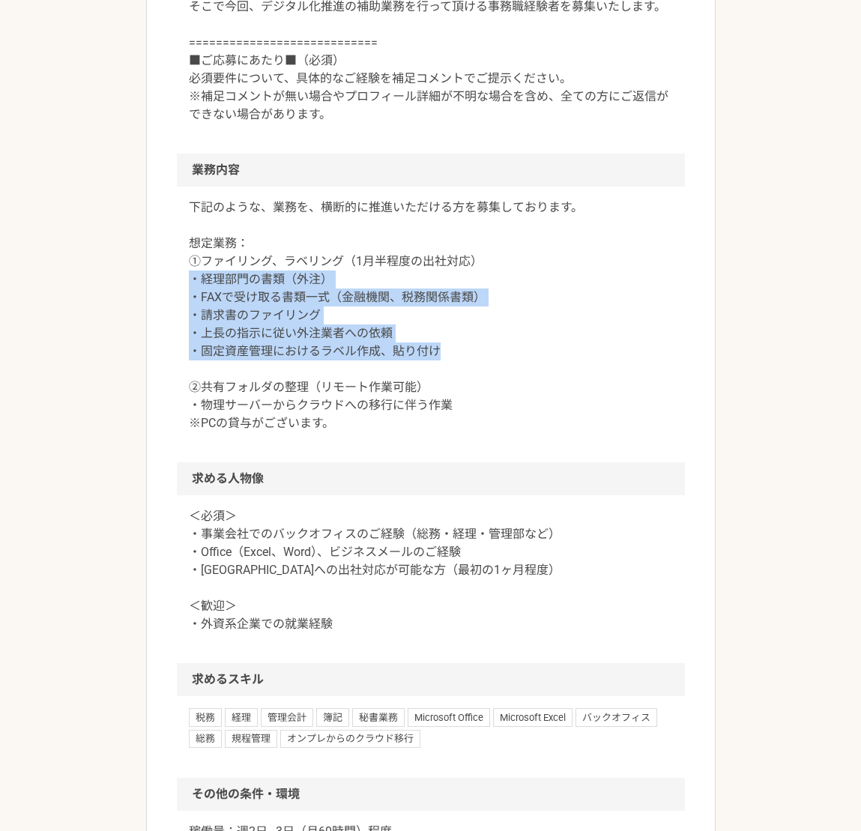
scroll to position [824, 0]
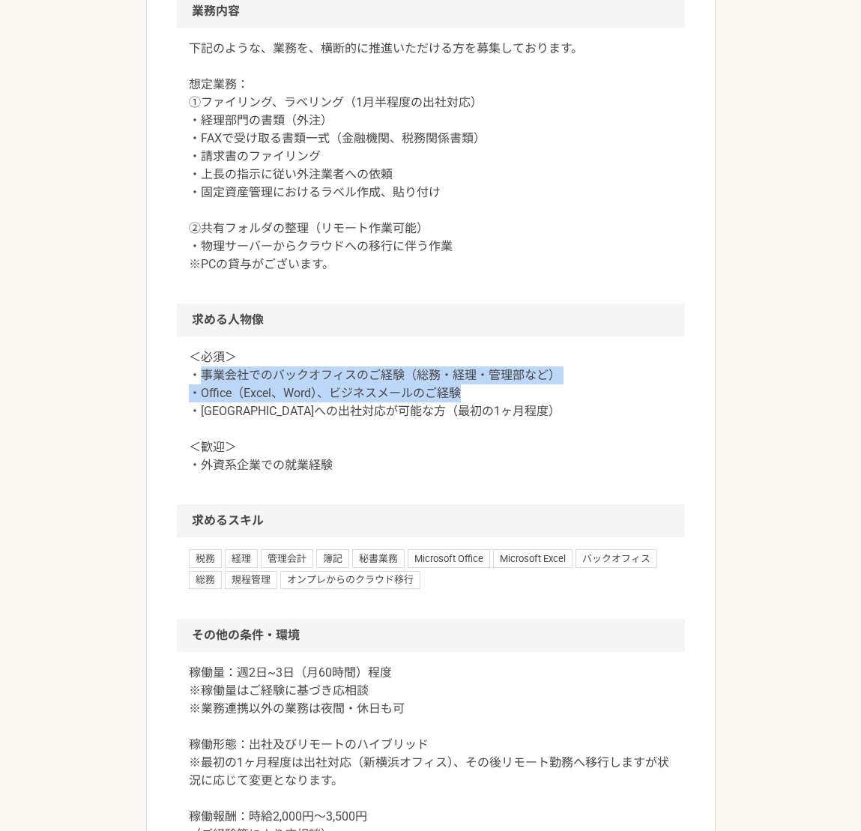
drag, startPoint x: 204, startPoint y: 372, endPoint x: 530, endPoint y: 386, distance: 326.2
click at [530, 386] on p "＜必須＞ ・事業会社でのバックオフィスのご経験（総務・経理・管理部など） ・Office（Excel、Word）、ビジネスメールのご経験 ・[GEOGRAPH…" at bounding box center [431, 411] width 484 height 126
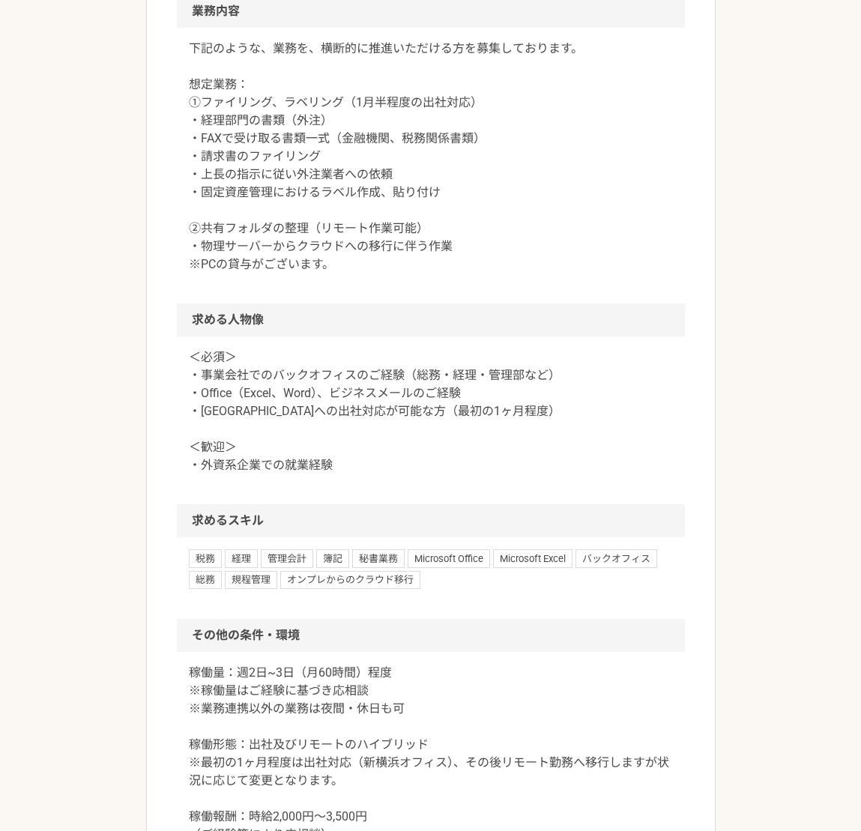
click at [364, 414] on p "＜必須＞ ・事業会社でのバックオフィスのご経験（総務・経理・管理部など） ・Office（Excel、Word）、ビジネスメールのご経験 ・[GEOGRAPH…" at bounding box center [431, 411] width 484 height 126
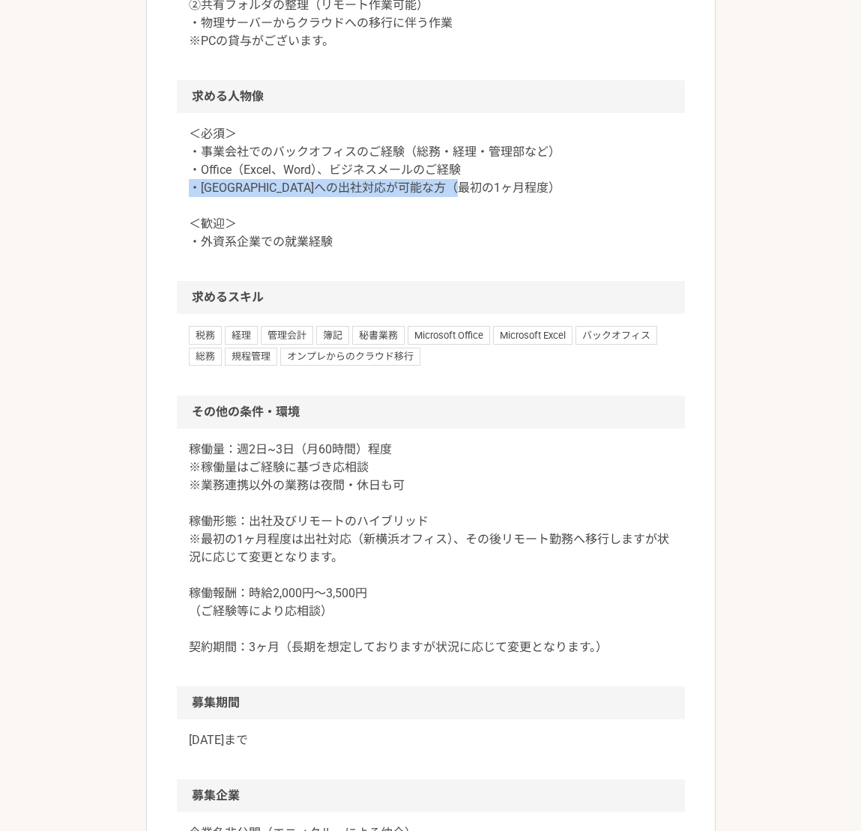
scroll to position [1049, 0]
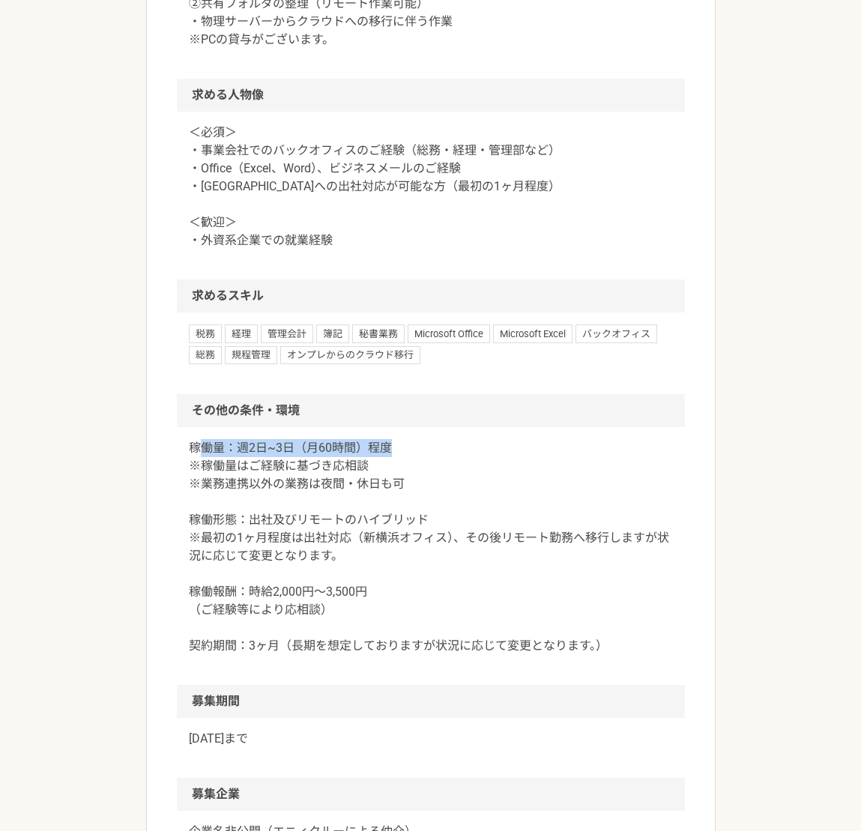
drag, startPoint x: 200, startPoint y: 453, endPoint x: 453, endPoint y: 451, distance: 253.3
click at [453, 451] on p "稼働量：週2日~3日（月60時間）程度 ※稼働量はご経験に基づき応相談 ※業務連携以外の業務は夜間・休日も可 稼働形態：出社及びリモートのハイブリッド ※最初…" at bounding box center [431, 547] width 484 height 216
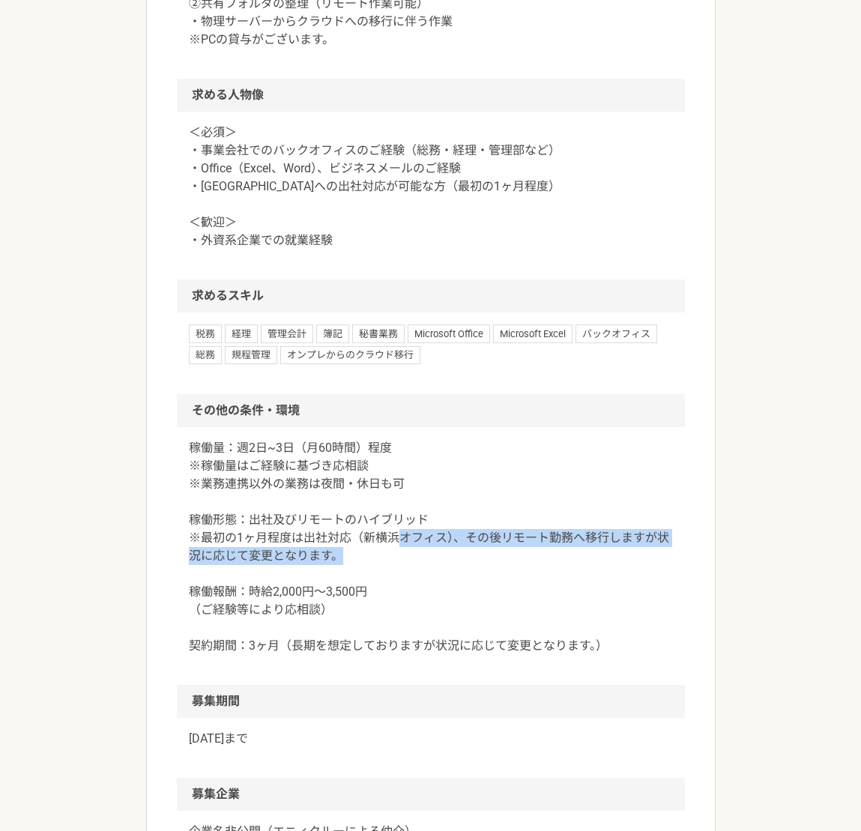
click at [404, 548] on p "稼働量：週2日~3日（月60時間）程度 ※稼働量はご経験に基づき応相談 ※業務連携以外の業務は夜間・休日も可 稼働形態：出社及びリモートのハイブリッド ※最初…" at bounding box center [431, 547] width 484 height 216
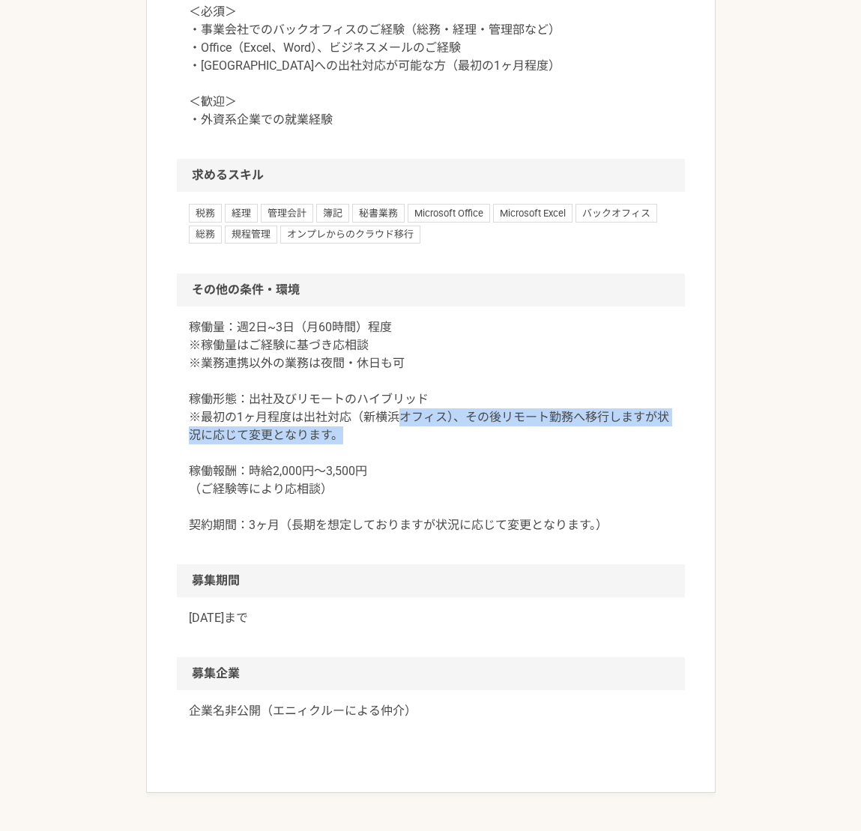
scroll to position [1322, 0]
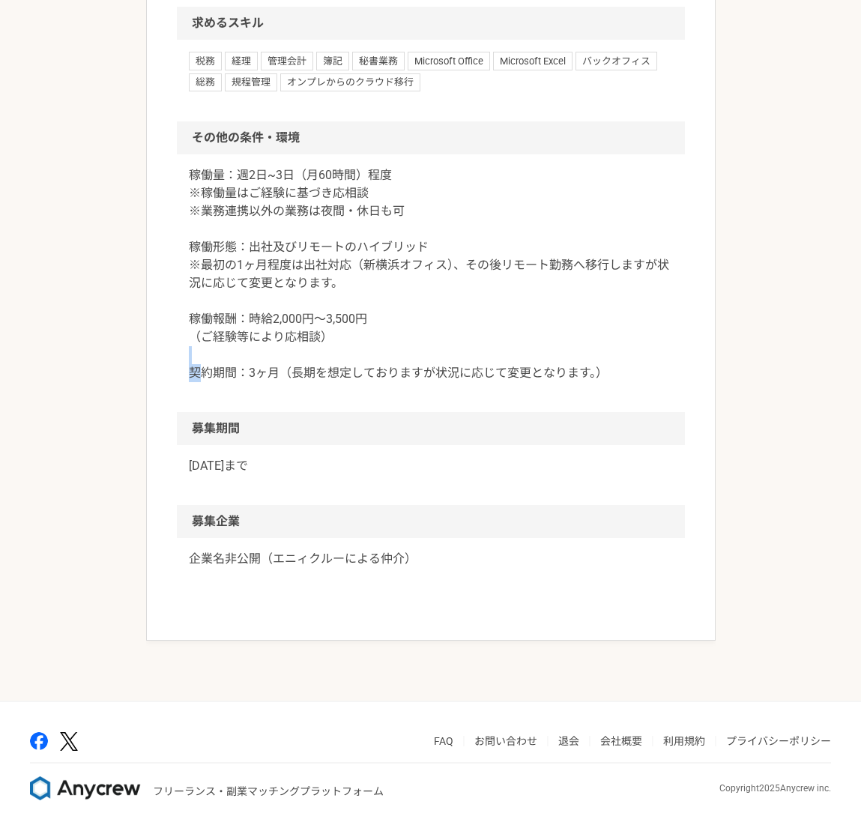
drag, startPoint x: 199, startPoint y: 374, endPoint x: 639, endPoint y: 348, distance: 440.6
click at [639, 348] on p "稼働量：週2日~3日（月60時間）程度 ※稼働量はご経験に基づき応相談 ※業務連携以外の業務は夜間・休日も可 稼働形態：出社及びリモートのハイブリッド ※最初…" at bounding box center [431, 274] width 484 height 216
click at [562, 391] on div "稼働量：週2日~3日（月60時間）程度 ※稼働量はご経験に基づき応相談 ※業務連携以外の業務は夜間・休日も可 稼働形態：出社及びリモートのハイブリッド ※最初…" at bounding box center [431, 283] width 508 height 258
click at [538, 381] on p "稼働量：週2日~3日（月60時間）程度 ※稼働量はご経験に基づき応相談 ※業務連携以外の業務は夜間・休日も可 稼働形態：出社及びリモートのハイブリッド ※最初…" at bounding box center [431, 274] width 484 height 216
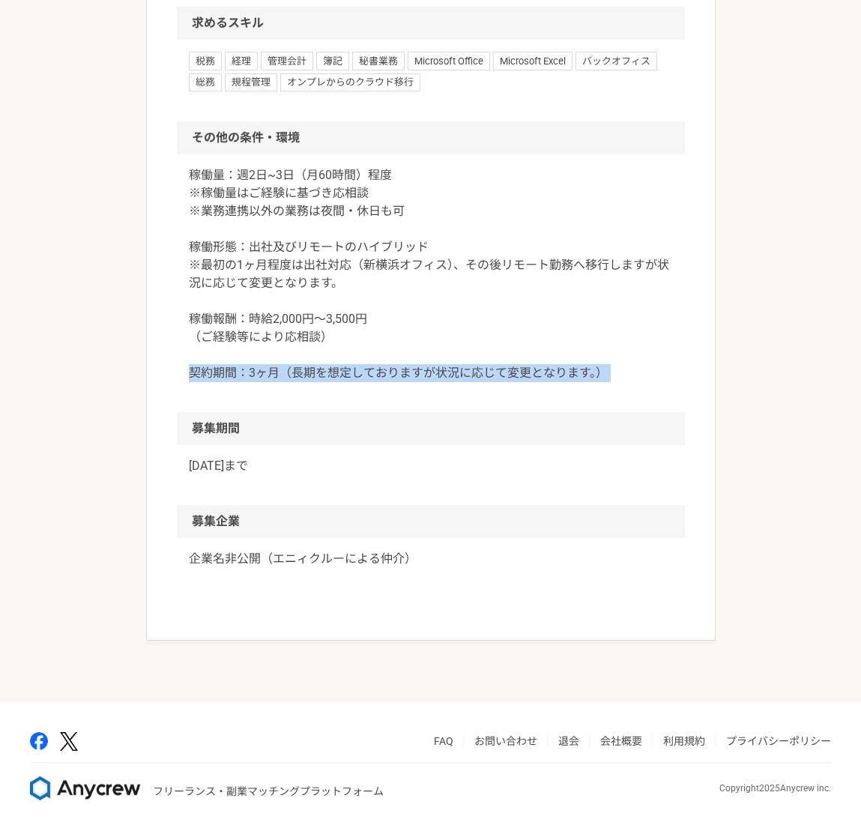
click at [538, 381] on p "稼働量：週2日~3日（月60時間）程度 ※稼働量はご経験に基づき応相談 ※業務連携以外の業務は夜間・休日も可 稼働形態：出社及びリモートのハイブリッド ※最初…" at bounding box center [431, 274] width 484 height 216
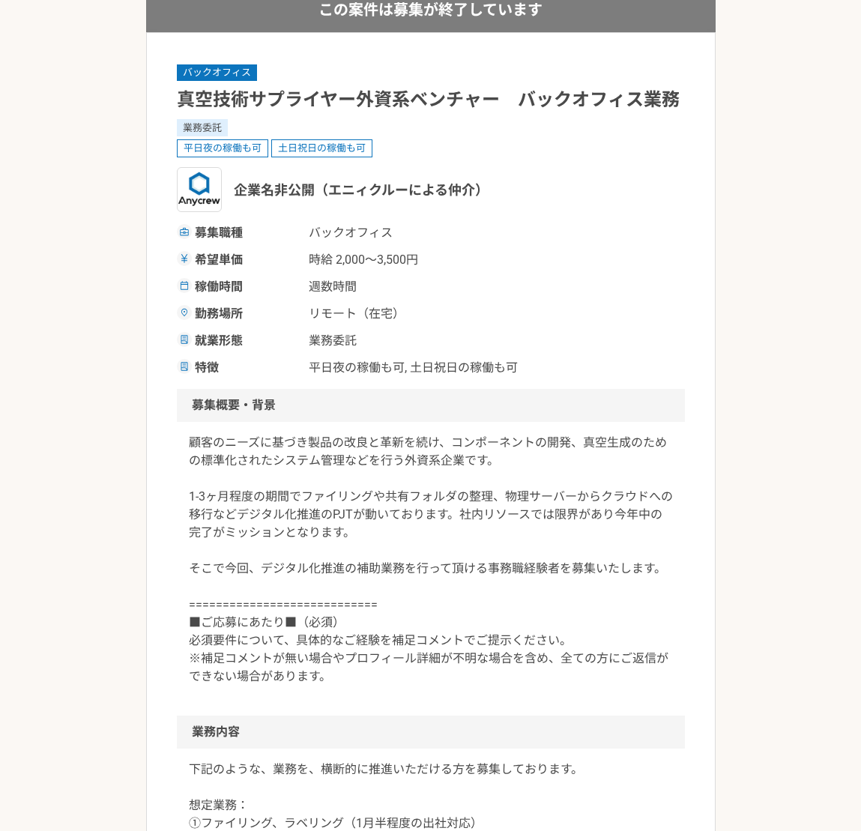
scroll to position [0, 0]
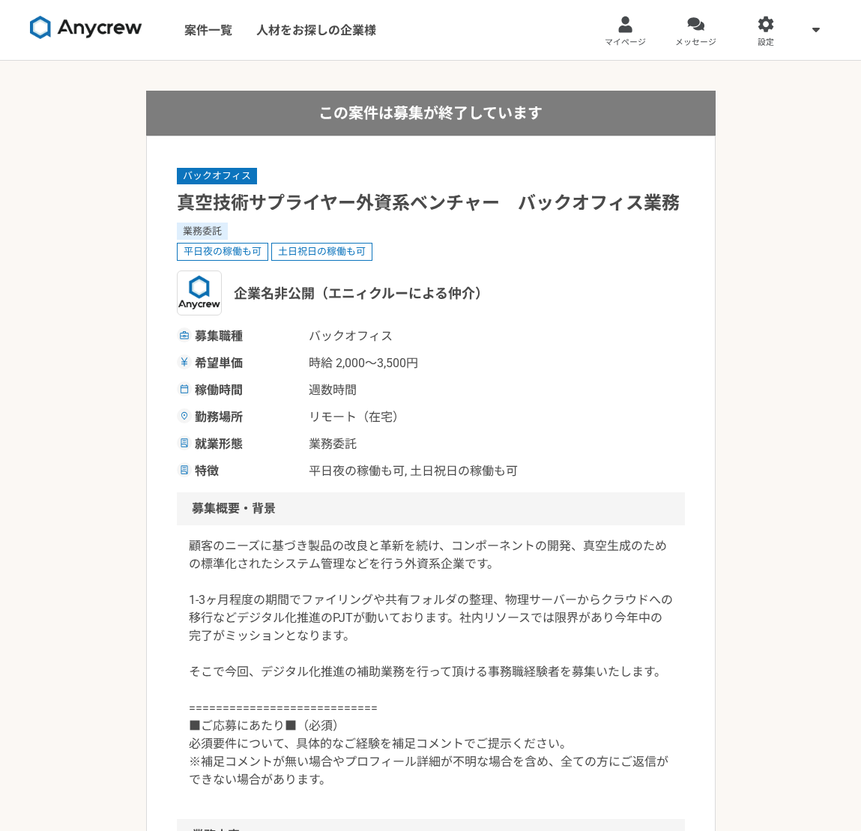
drag, startPoint x: 462, startPoint y: 425, endPoint x: 410, endPoint y: 432, distance: 52.2
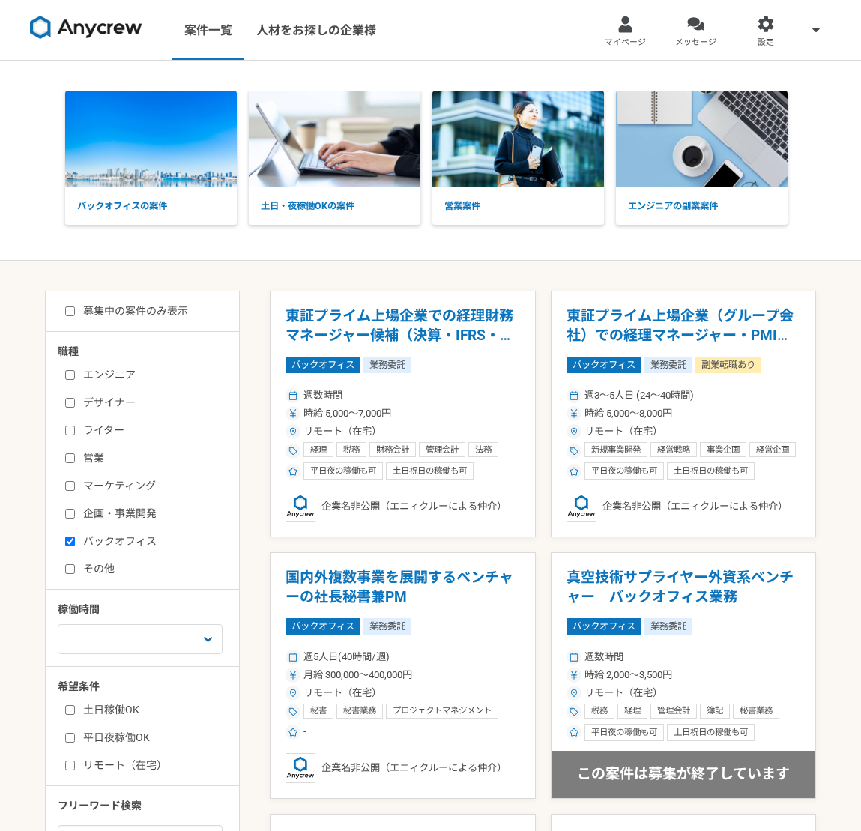
click at [153, 317] on label "募集中の案件のみ表示" at bounding box center [126, 311] width 123 height 16
click at [75, 316] on input "募集中の案件のみ表示" at bounding box center [70, 311] width 10 height 10
checkbox input "true"
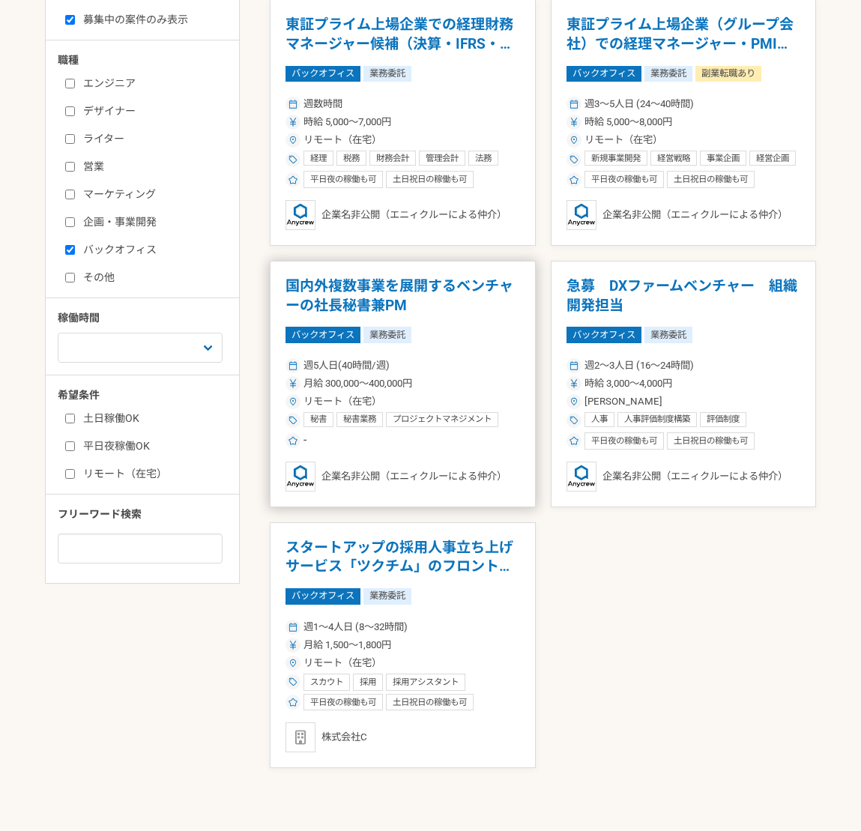
scroll to position [300, 0]
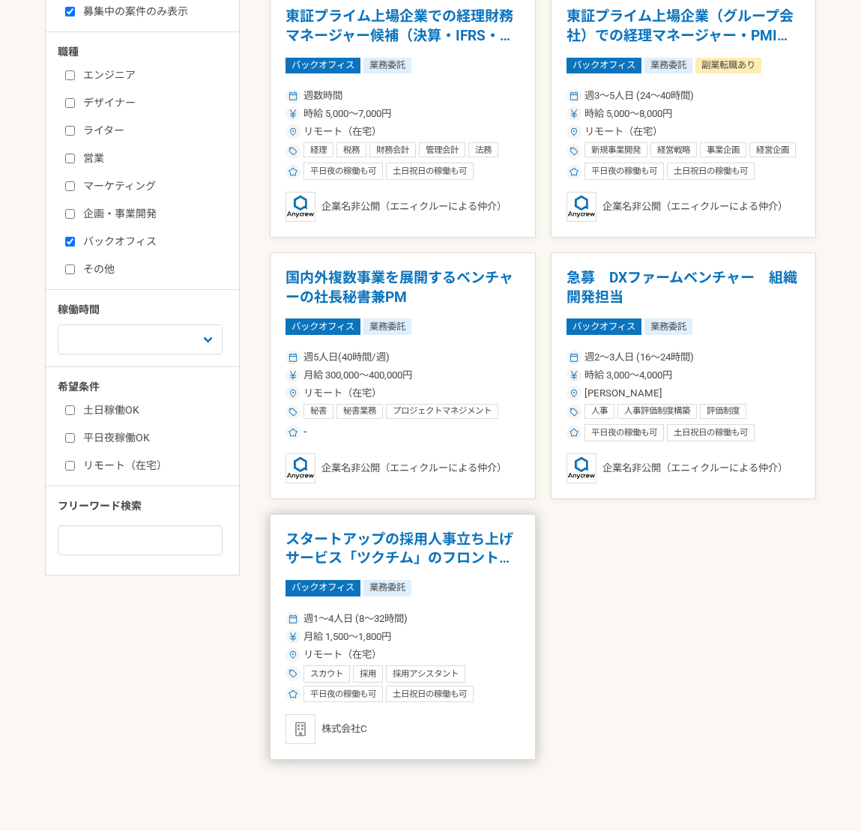
click at [408, 545] on h1 "スタートアップの採用人事立ち上げサービス「ツクチム」のフロントサポート" at bounding box center [402, 549] width 235 height 38
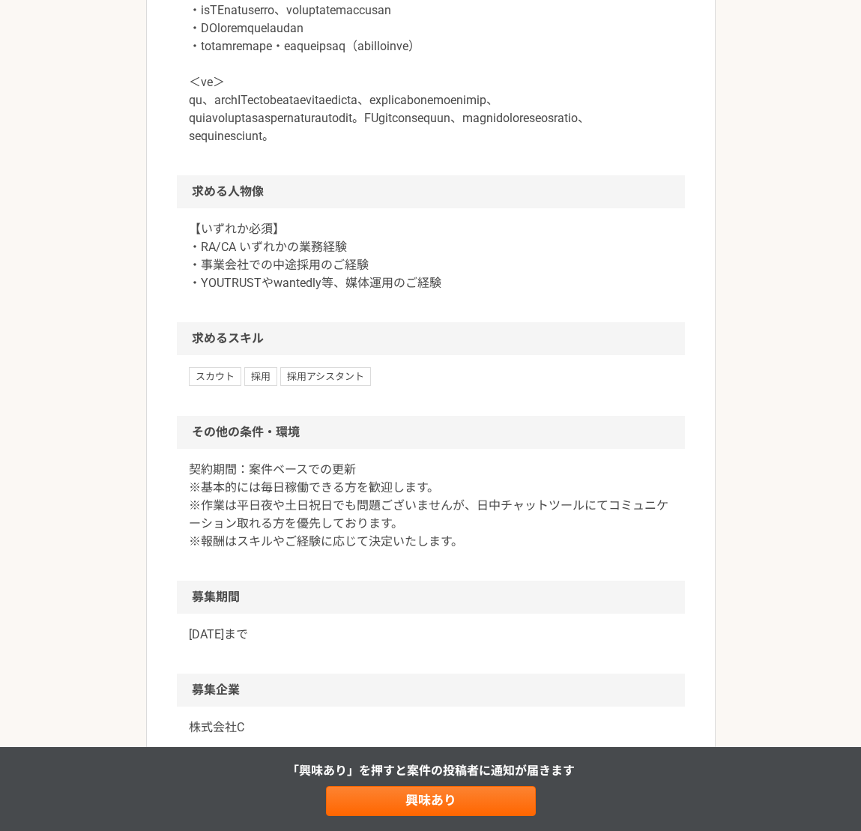
scroll to position [1049, 0]
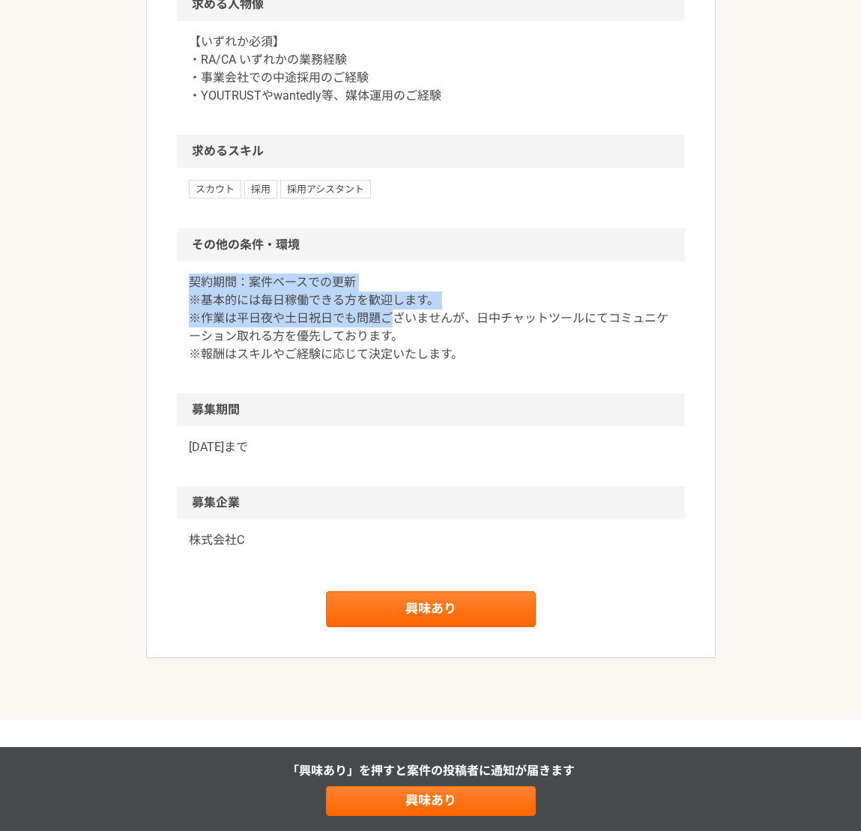
drag, startPoint x: 185, startPoint y: 345, endPoint x: 394, endPoint y: 381, distance: 212.1
click at [394, 381] on div "契約期間：案件ベースでの更新 ※基本的には毎日稼働できる方を歓迎します。 ※作業は平日夜や土日祝日でも問題ございませんが、日中チャットツールにてコミュニケーシ…" at bounding box center [431, 328] width 508 height 132
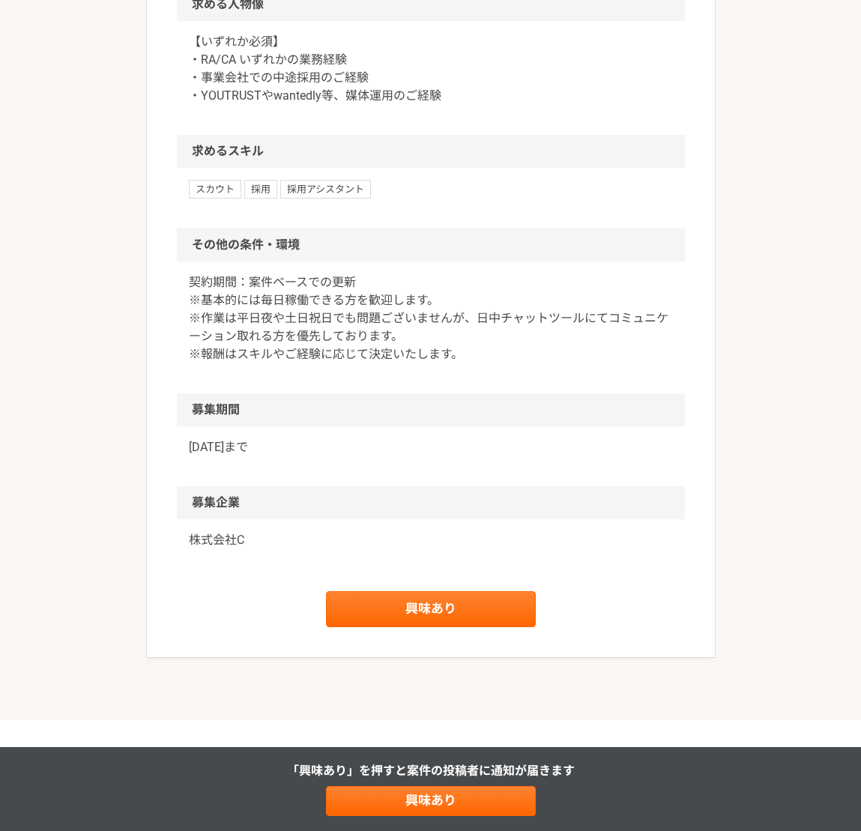
click at [333, 393] on div "契約期間：案件ベースでの更新 ※基本的には毎日稼働できる方を歓迎します。 ※作業は平日夜や土日祝日でも問題ございませんが、日中チャットツールにてコミュニケーシ…" at bounding box center [431, 328] width 508 height 132
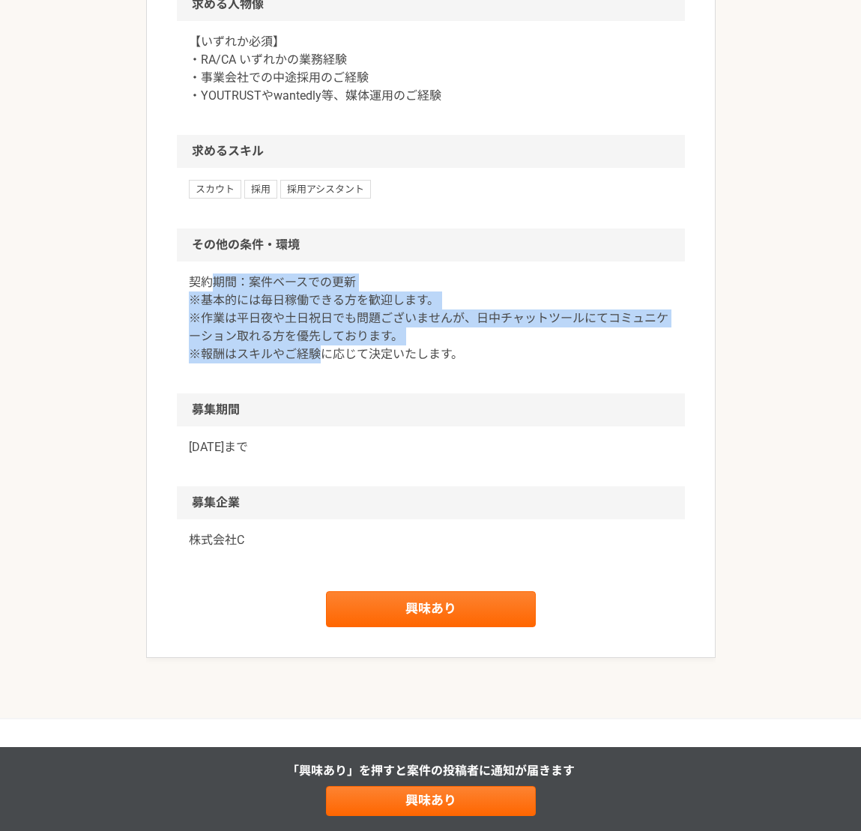
drag, startPoint x: 214, startPoint y: 337, endPoint x: 321, endPoint y: 405, distance: 127.6
click at [321, 363] on p "契約期間：案件ベースでの更新 ※基本的には毎日稼働できる方を歓迎します。 ※作業は平日夜や土日祝日でも問題ございませんが、日中チャットツールにてコミュニケーシ…" at bounding box center [431, 318] width 484 height 90
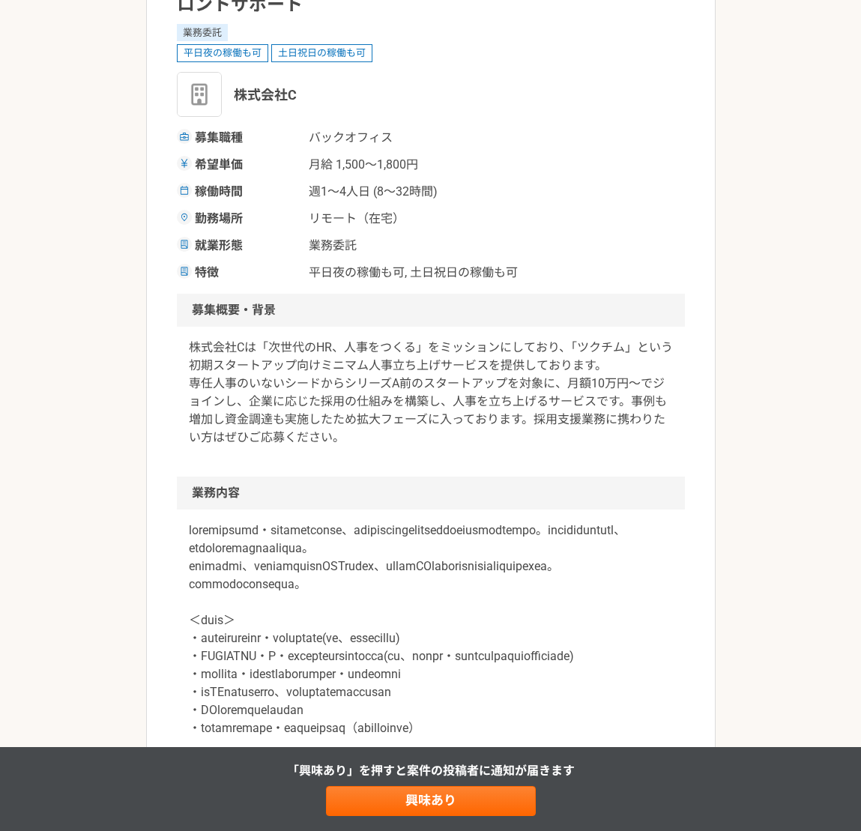
scroll to position [0, 0]
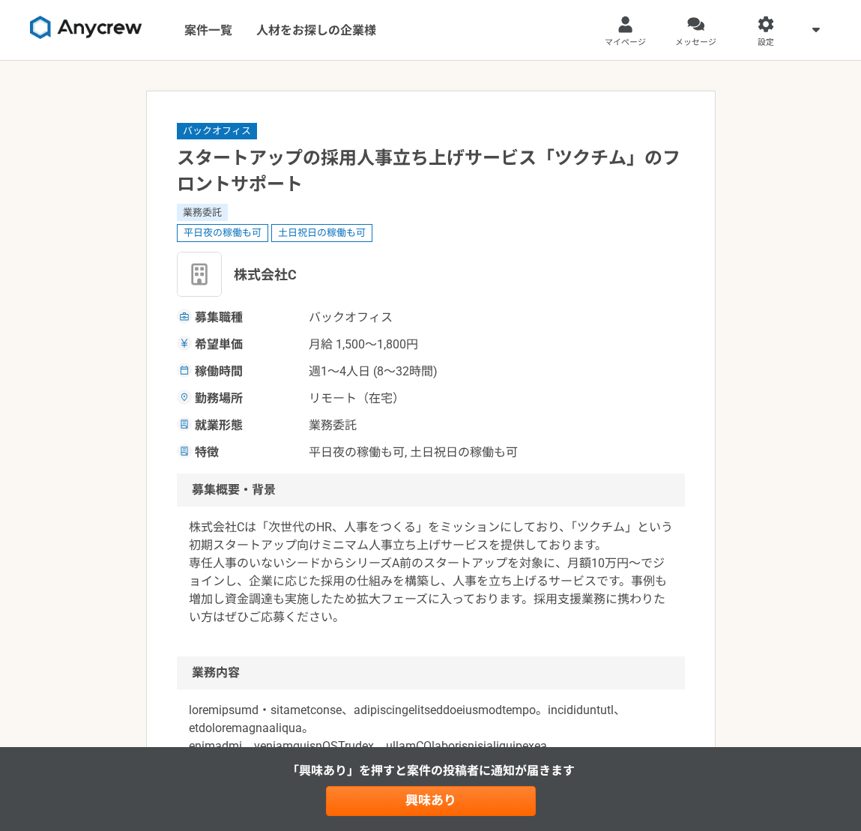
drag, startPoint x: 328, startPoint y: 384, endPoint x: 369, endPoint y: 384, distance: 41.2
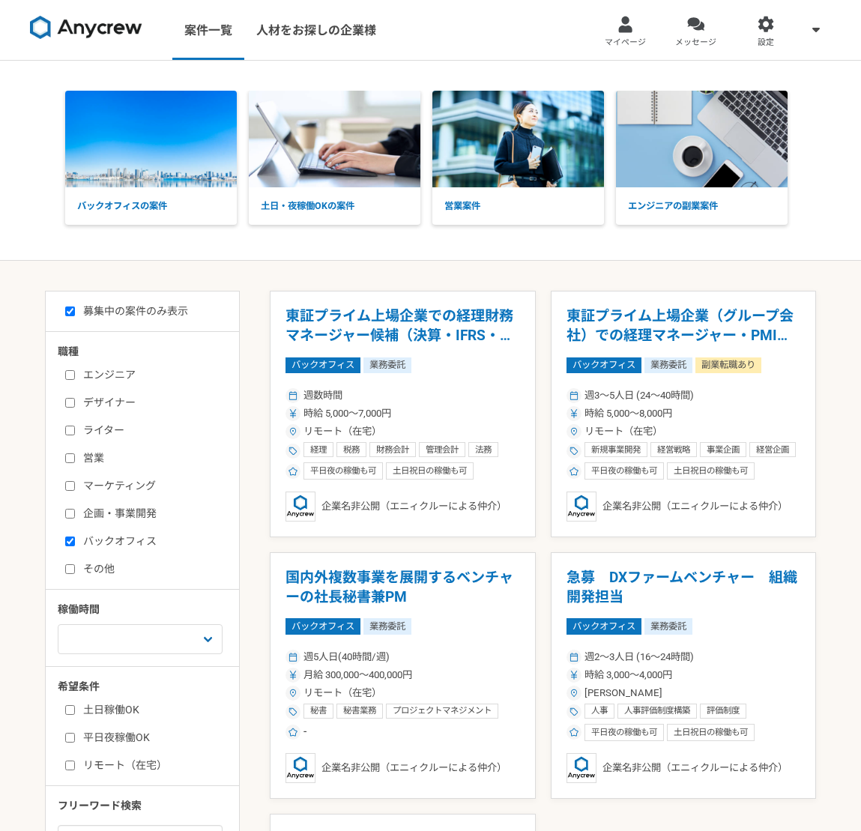
click at [114, 510] on label "企画・事業開発" at bounding box center [151, 514] width 172 height 16
click at [75, 510] on input "企画・事業開発" at bounding box center [70, 514] width 10 height 10
checkbox input "true"
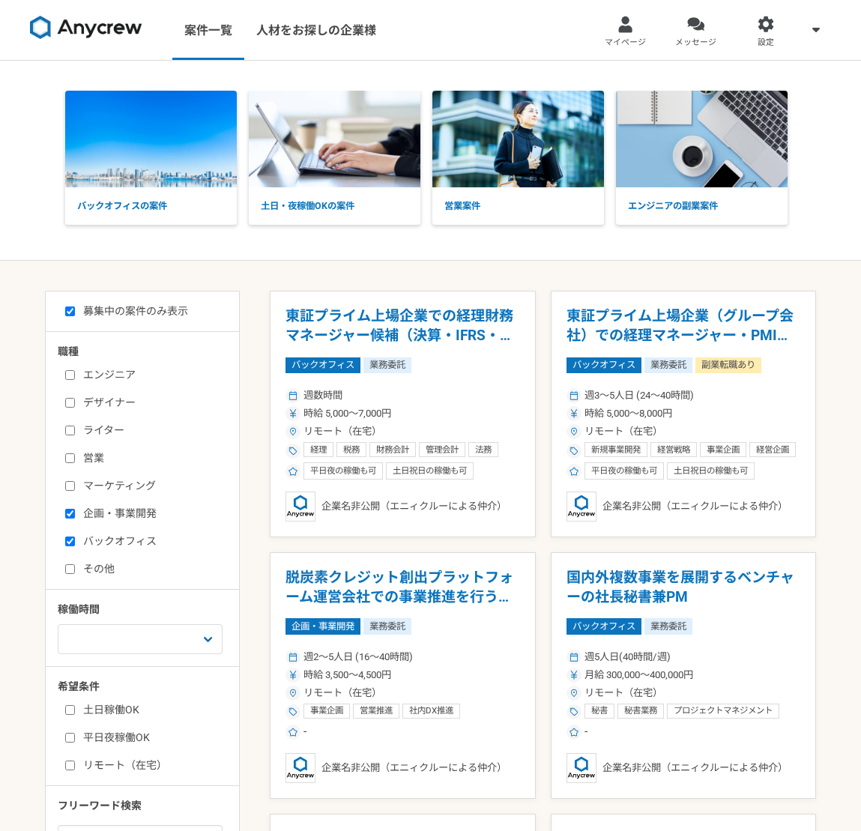
click at [106, 540] on label "バックオフィス" at bounding box center [151, 542] width 172 height 16
click at [75, 540] on input "バックオフィス" at bounding box center [70, 542] width 10 height 10
checkbox input "false"
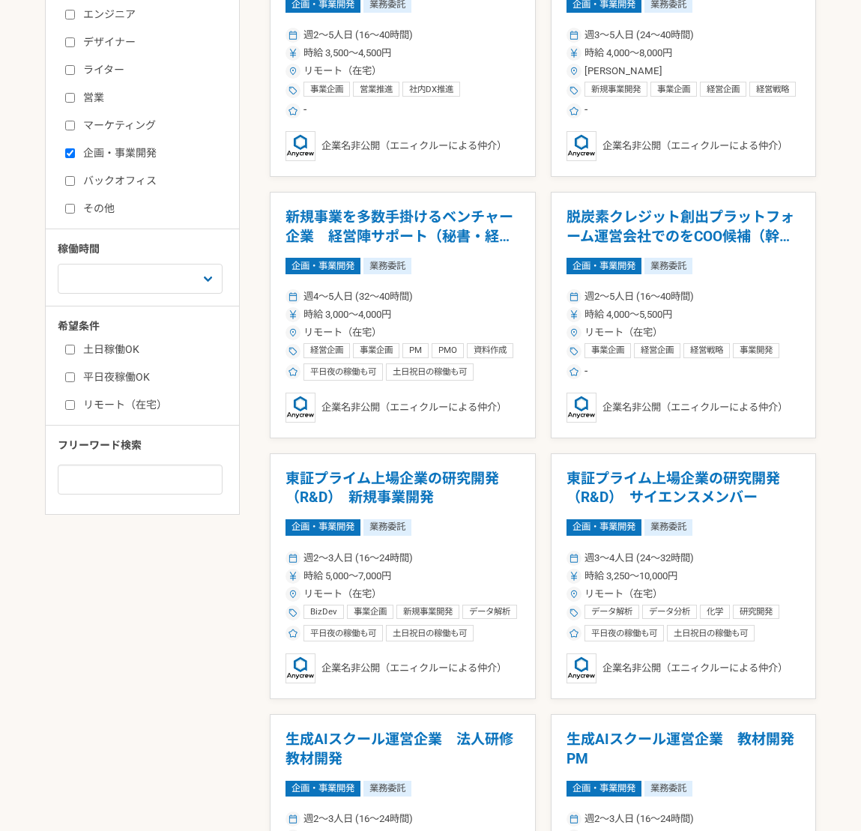
scroll to position [75, 0]
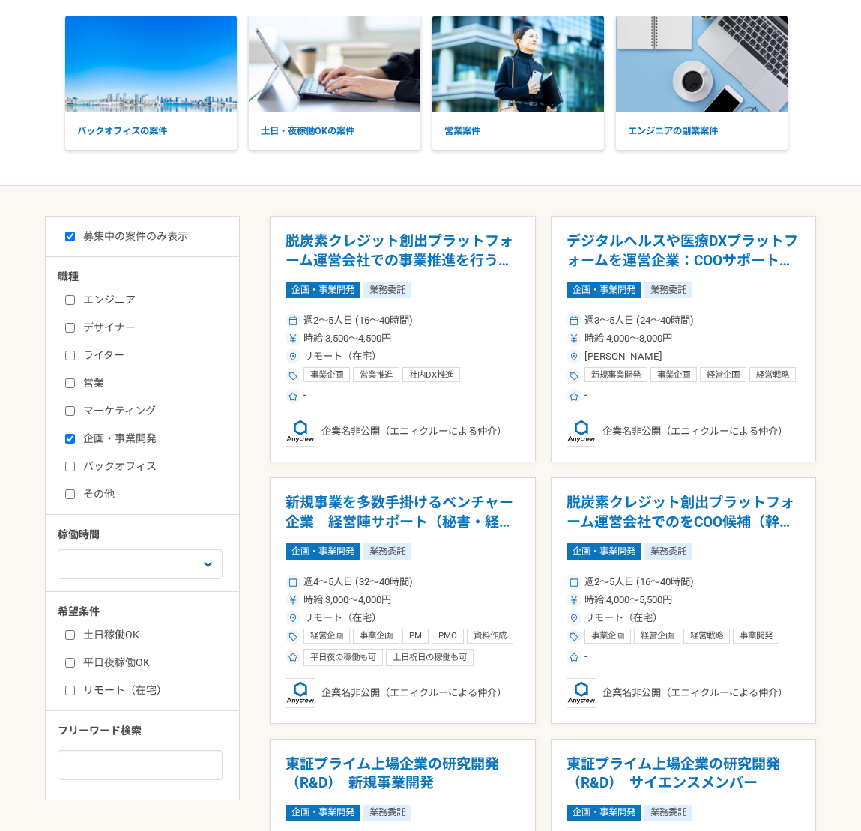
click at [68, 437] on input "企画・事業開発" at bounding box center [70, 439] width 10 height 10
checkbox input "false"
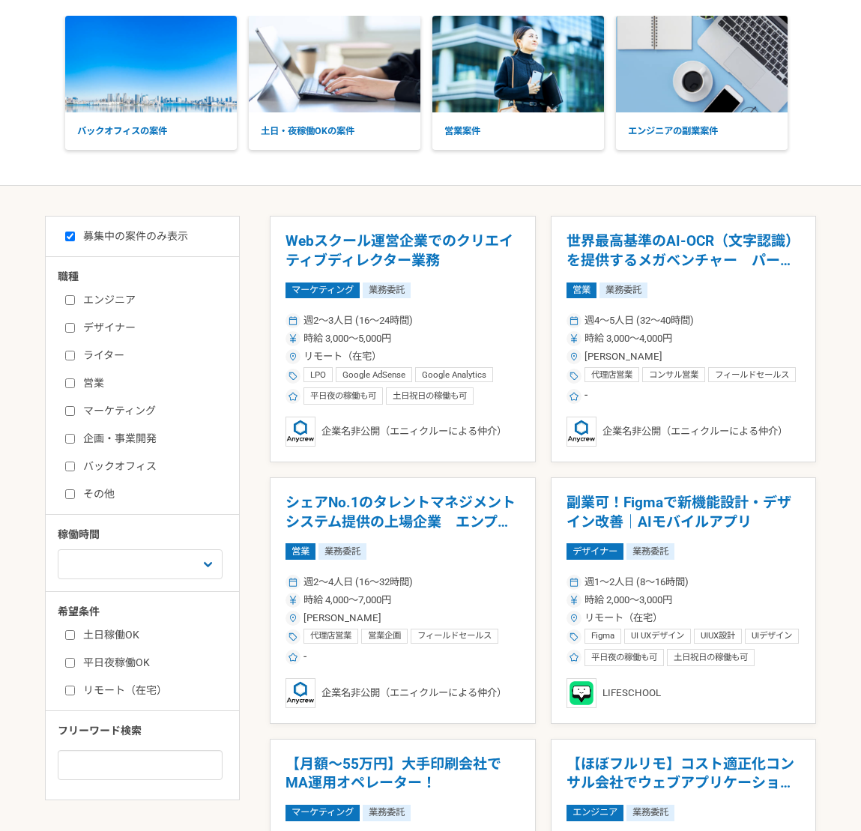
click at [73, 462] on input "バックオフィス" at bounding box center [70, 467] width 10 height 10
checkbox input "true"
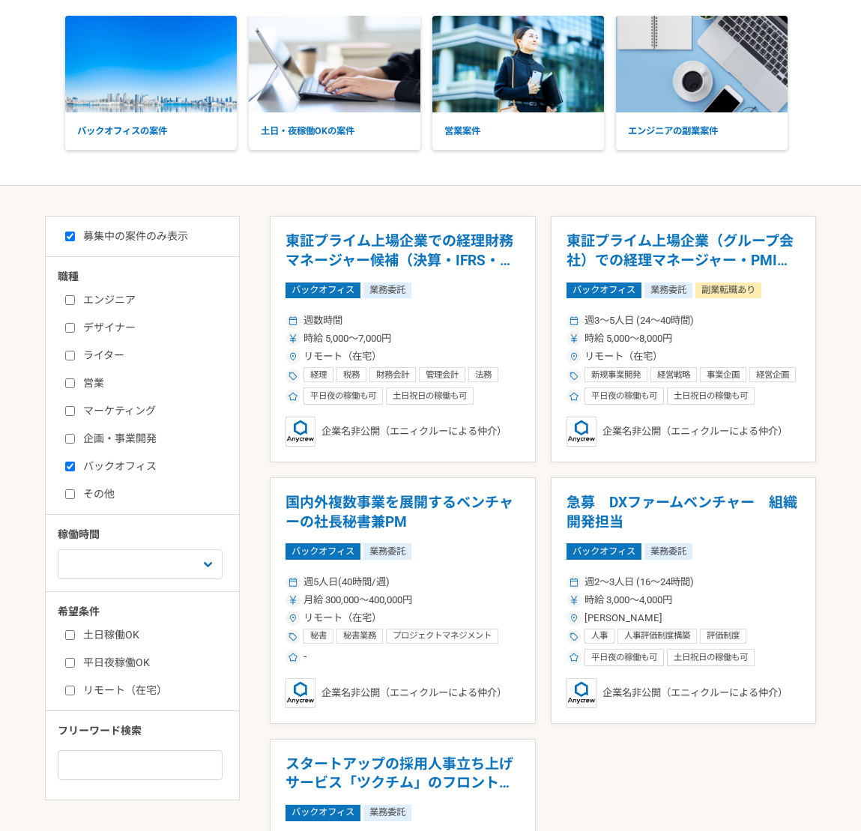
click at [72, 492] on input "その他" at bounding box center [70, 494] width 10 height 10
checkbox input "true"
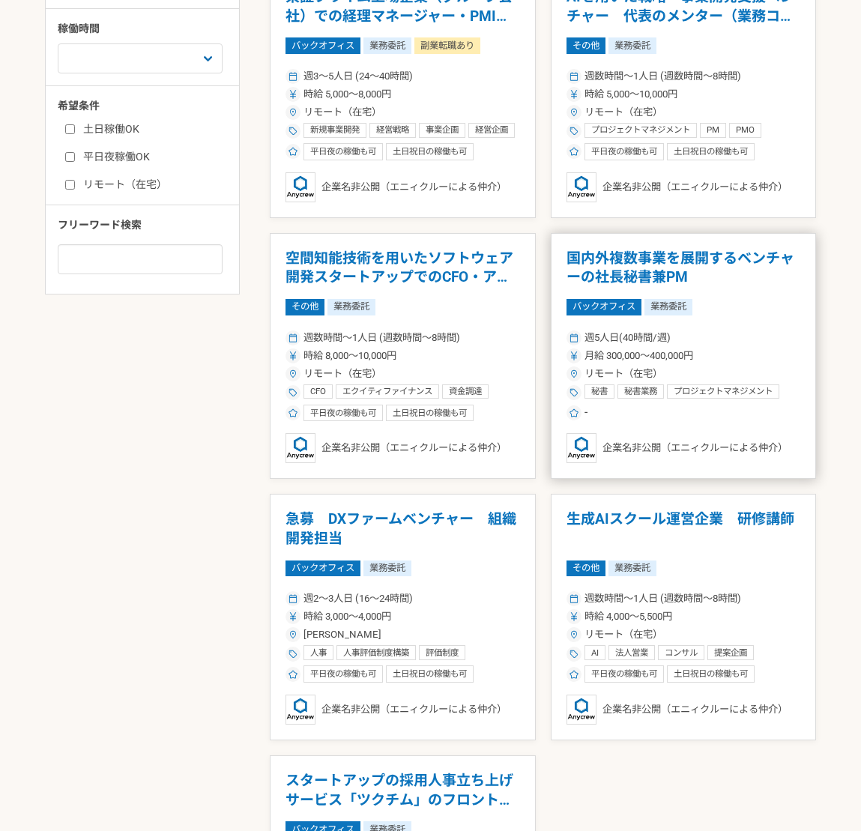
scroll to position [674, 0]
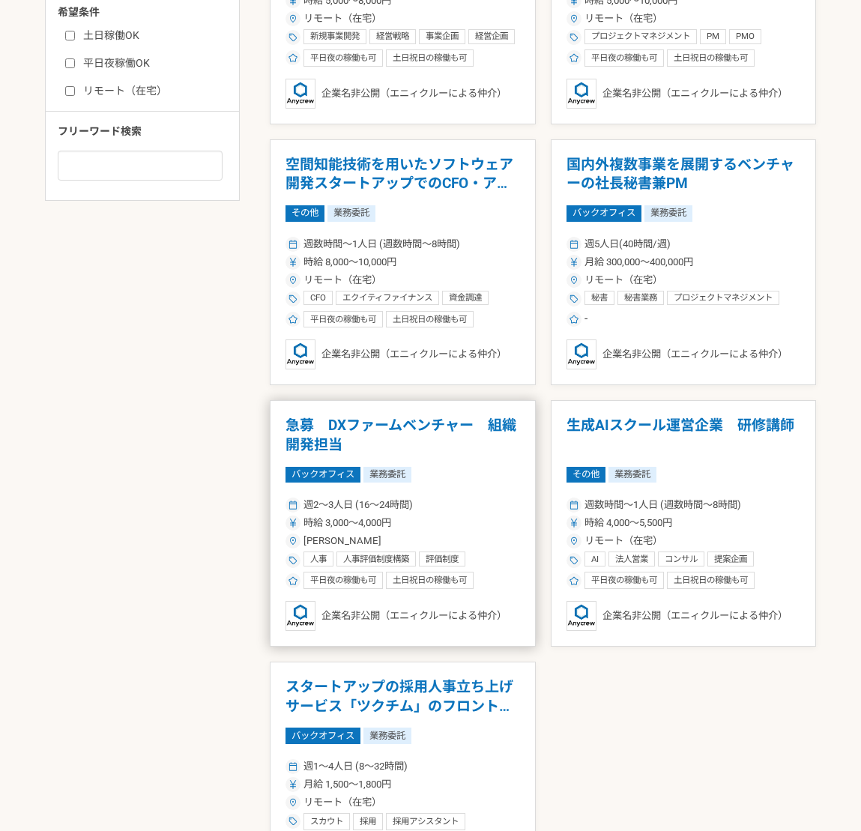
click at [440, 526] on div "時給 3,000〜4,000円" at bounding box center [402, 523] width 235 height 15
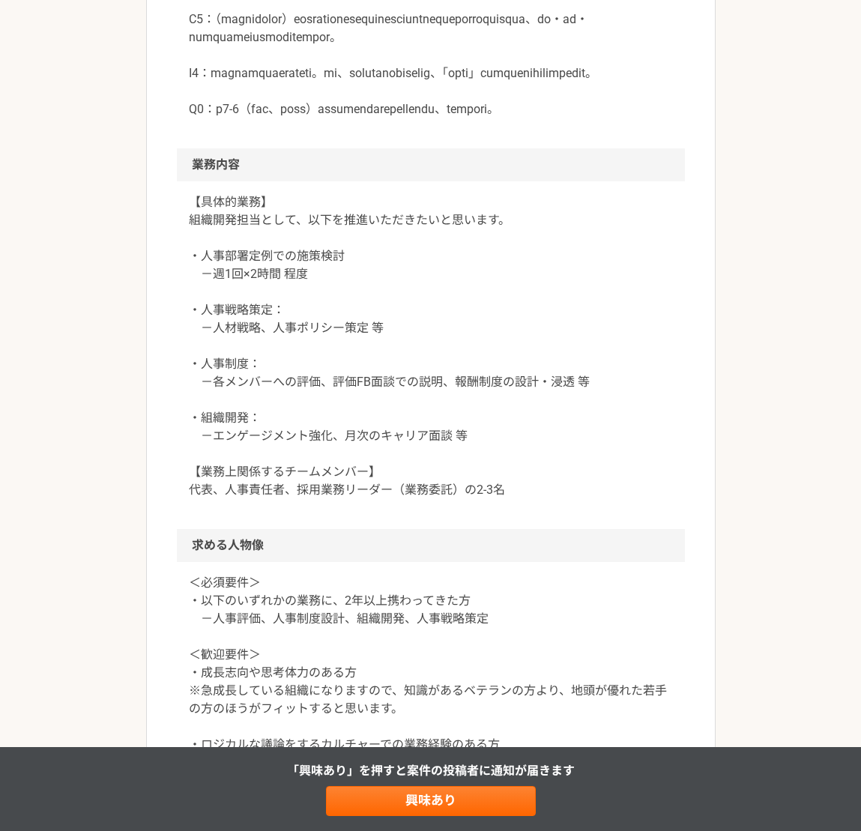
scroll to position [1049, 0]
